Goal: Task Accomplishment & Management: Use online tool/utility

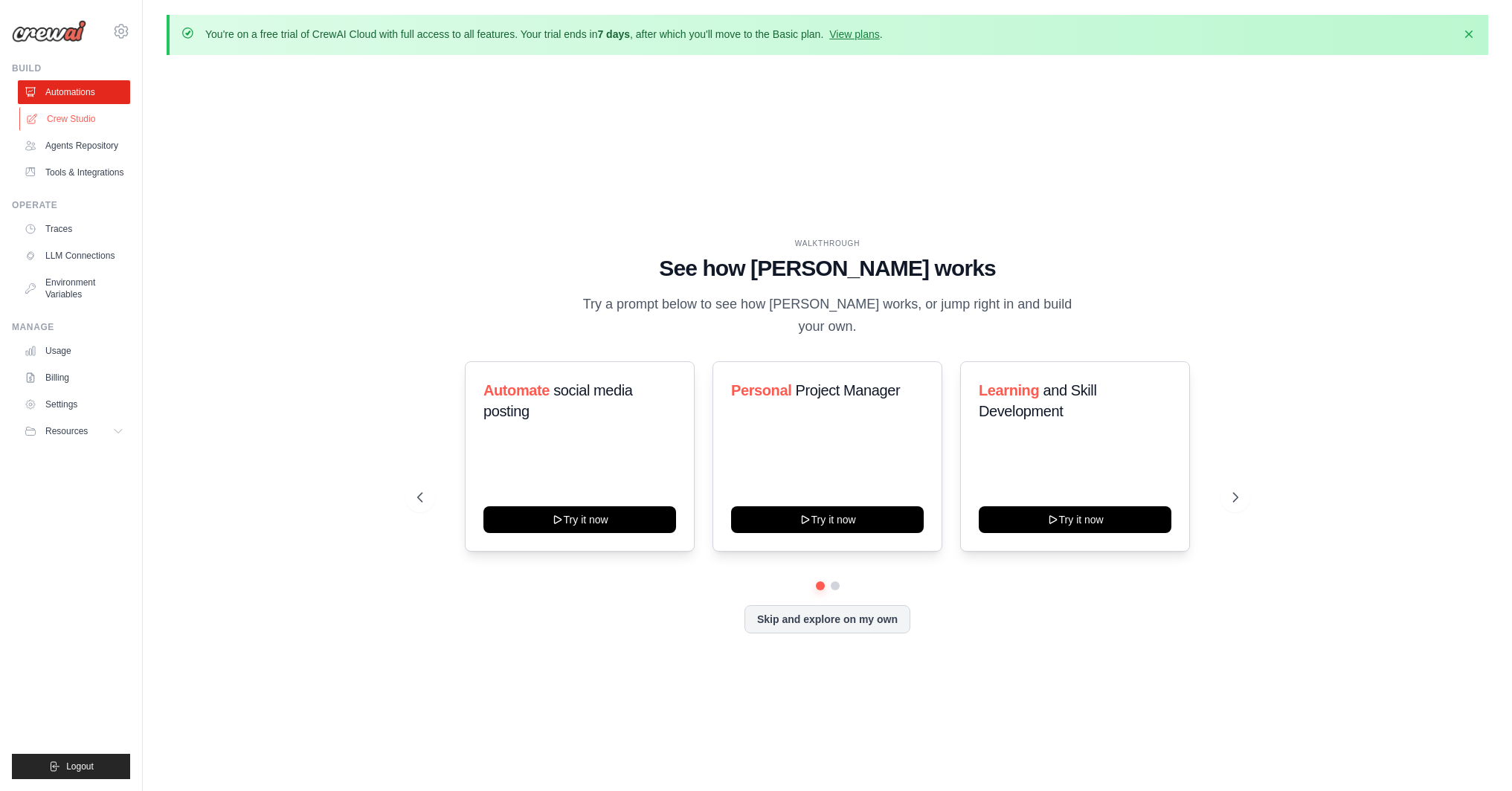
click at [76, 122] on link "Crew Studio" at bounding box center [75, 119] width 112 height 24
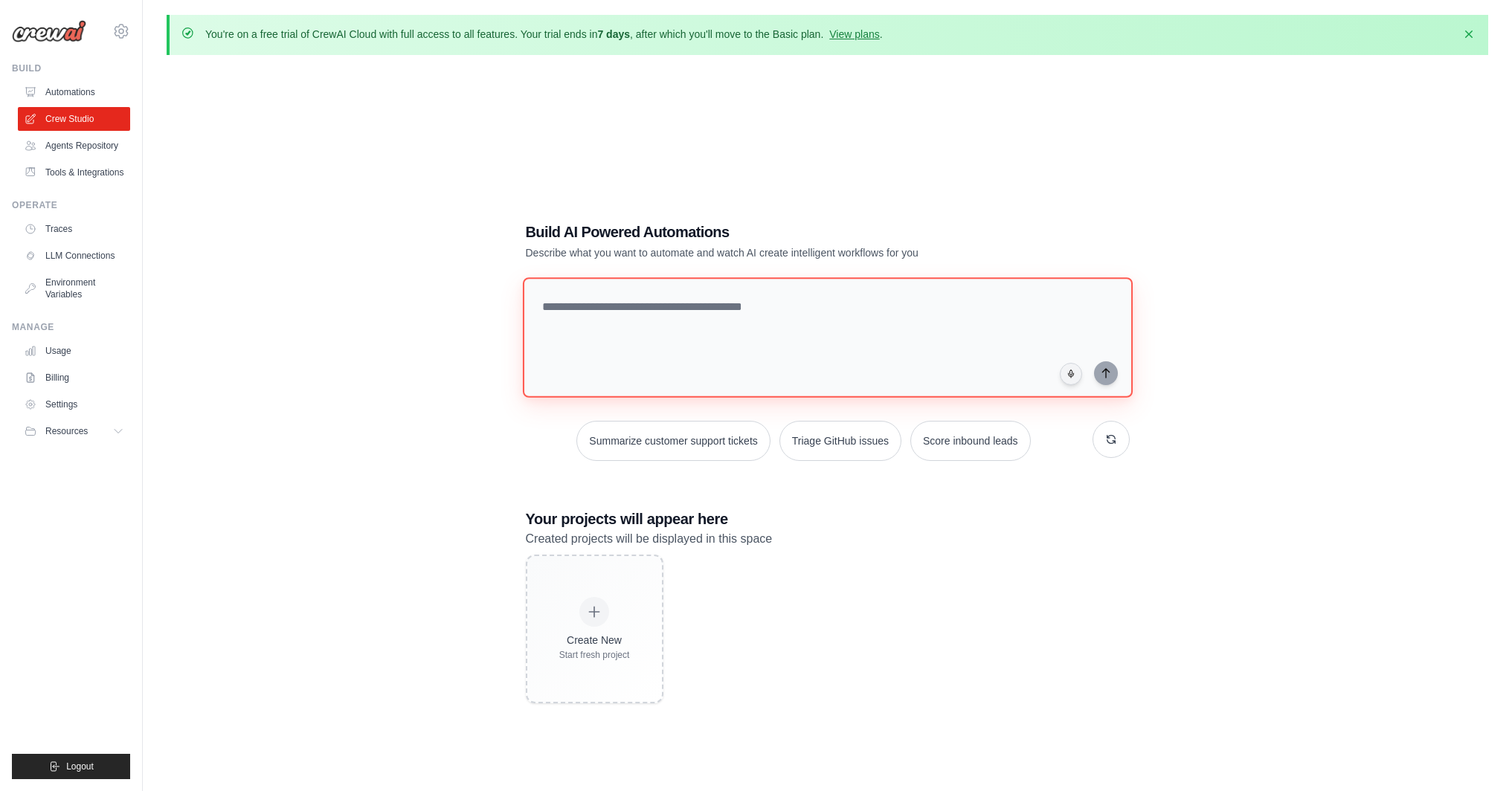
click at [646, 311] on textarea at bounding box center [827, 337] width 610 height 120
click at [72, 144] on link "Agents Repository" at bounding box center [75, 146] width 112 height 24
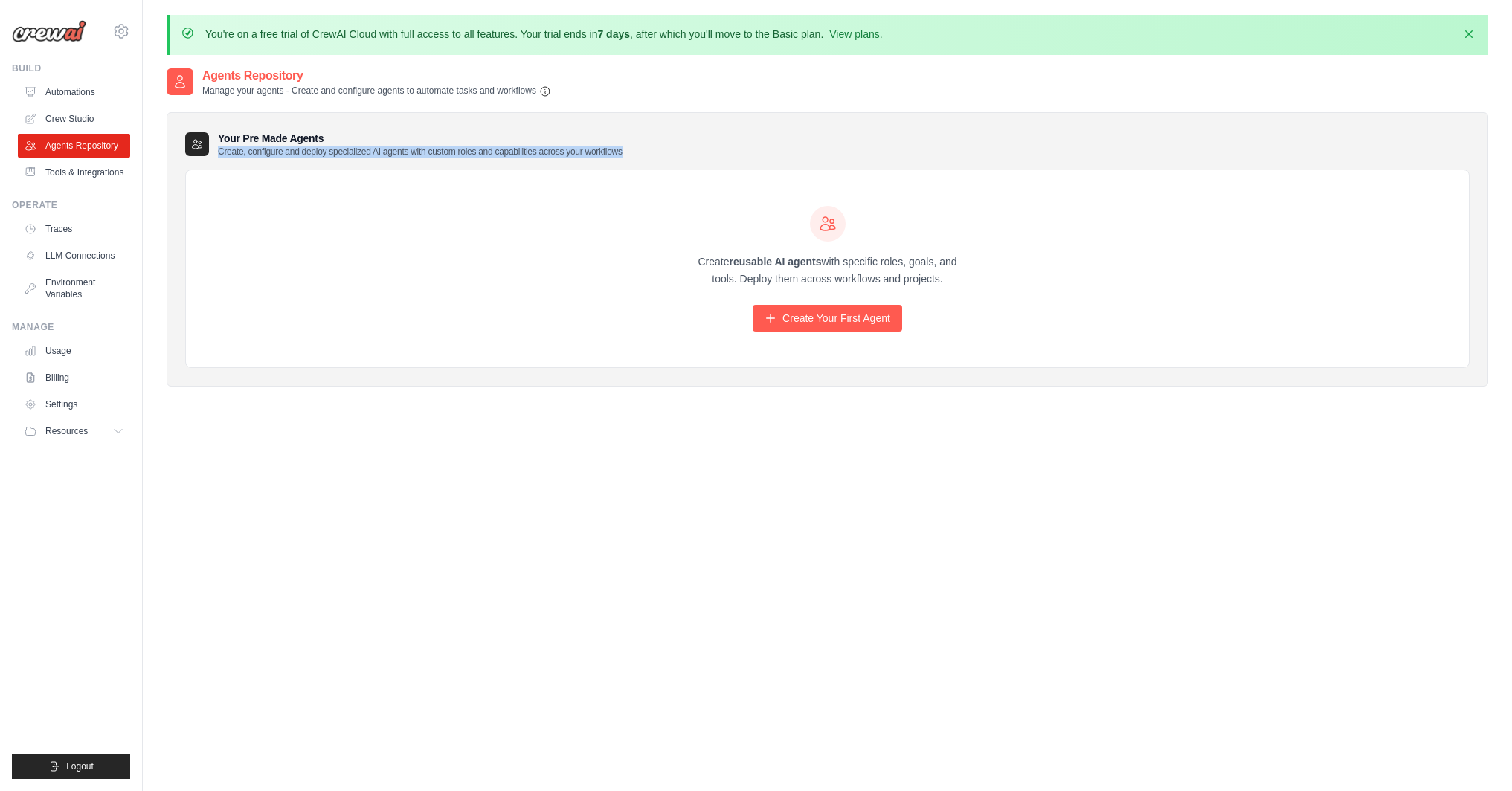
drag, startPoint x: 220, startPoint y: 151, endPoint x: 725, endPoint y: 145, distance: 505.0
click at [709, 145] on div "Your Pre Made Agents Create, configure and deploy specialized AI agents with cu…" at bounding box center [828, 144] width 1285 height 27
click at [726, 145] on div "Your Pre Made Agents Create, configure and deploy specialized AI agents with cu…" at bounding box center [828, 144] width 1285 height 27
drag, startPoint x: 389, startPoint y: 151, endPoint x: 648, endPoint y: 150, distance: 259.0
click at [639, 150] on div "Your Pre Made Agents Create, configure and deploy specialized AI agents with cu…" at bounding box center [828, 144] width 1285 height 27
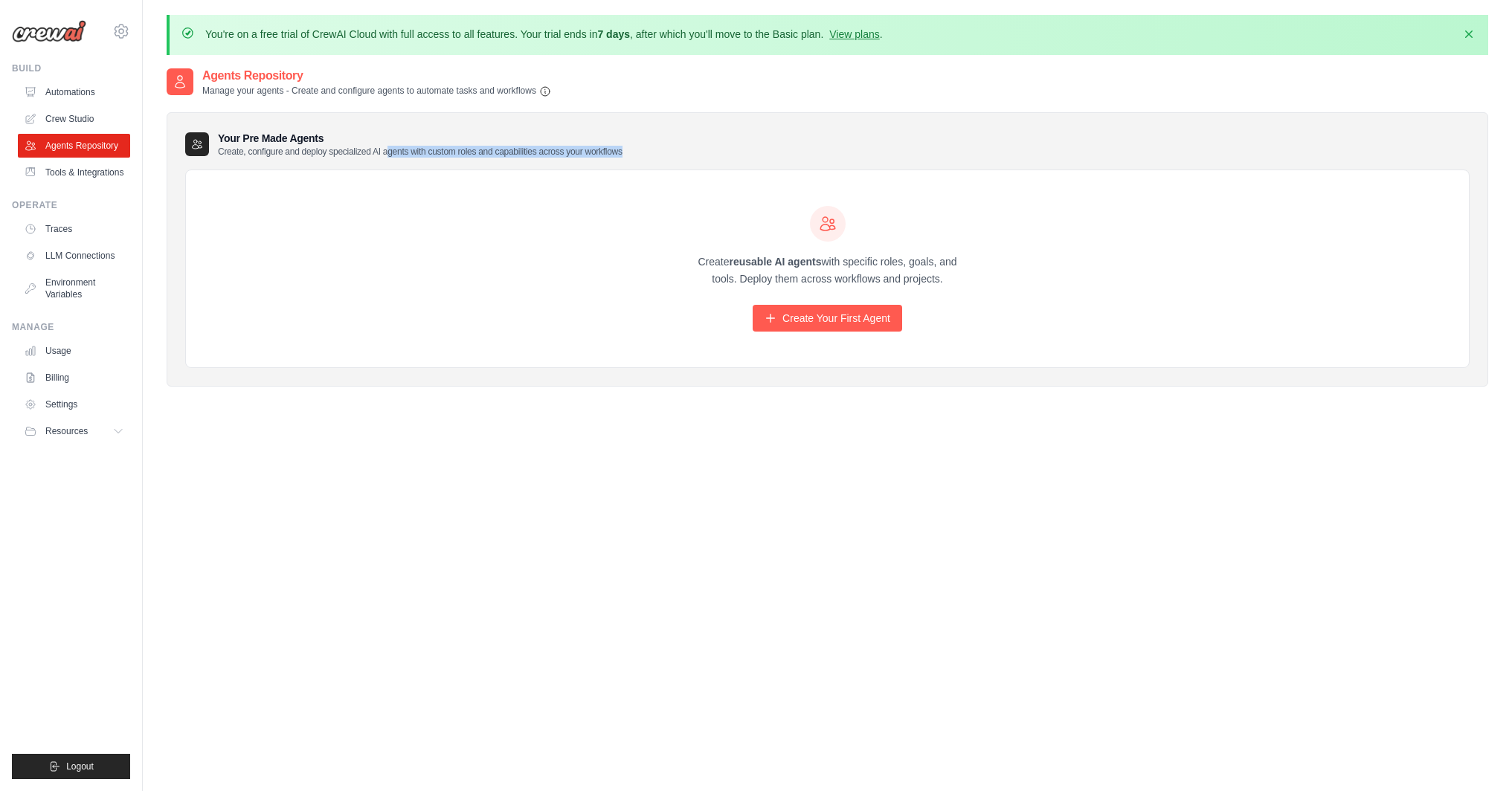
click at [649, 150] on div "Your Pre Made Agents Create, configure and deploy specialized AI agents with cu…" at bounding box center [828, 144] width 1285 height 27
click at [88, 170] on link "Tools & Integrations" at bounding box center [75, 172] width 112 height 24
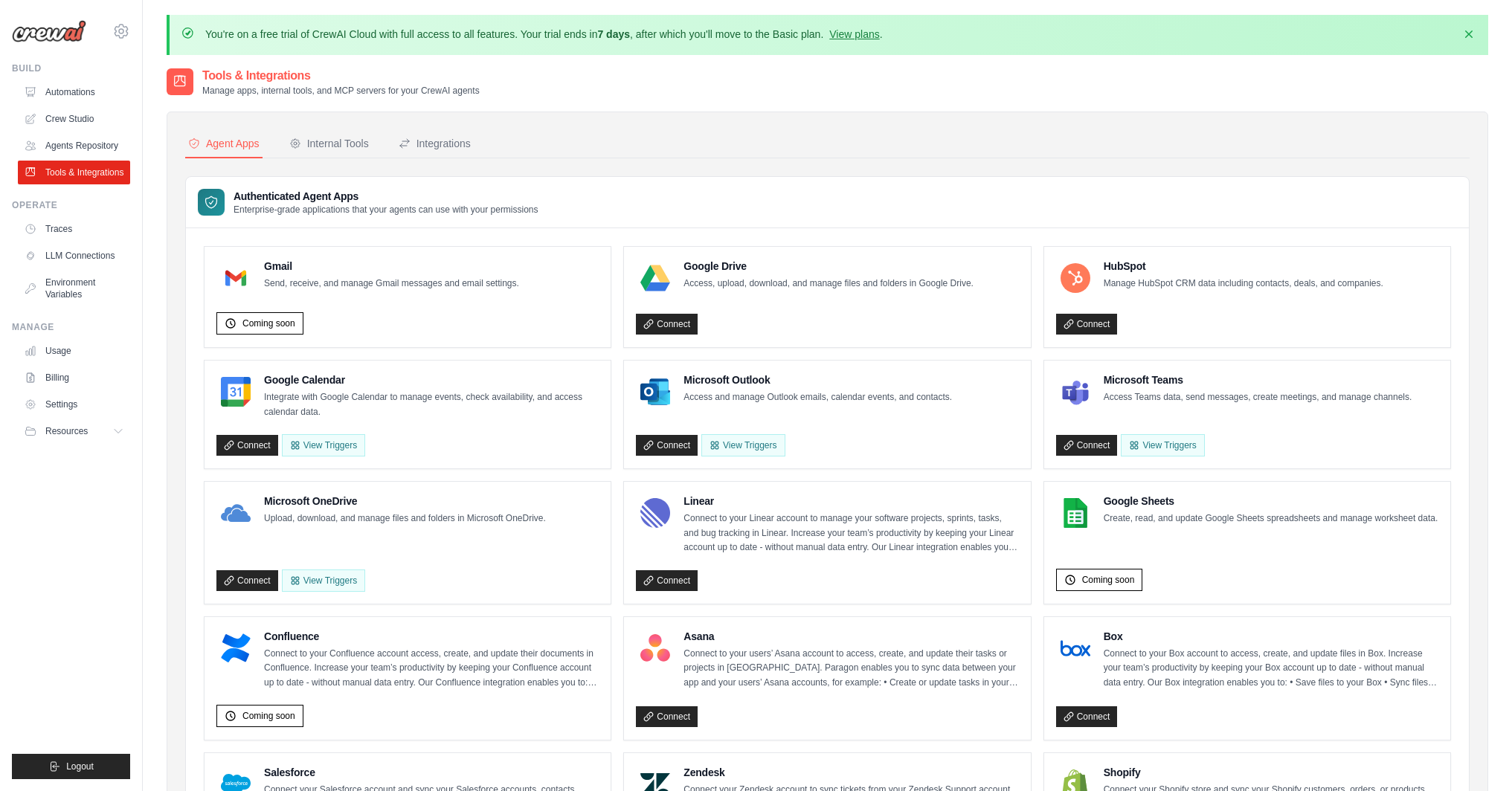
drag, startPoint x: 276, startPoint y: 37, endPoint x: 552, endPoint y: 33, distance: 276.0
click at [552, 33] on p "You're on a free trial of CrewAI Cloud with full access to all features. Your t…" at bounding box center [544, 35] width 678 height 15
click at [553, 33] on p "You're on a free trial of CrewAI Cloud with full access to all features. Your t…" at bounding box center [544, 35] width 678 height 15
drag, startPoint x: 728, startPoint y: 34, endPoint x: 830, endPoint y: 35, distance: 102.0
click at [786, 32] on p "You're on a free trial of CrewAI Cloud with full access to all features. Your t…" at bounding box center [544, 35] width 678 height 15
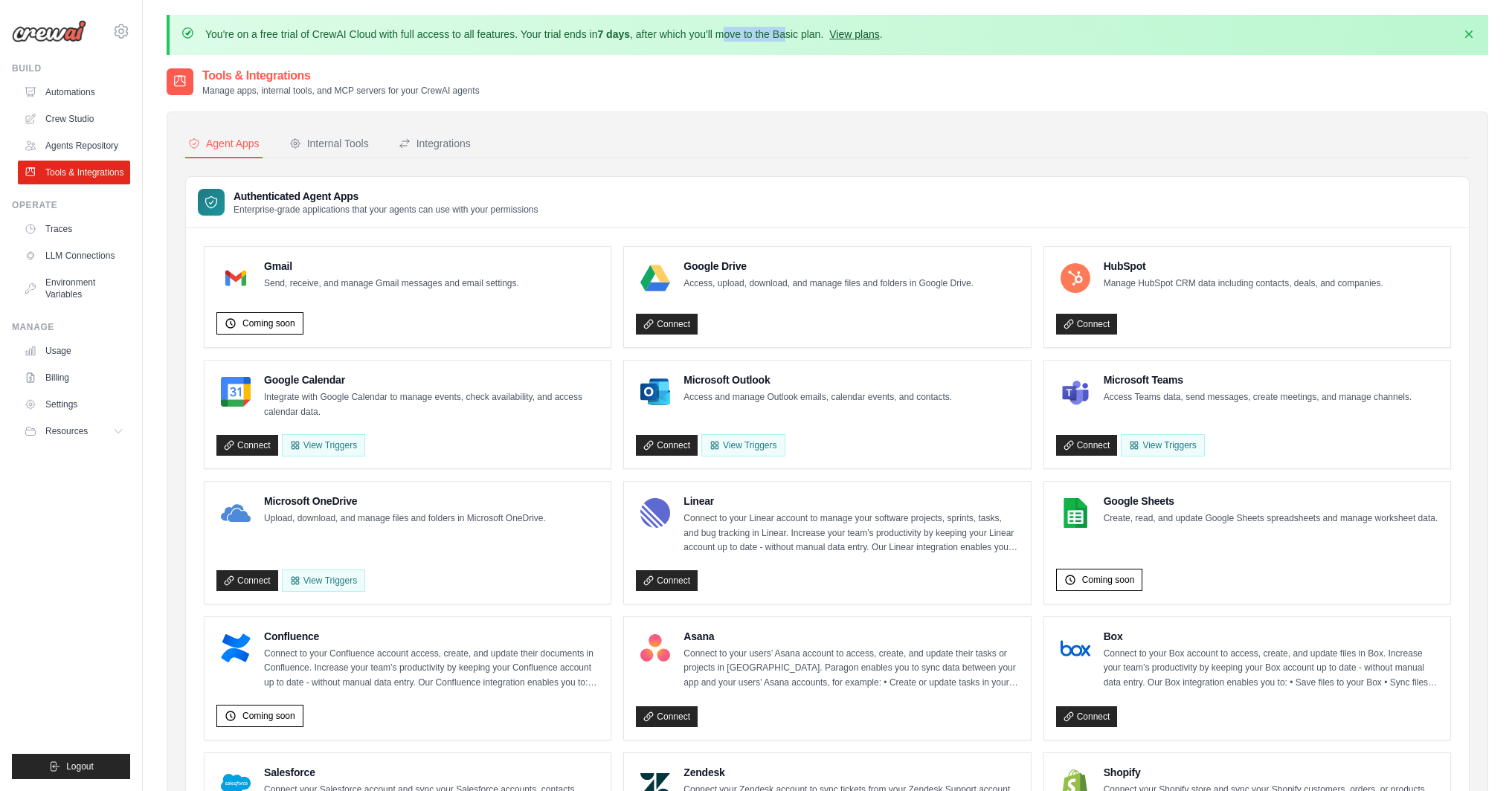
click at [852, 35] on link "View plans" at bounding box center [854, 34] width 50 height 12
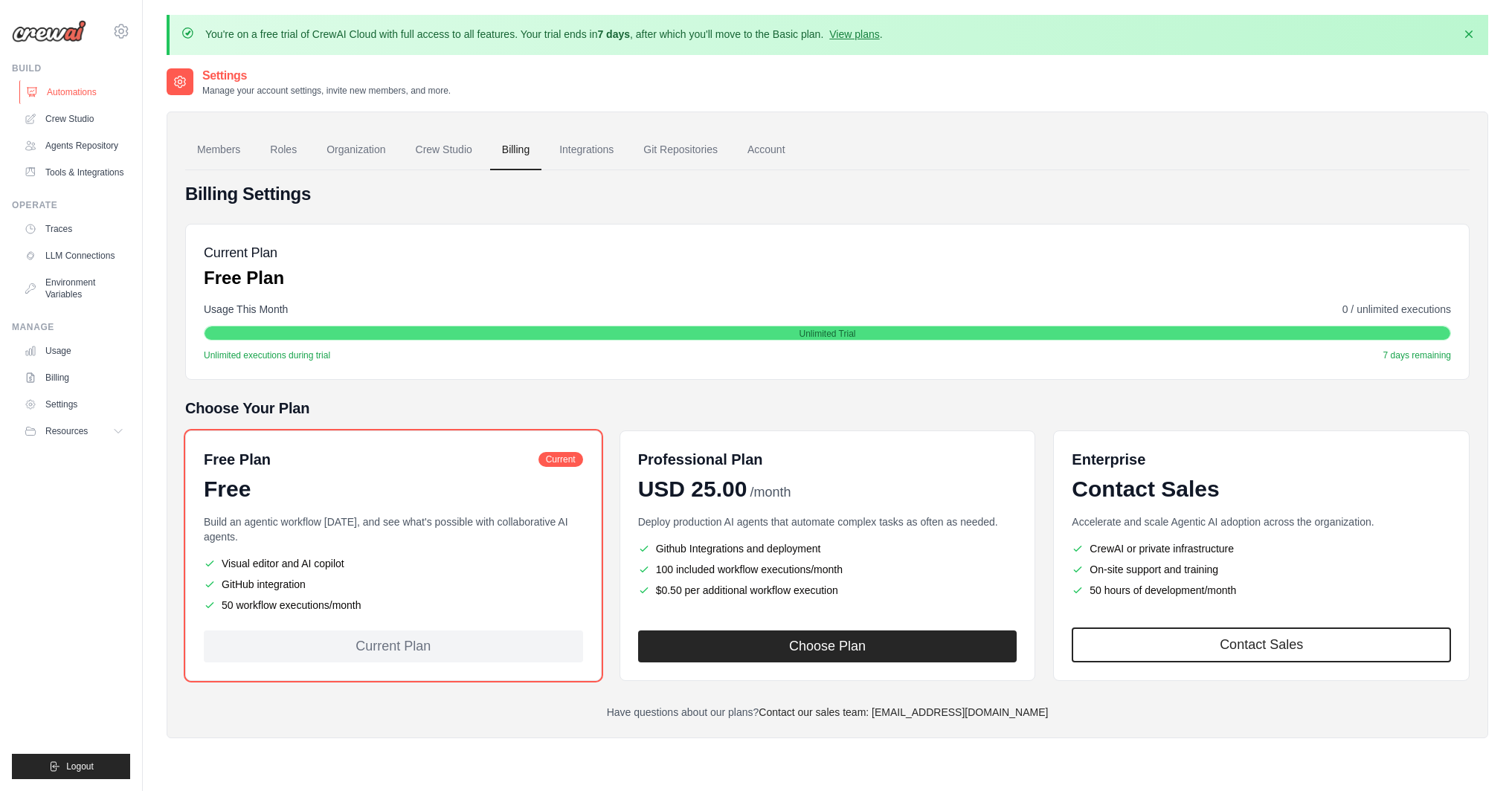
click at [72, 94] on link "Automations" at bounding box center [75, 92] width 112 height 24
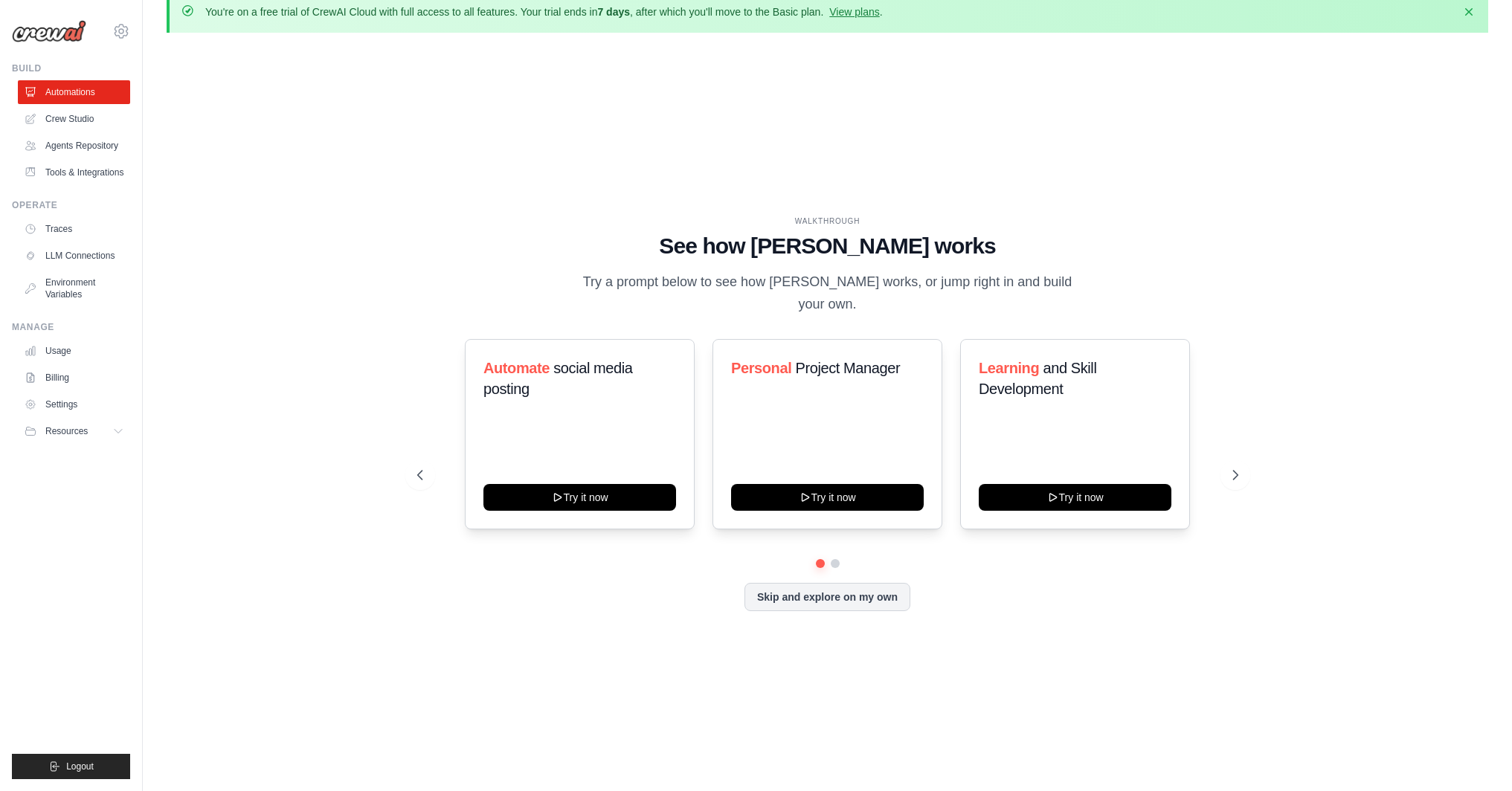
scroll to position [30, 0]
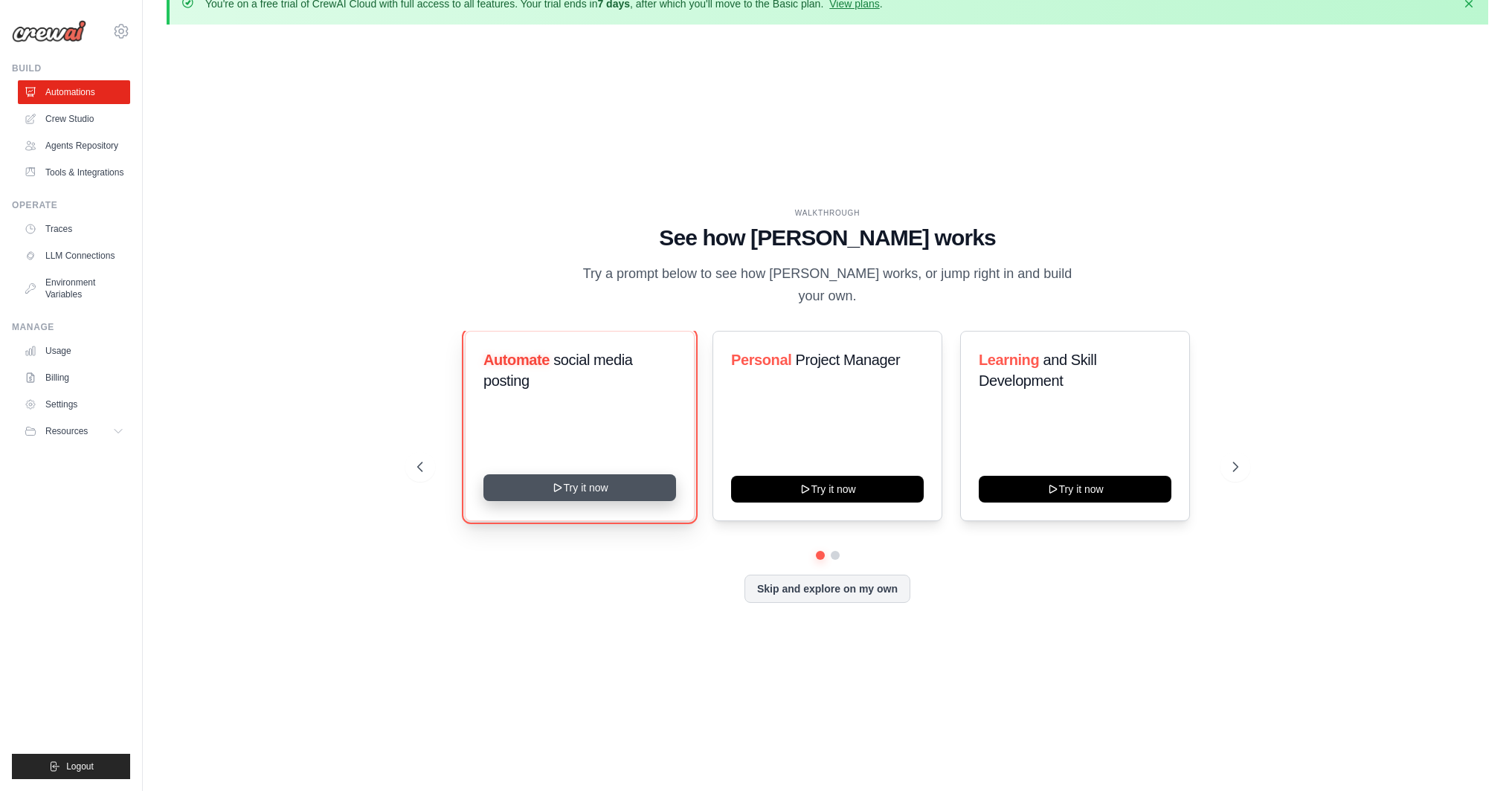
click at [577, 474] on button "Try it now" at bounding box center [580, 487] width 193 height 27
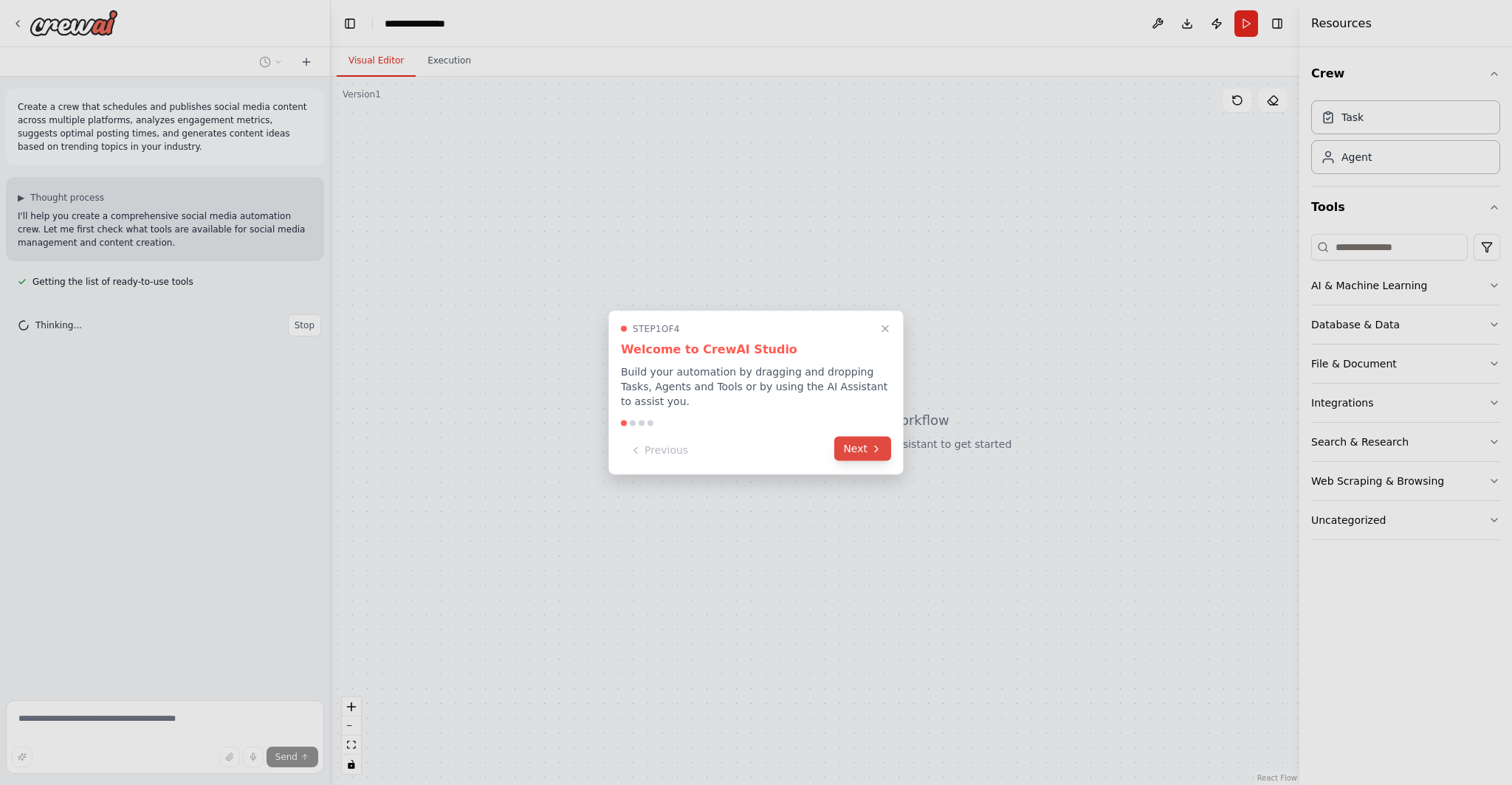
click at [871, 446] on icon at bounding box center [876, 448] width 11 height 11
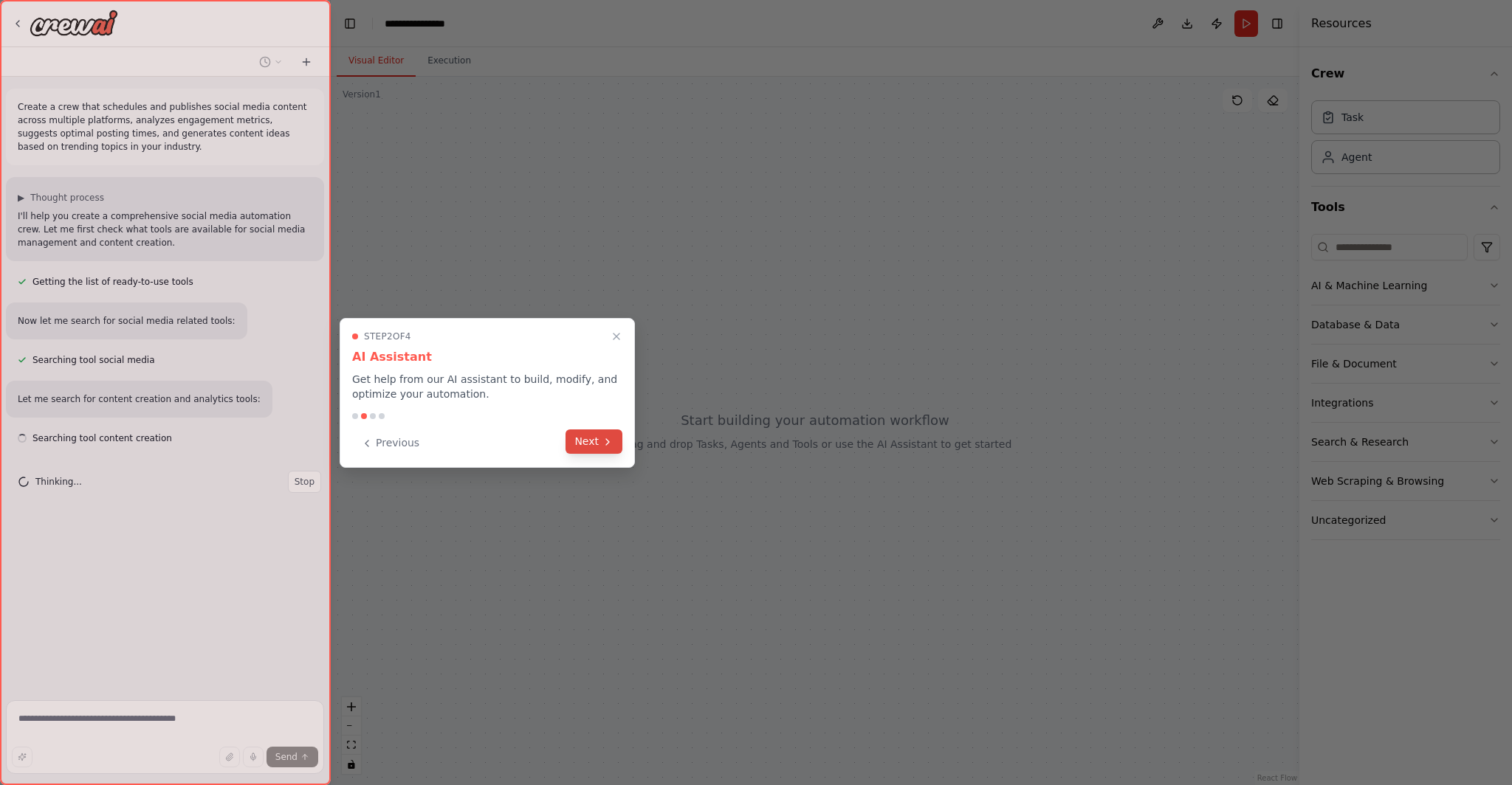
click at [596, 448] on button "Next" at bounding box center [594, 442] width 57 height 25
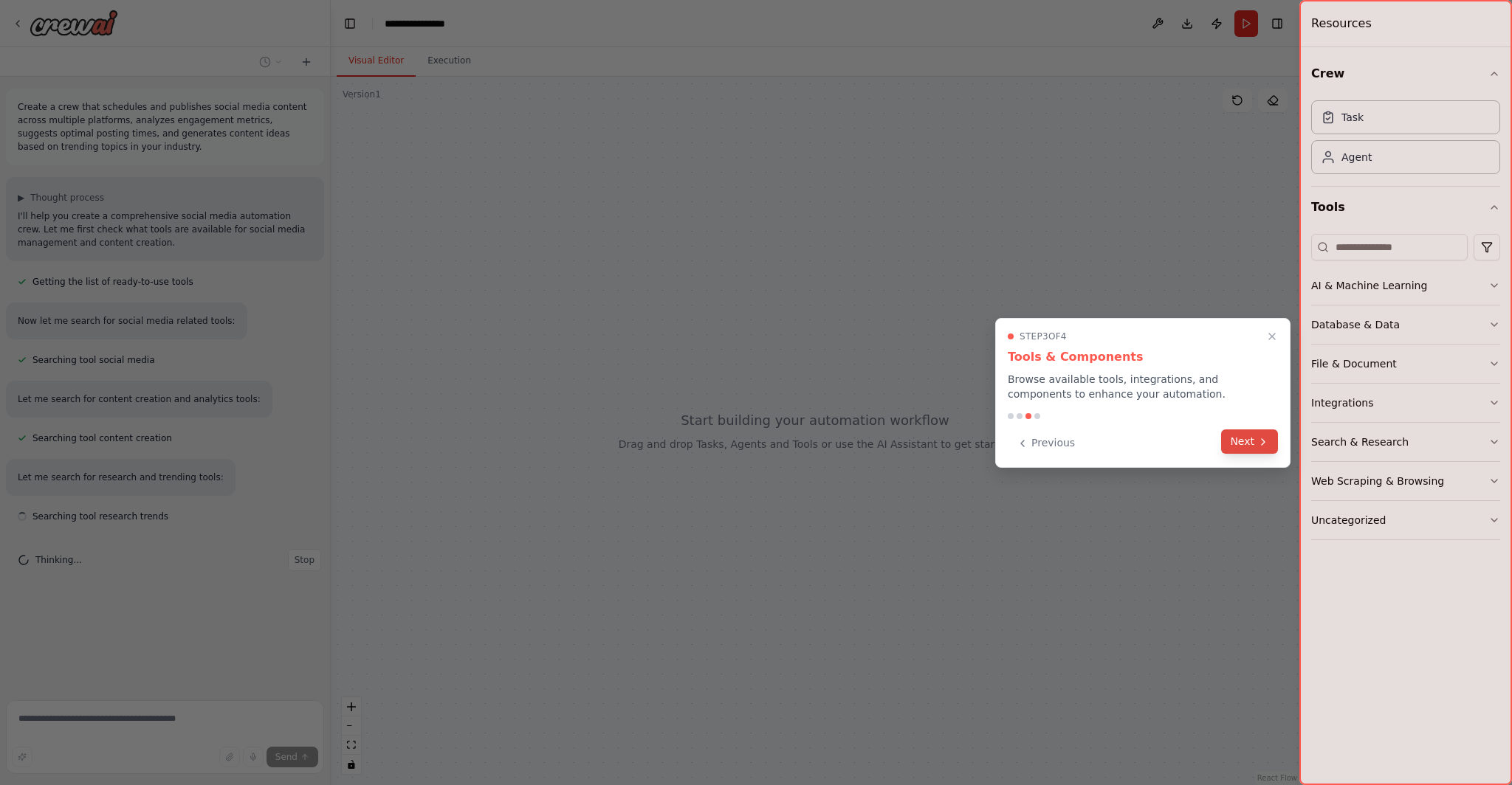
click at [1255, 440] on button "Next" at bounding box center [1250, 442] width 57 height 25
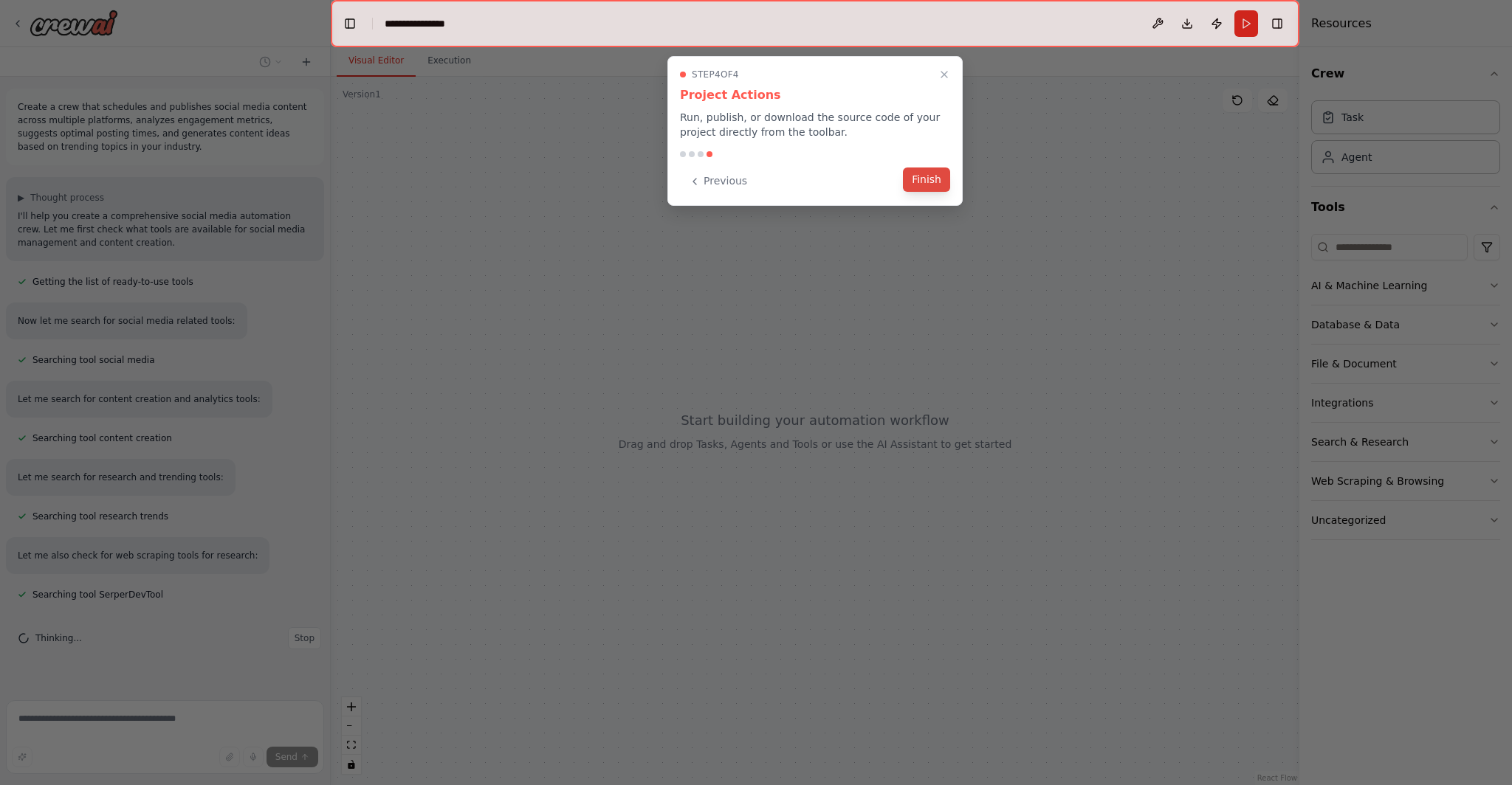
click at [923, 182] on button "Finish" at bounding box center [927, 180] width 47 height 25
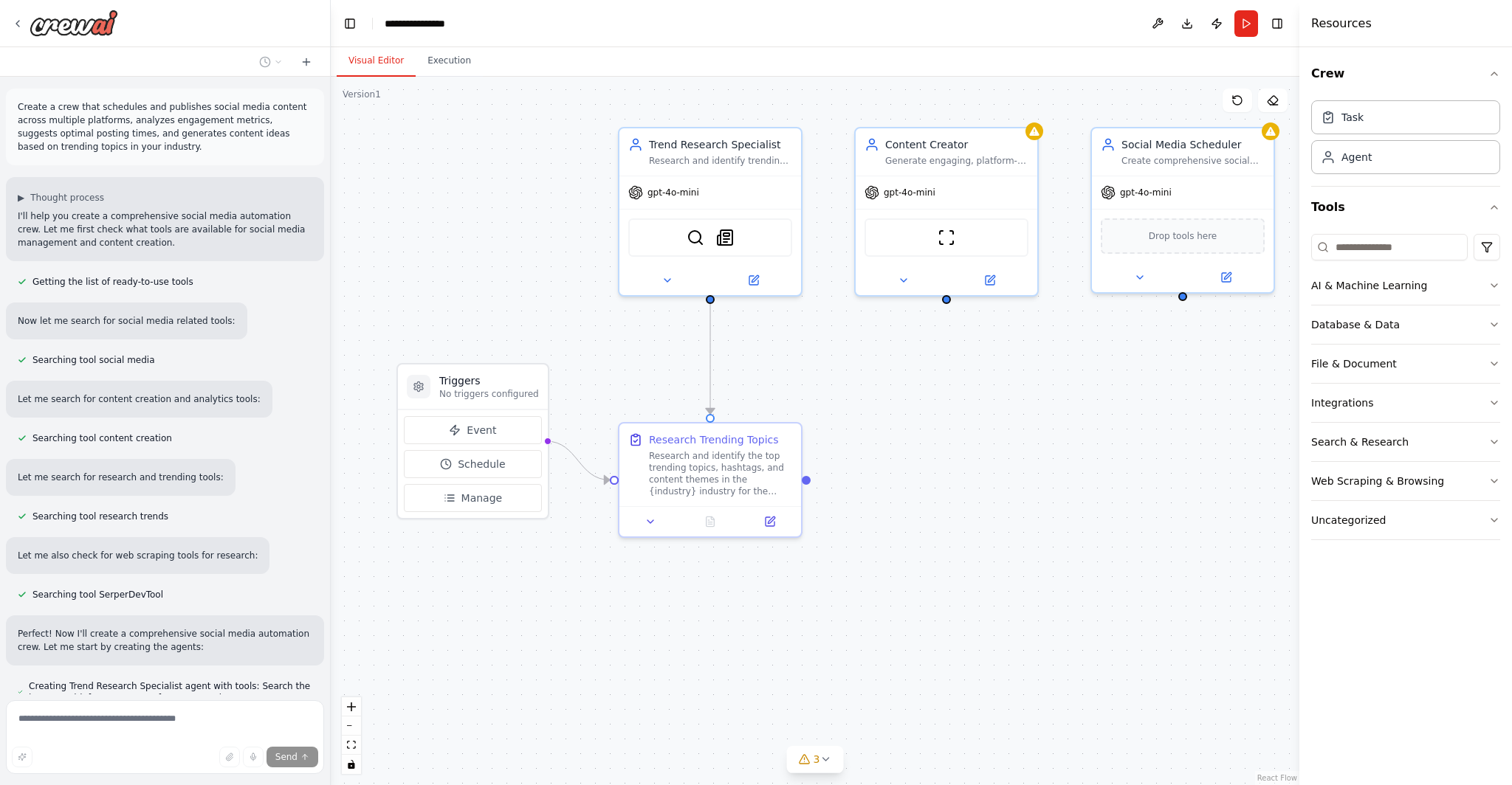
drag, startPoint x: 1074, startPoint y: 449, endPoint x: 1066, endPoint y: 426, distance: 24.4
click at [1066, 426] on div ".deletable-edge-delete-btn { width: 20px; height: 20px; border: 0px solid #ffff…" at bounding box center [815, 430] width 968 height 708
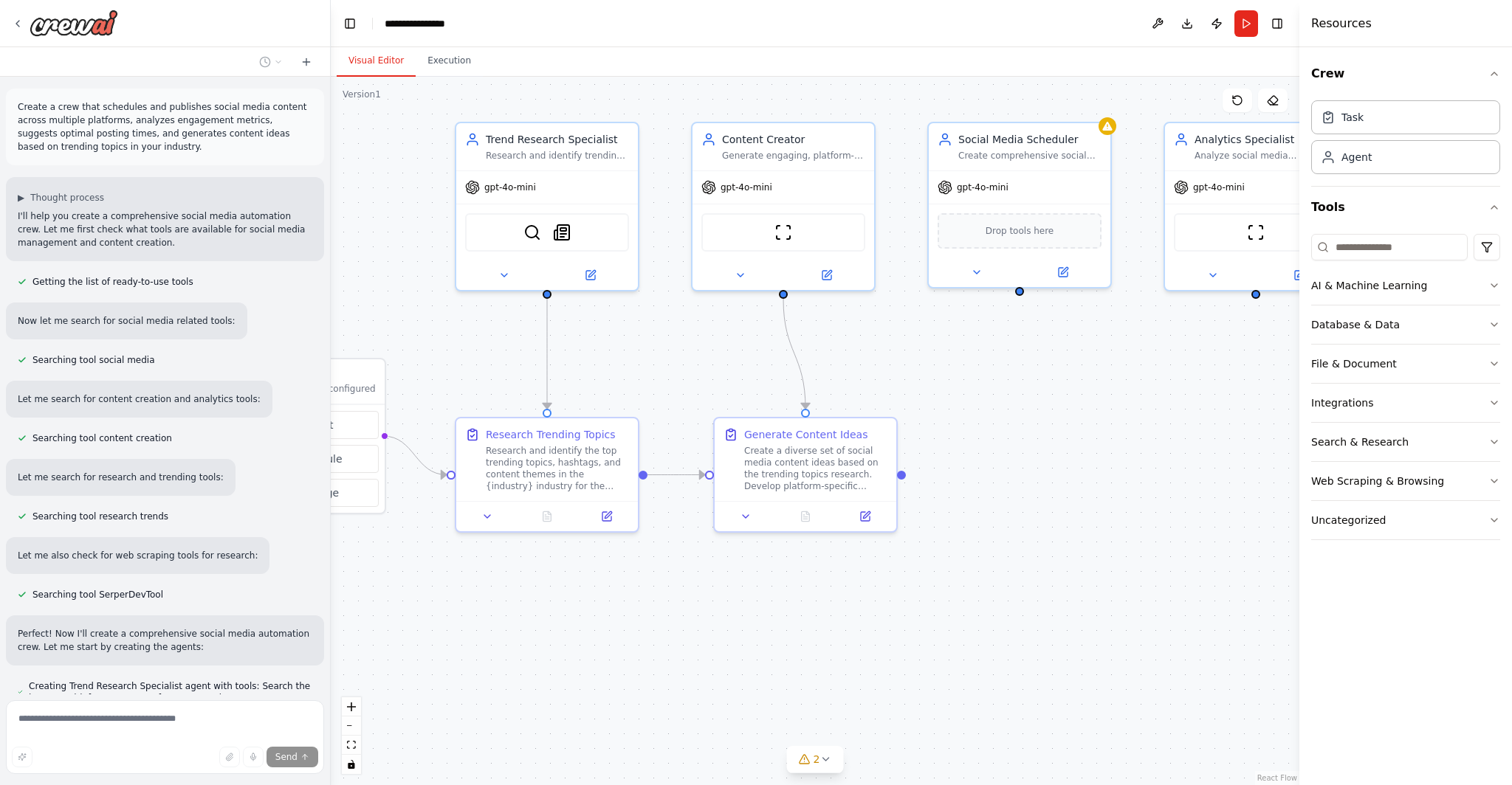
drag, startPoint x: 1099, startPoint y: 383, endPoint x: 934, endPoint y: 377, distance: 165.1
click at [934, 377] on div ".deletable-edge-delete-btn { width: 20px; height: 20px; border: 0px solid #ffff…" at bounding box center [815, 430] width 968 height 708
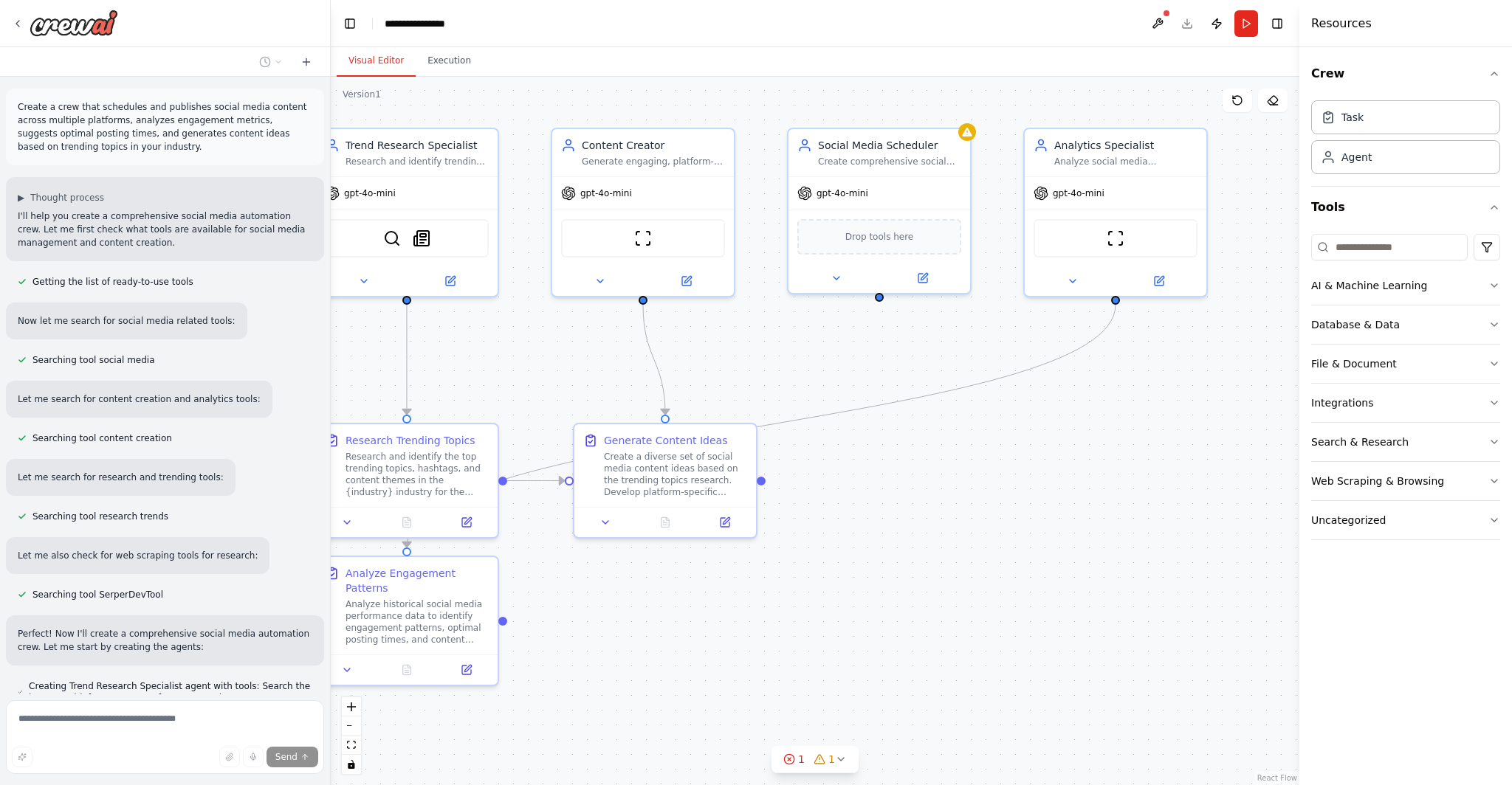
drag, startPoint x: 1094, startPoint y: 372, endPoint x: 956, endPoint y: 377, distance: 138.1
click at [956, 377] on div ".deletable-edge-delete-btn { width: 20px; height: 20px; border: 0px solid #ffff…" at bounding box center [815, 430] width 968 height 708
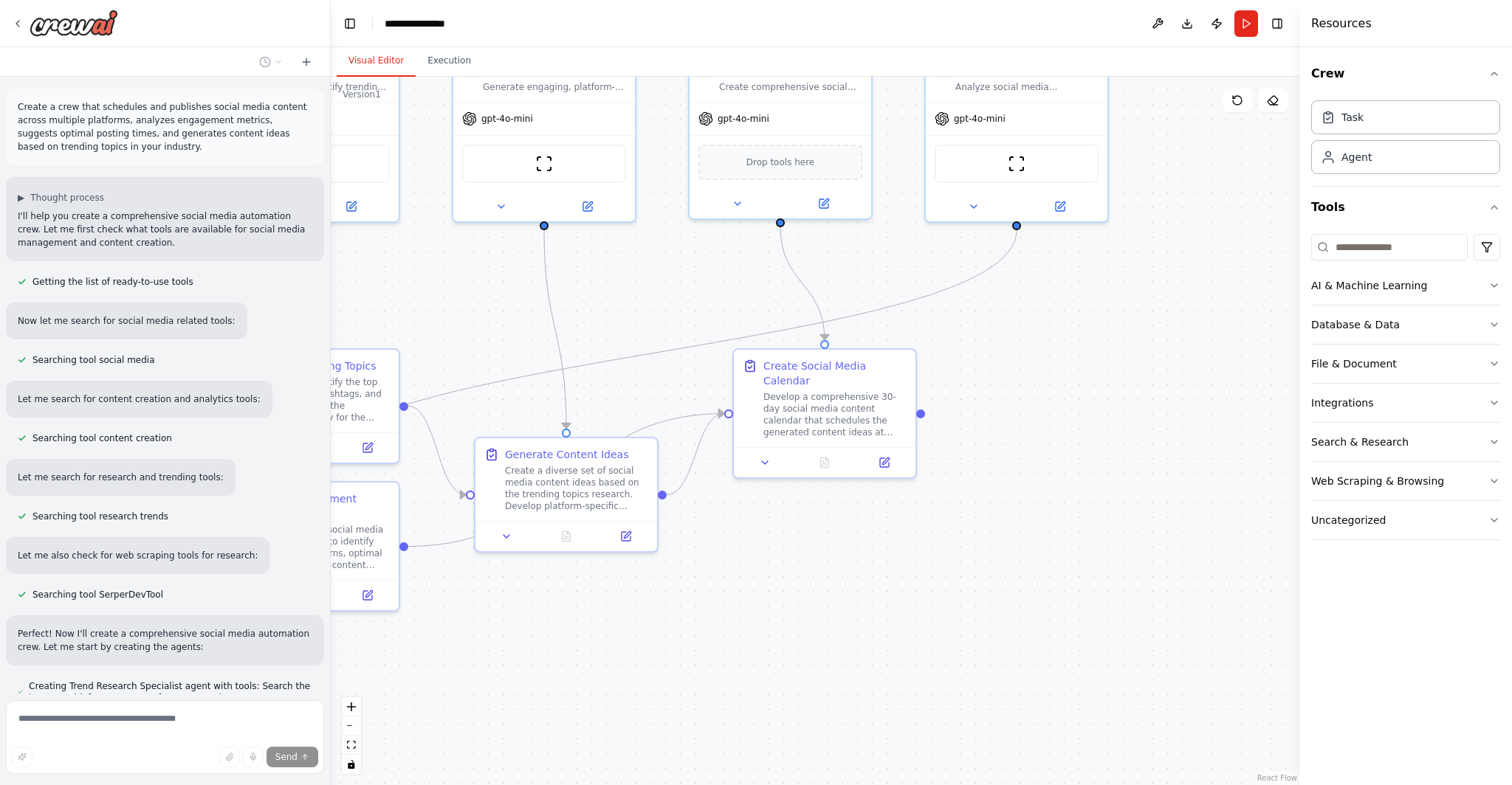
drag, startPoint x: 751, startPoint y: 359, endPoint x: 650, endPoint y: 286, distance: 124.6
click at [650, 286] on div ".deletable-edge-delete-btn { width: 20px; height: 20px; border: 0px solid #ffff…" at bounding box center [815, 430] width 968 height 708
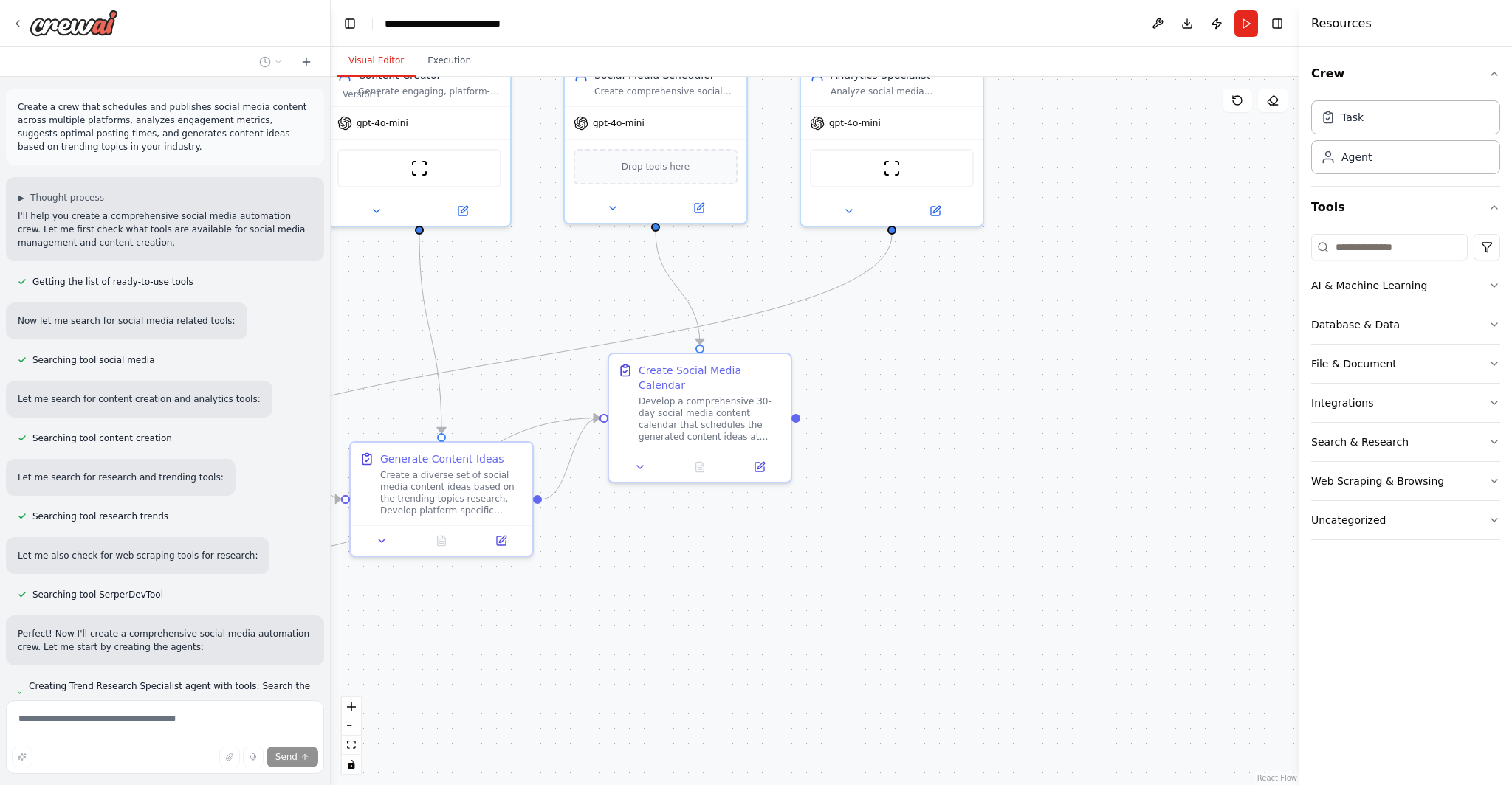
drag, startPoint x: 1070, startPoint y: 308, endPoint x: 943, endPoint y: 312, distance: 127.1
click at [943, 312] on div ".deletable-edge-delete-btn { width: 20px; height: 20px; border: 0px solid #ffff…" at bounding box center [815, 430] width 968 height 708
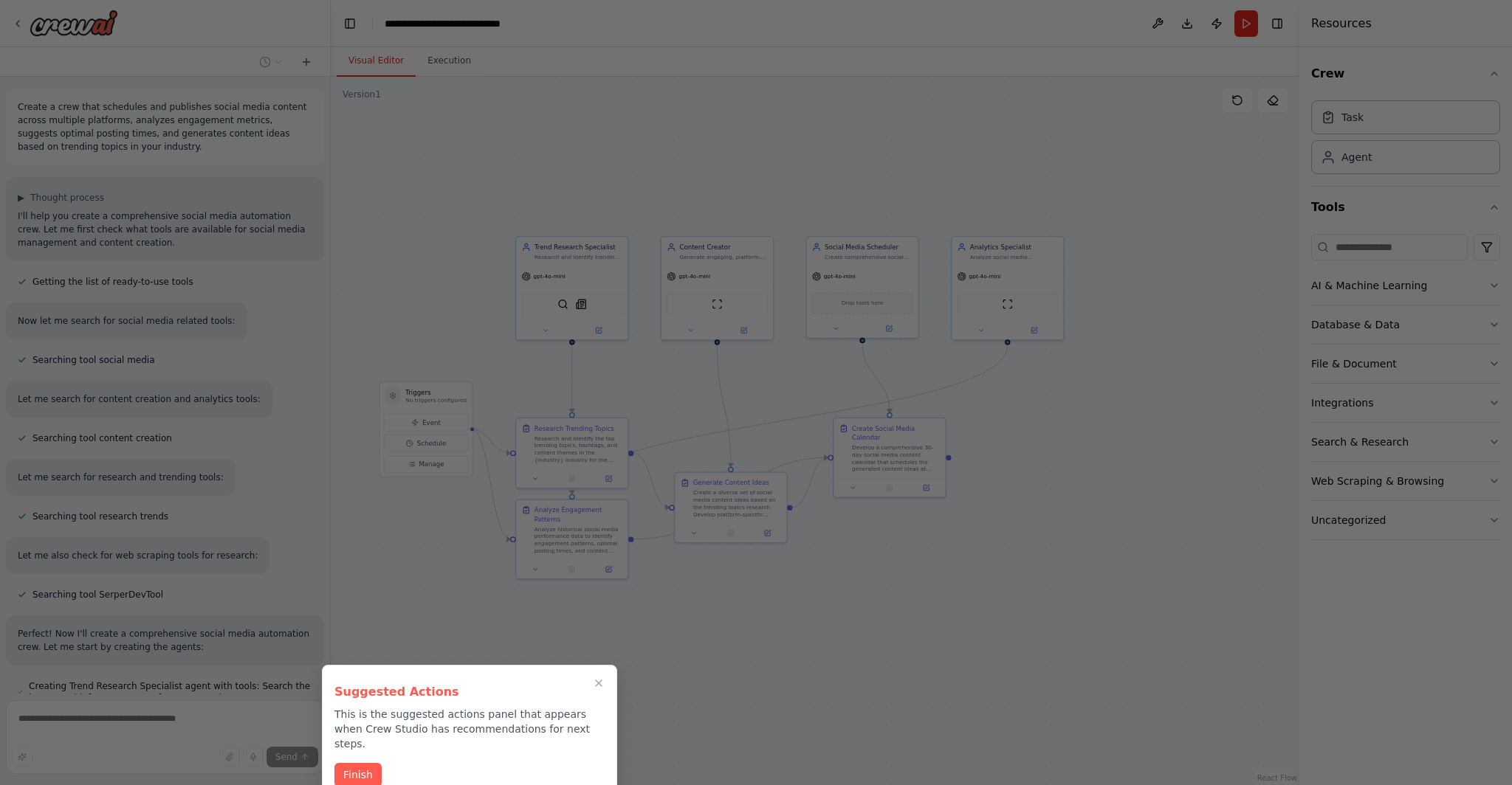
drag, startPoint x: 879, startPoint y: 340, endPoint x: 1004, endPoint y: 415, distance: 145.8
click at [1004, 415] on div "Create a crew that schedules and publishes social media content across multiple…" at bounding box center [756, 392] width 1512 height 785
click at [355, 761] on button "Finish" at bounding box center [358, 774] width 47 height 25
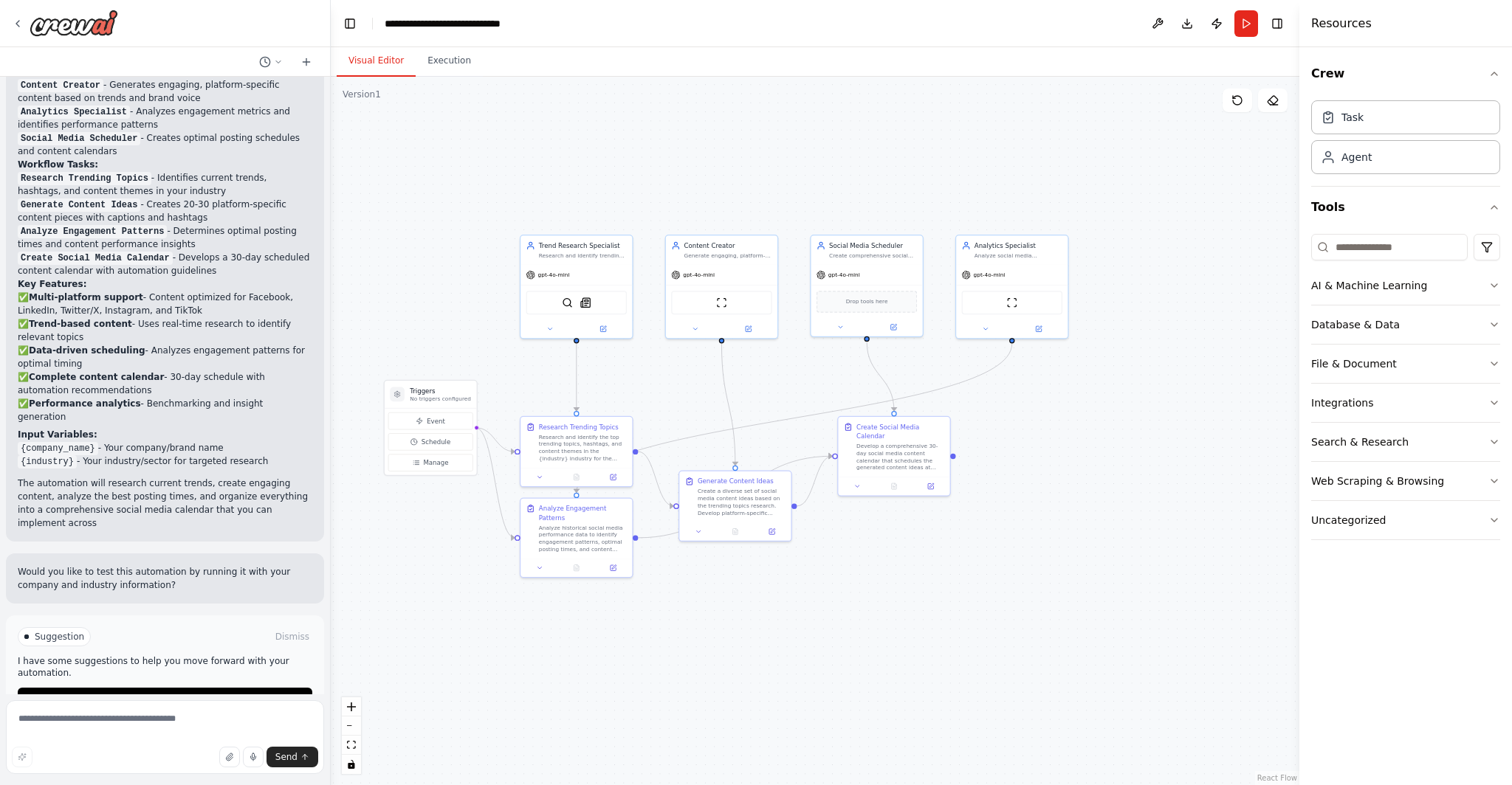
scroll to position [1136, 0]
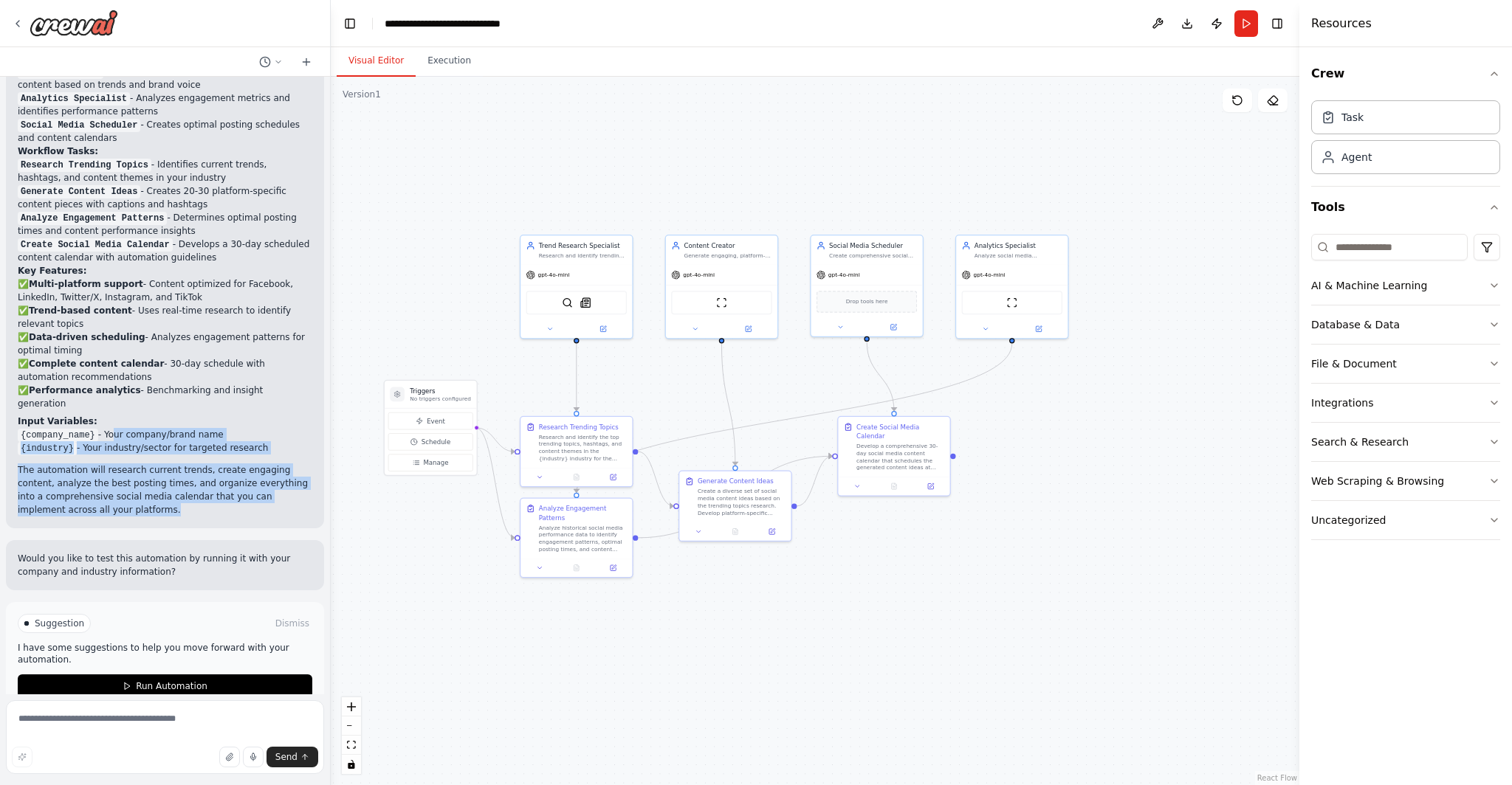
drag, startPoint x: 114, startPoint y: 408, endPoint x: 228, endPoint y: 483, distance: 136.5
click at [227, 484] on div "Perfect! I've created a comprehensive social media automation crew for you. Her…" at bounding box center [165, 255] width 294 height 522
click at [228, 483] on p "The automation will research current trends, create engaging content, analyze t…" at bounding box center [165, 489] width 294 height 53
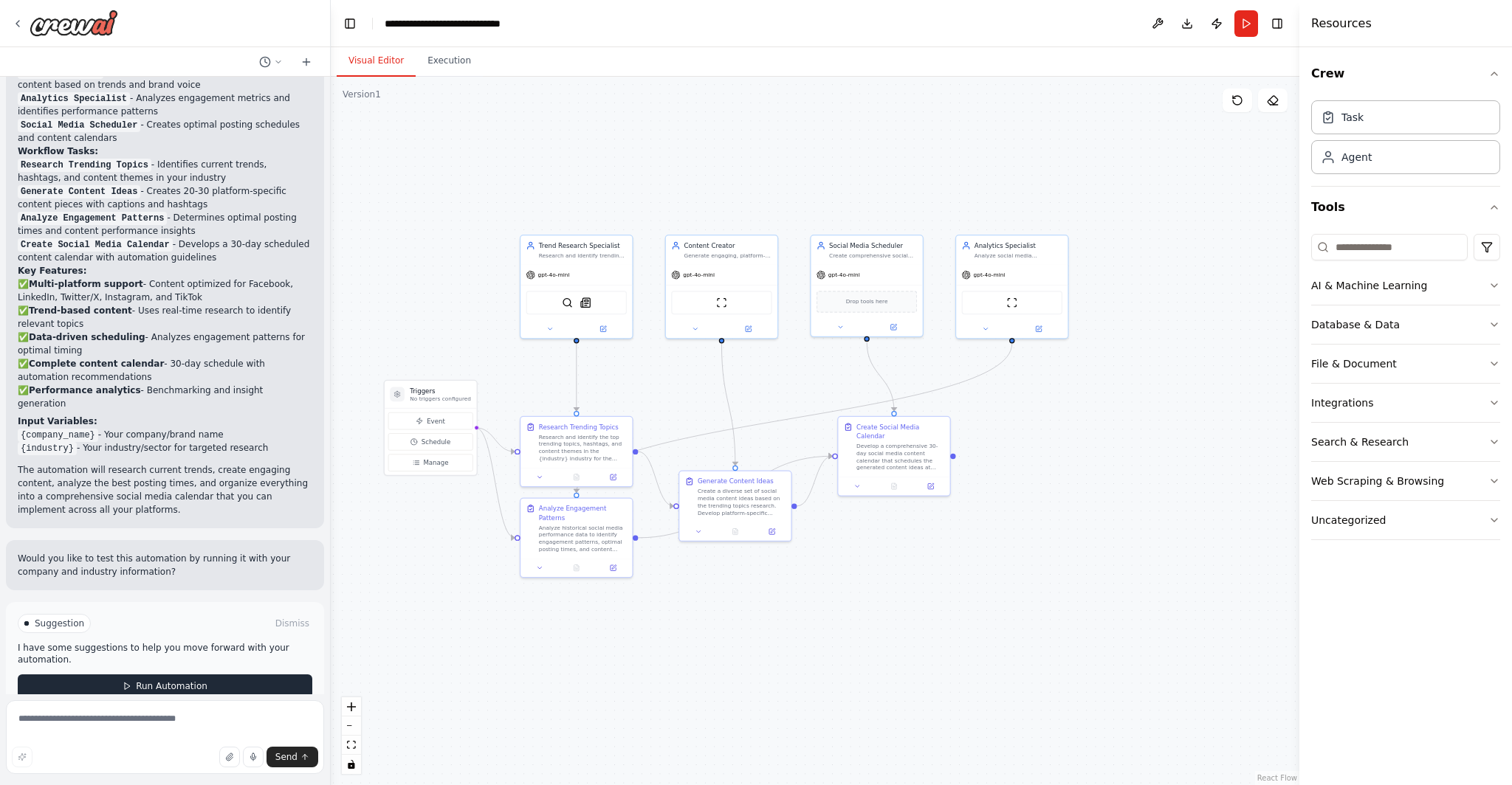
click at [167, 680] on span "Run Automation" at bounding box center [172, 686] width 72 height 11
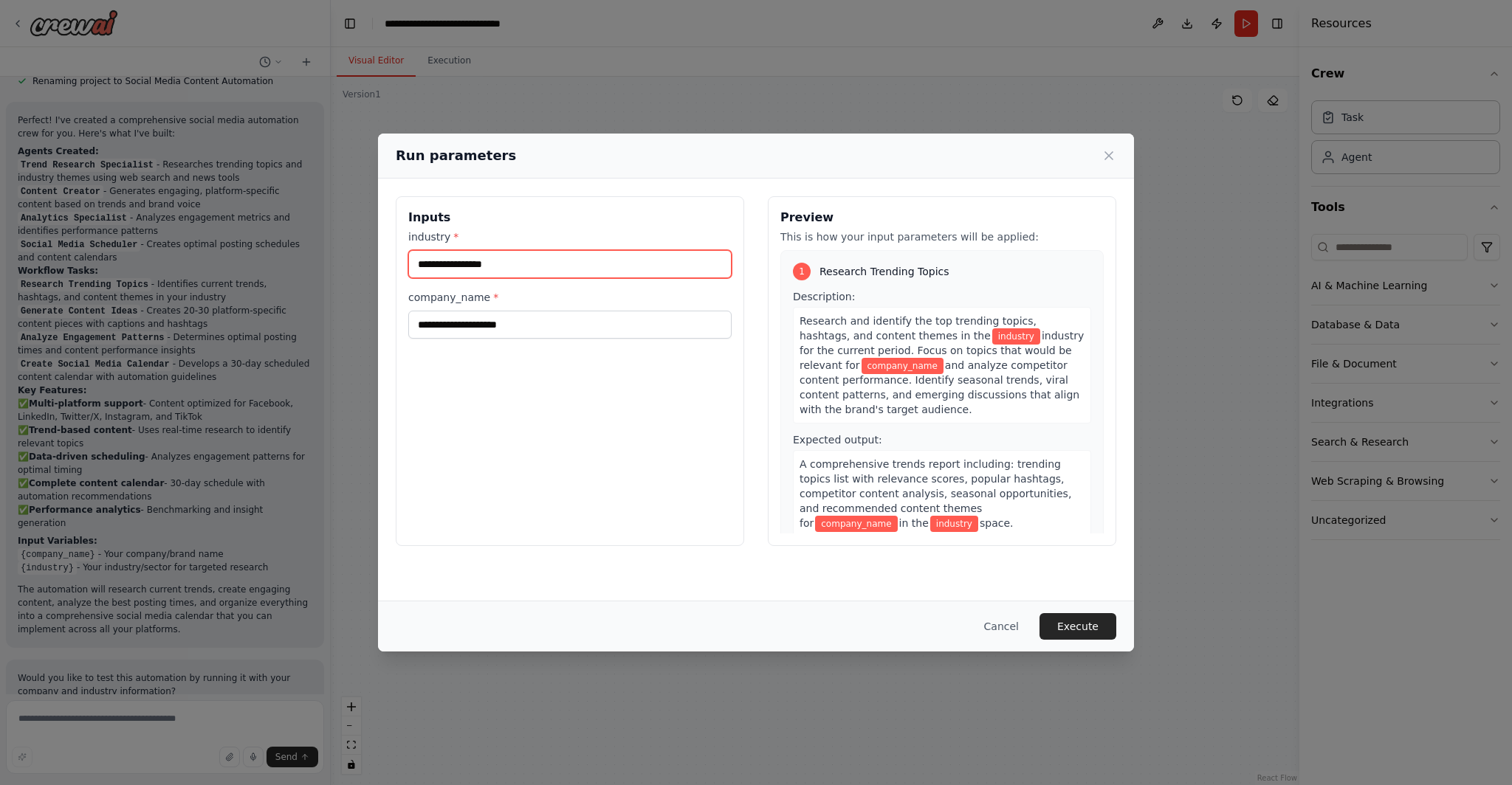
click at [515, 274] on input "industry *" at bounding box center [570, 264] width 324 height 28
type input "********"
drag, startPoint x: 512, startPoint y: 267, endPoint x: 374, endPoint y: 269, distance: 138.0
click at [374, 269] on div "Run parameters Inputs industry * ******** company_name * Preview This is how yo…" at bounding box center [756, 392] width 1512 height 785
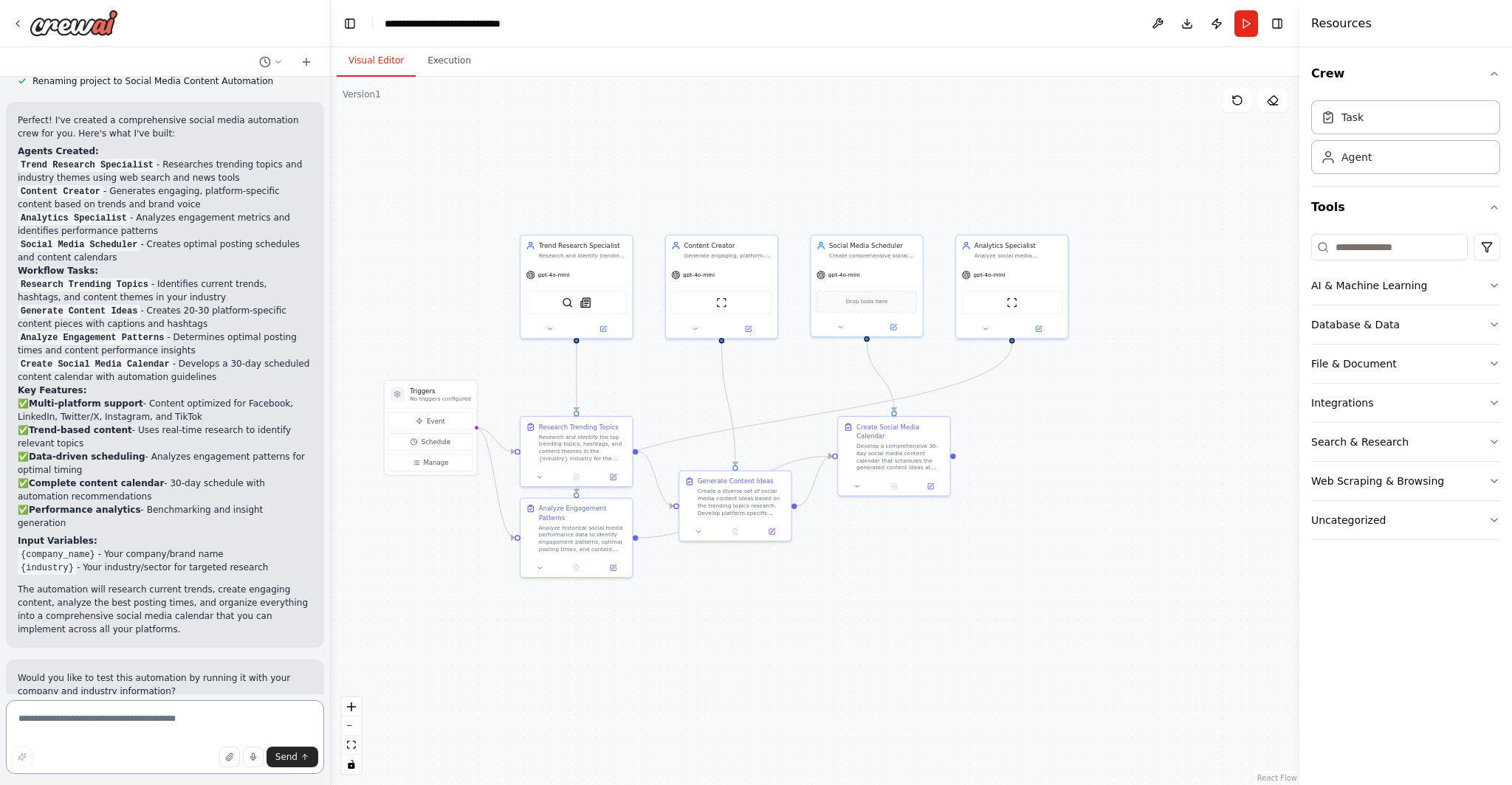
click at [191, 734] on textarea at bounding box center [164, 737] width 318 height 74
click at [132, 671] on p "Would you like to test this automation by running it with your company and indu…" at bounding box center [165, 685] width 294 height 27
click at [438, 400] on p "No triggers configured" at bounding box center [440, 399] width 61 height 7
click at [434, 426] on button "Event" at bounding box center [431, 421] width 85 height 17
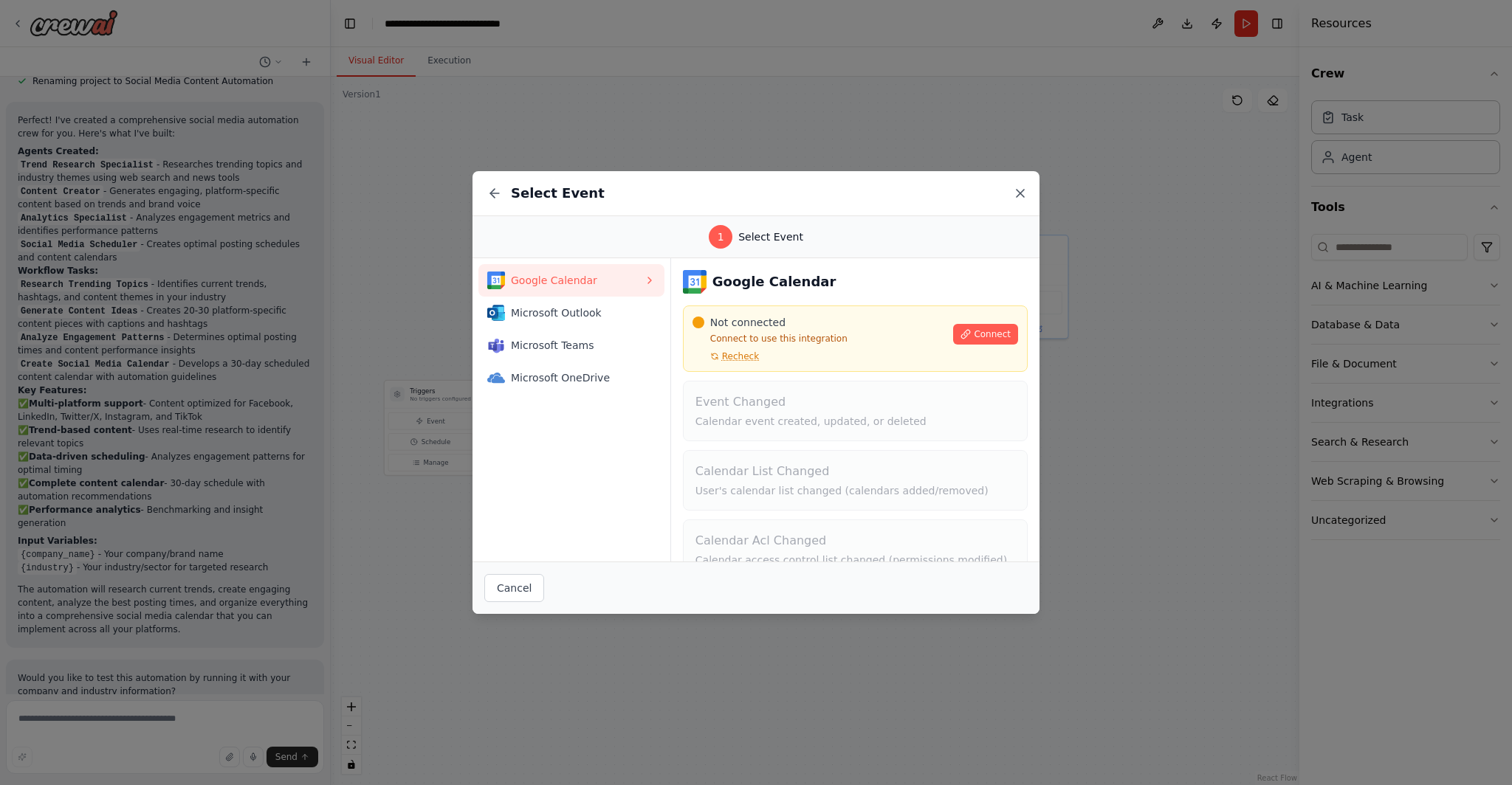
click at [1021, 192] on icon at bounding box center [1020, 193] width 7 height 7
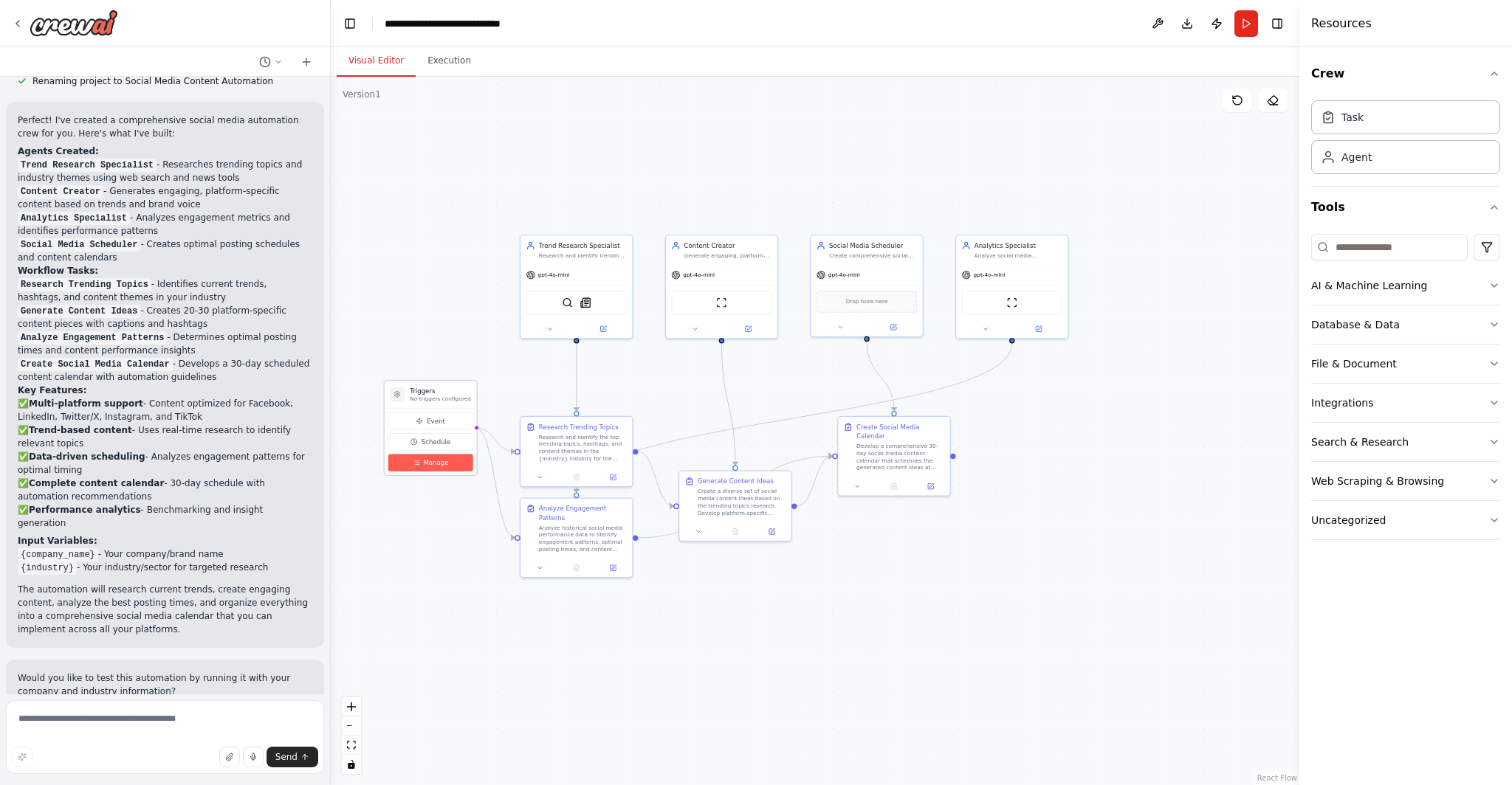
click at [431, 463] on span "Manage" at bounding box center [436, 462] width 25 height 9
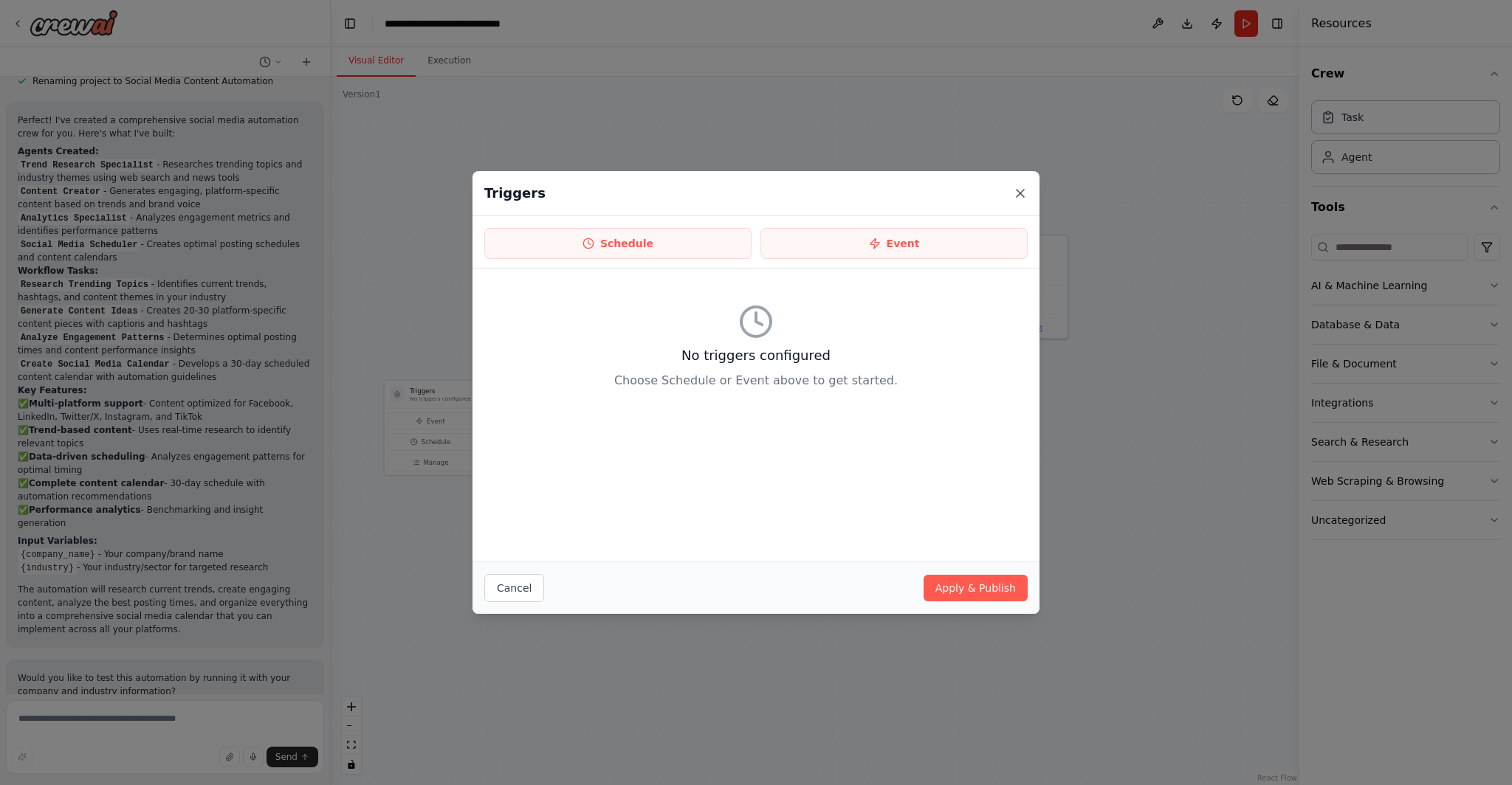
click at [1024, 193] on icon at bounding box center [1020, 194] width 15 height 15
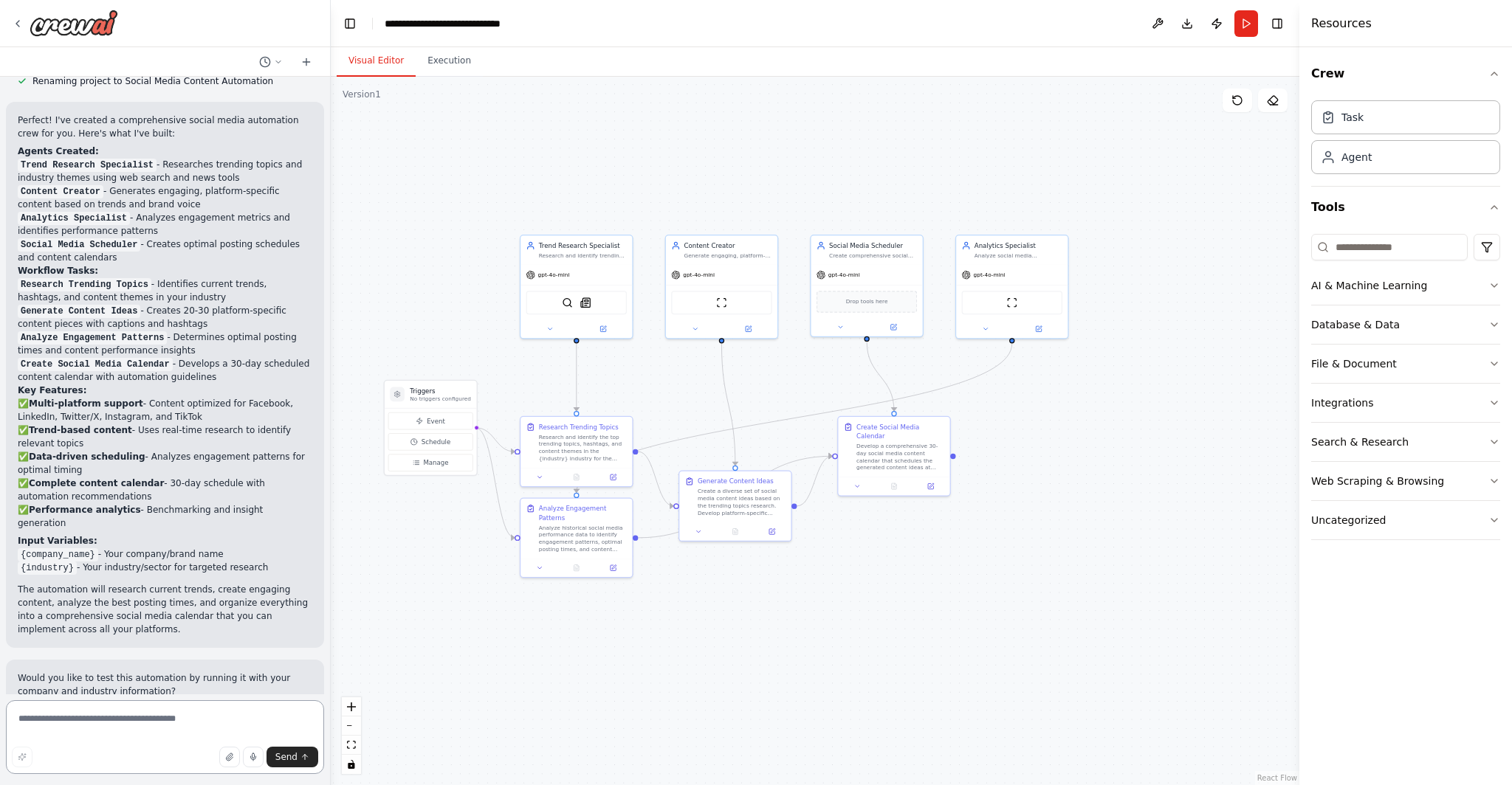
click at [104, 720] on textarea at bounding box center [164, 737] width 318 height 74
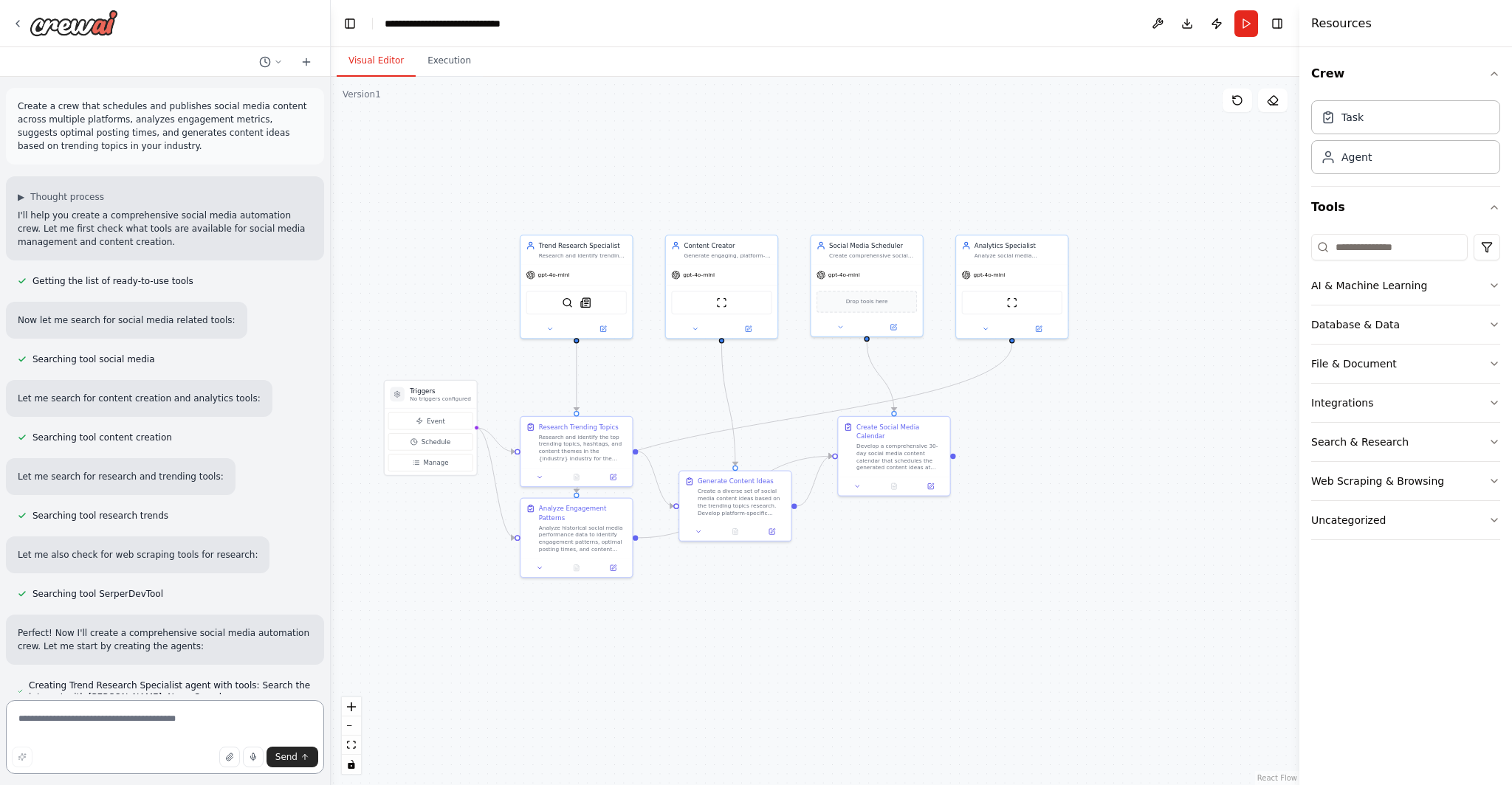
scroll to position [0, 0]
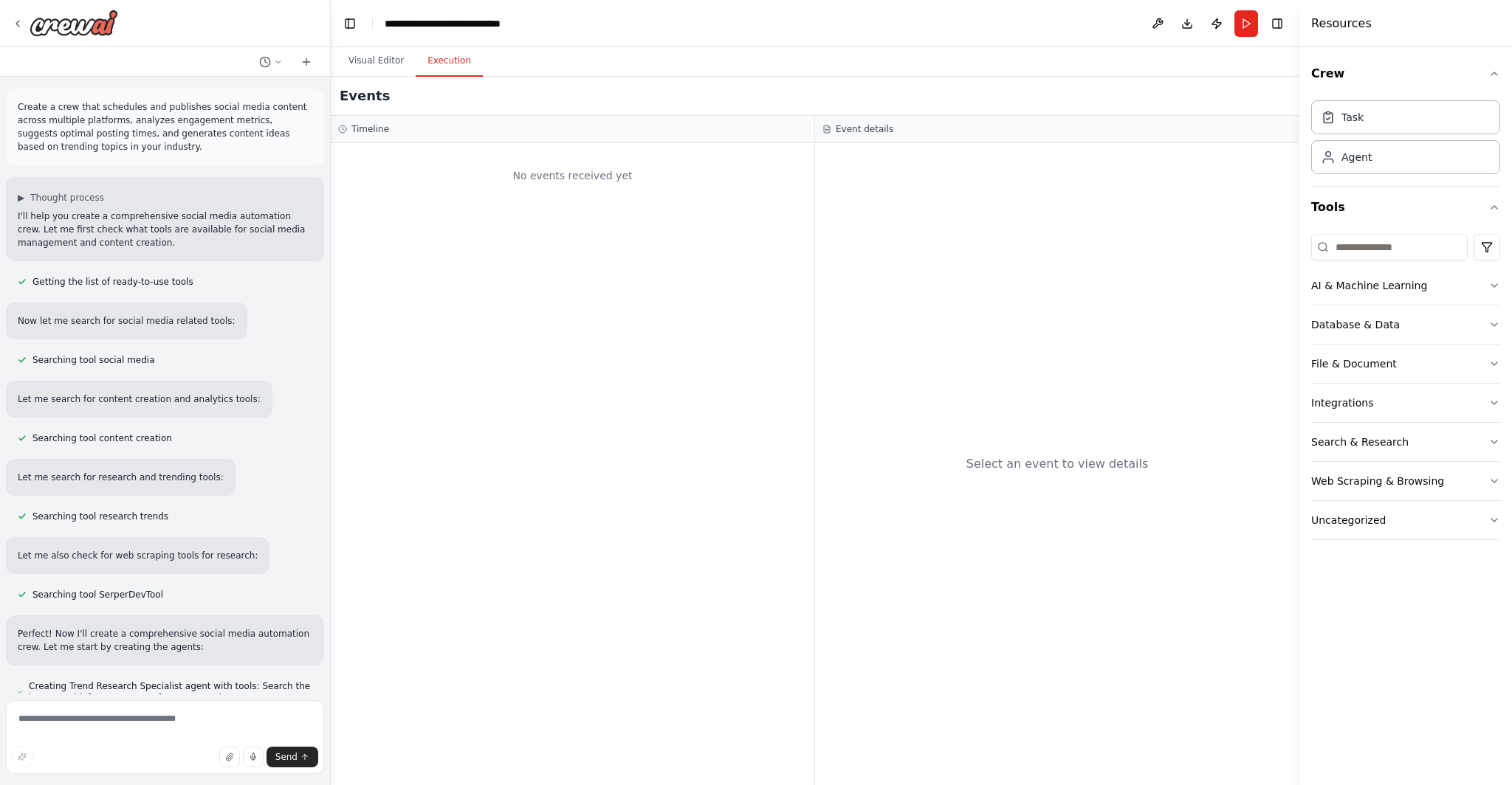
click at [456, 69] on button "Execution" at bounding box center [449, 61] width 67 height 31
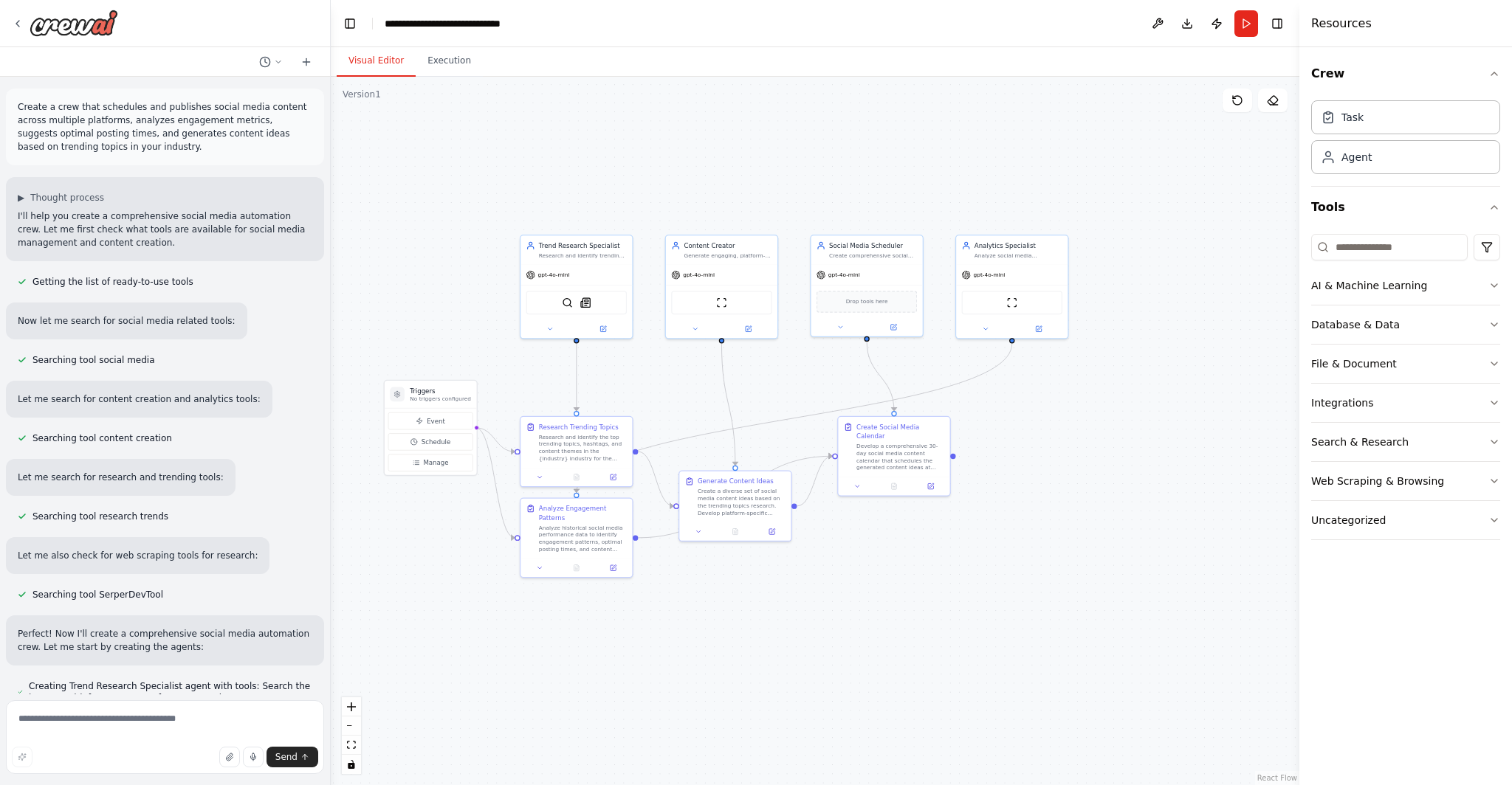
click at [389, 65] on button "Visual Editor" at bounding box center [376, 61] width 79 height 31
click at [588, 438] on div "Research and identify the top trending topics, hashtags, and content themes in …" at bounding box center [582, 445] width 87 height 29
click at [584, 438] on div "Research and identify the top trending topics, hashtags, and content themes in …" at bounding box center [582, 445] width 87 height 29
click at [613, 471] on icon at bounding box center [612, 475] width 7 height 7
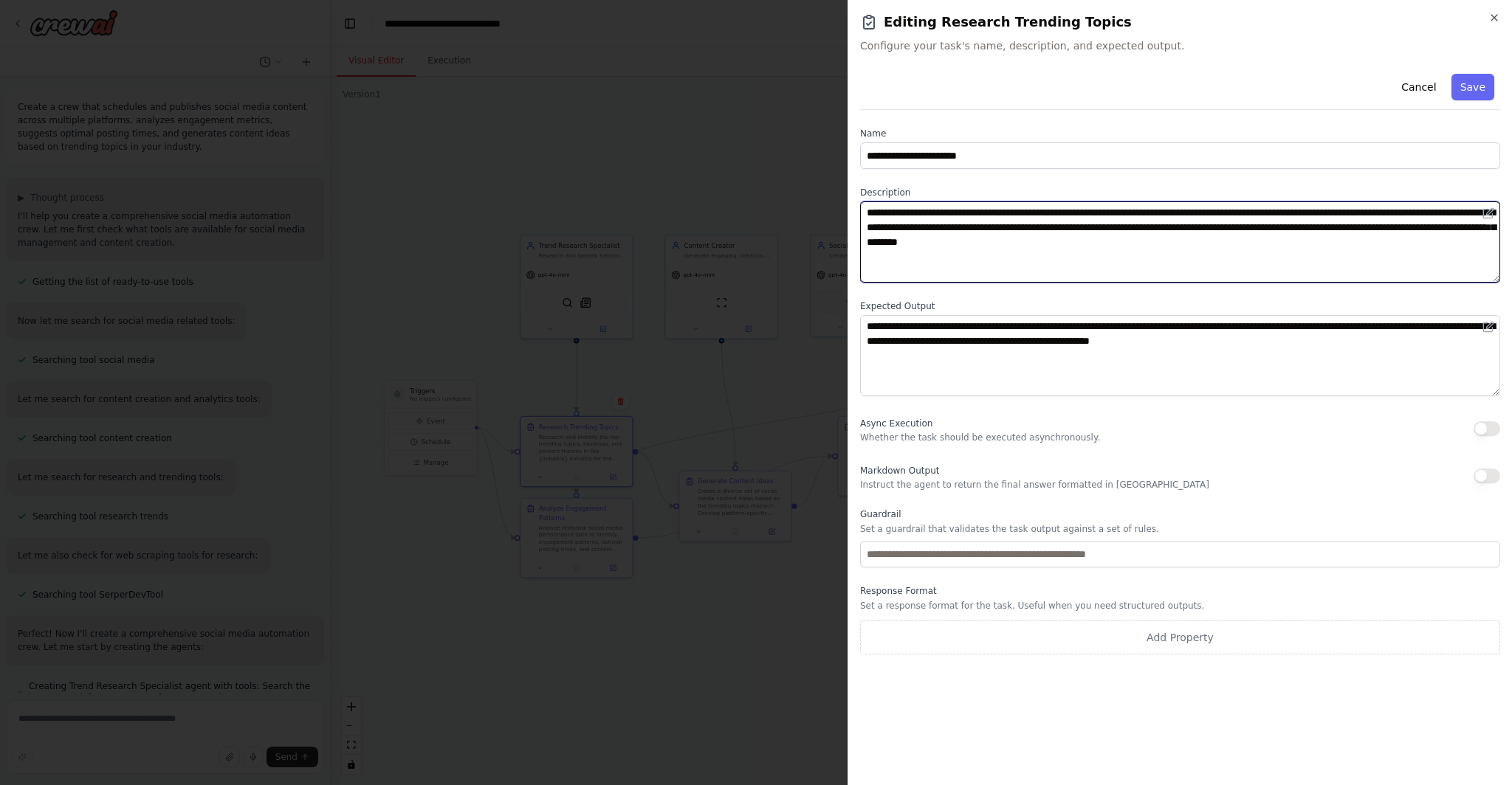
drag, startPoint x: 1312, startPoint y: 212, endPoint x: 1264, endPoint y: 212, distance: 48.0
click at [1264, 212] on textarea "**********" at bounding box center [1179, 242] width 640 height 81
click at [1370, 214] on textarea "**********" at bounding box center [1179, 242] width 640 height 81
drag, startPoint x: 1225, startPoint y: 227, endPoint x: 1142, endPoint y: 230, distance: 83.1
click at [1142, 230] on textarea "**********" at bounding box center [1179, 242] width 640 height 81
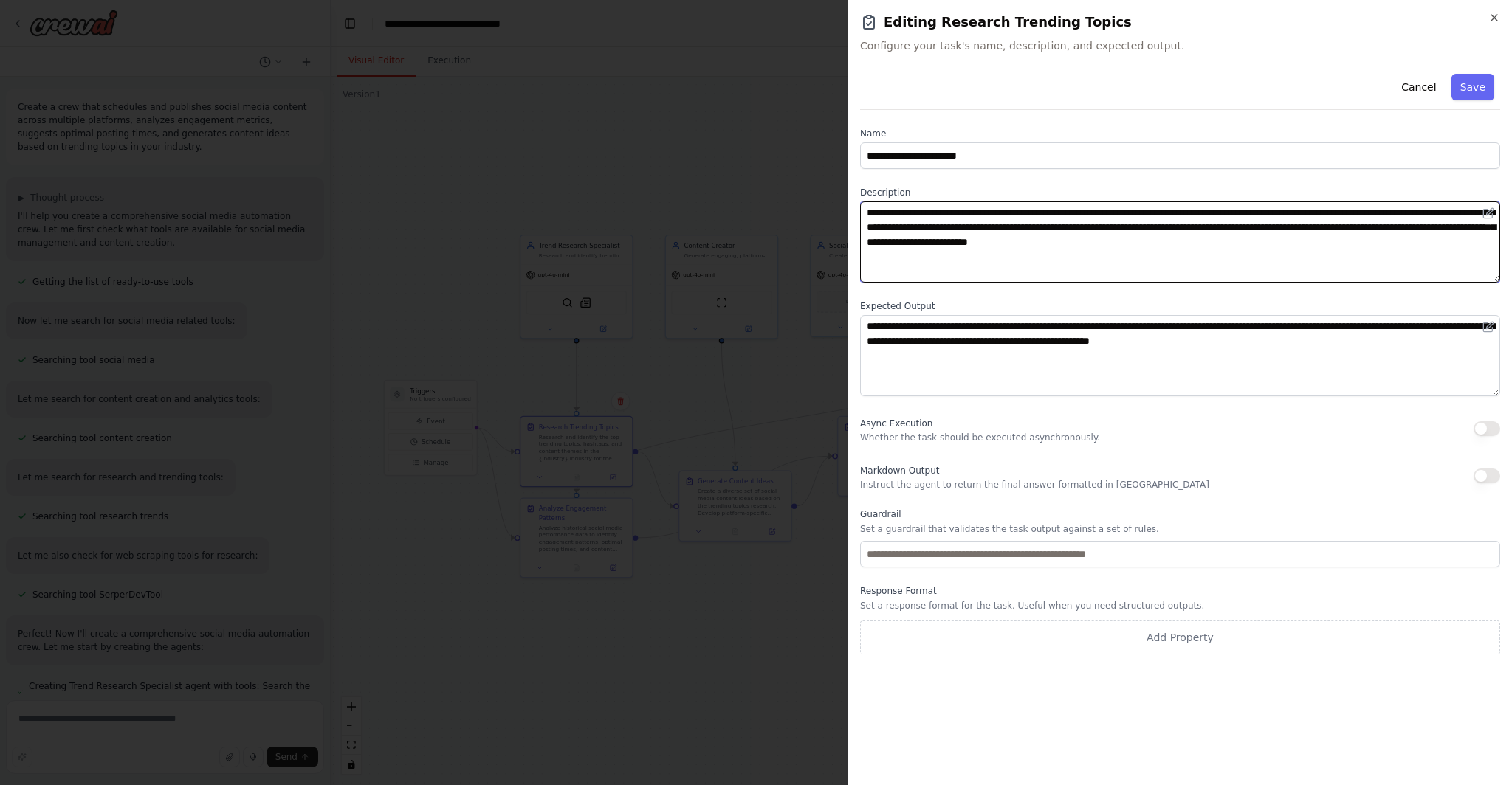
type textarea "**********"
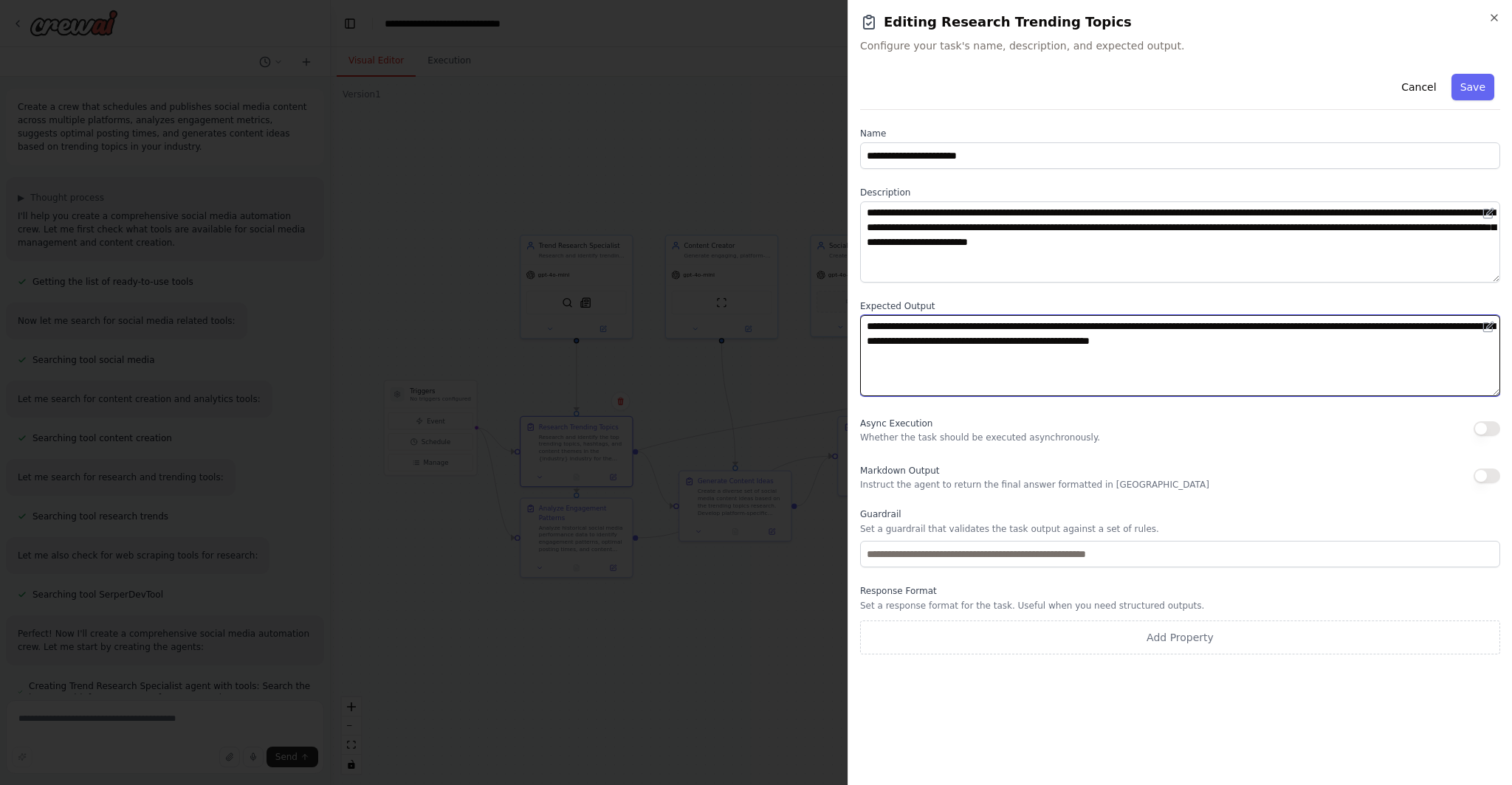
click at [1197, 347] on textarea "**********" at bounding box center [1179, 355] width 640 height 81
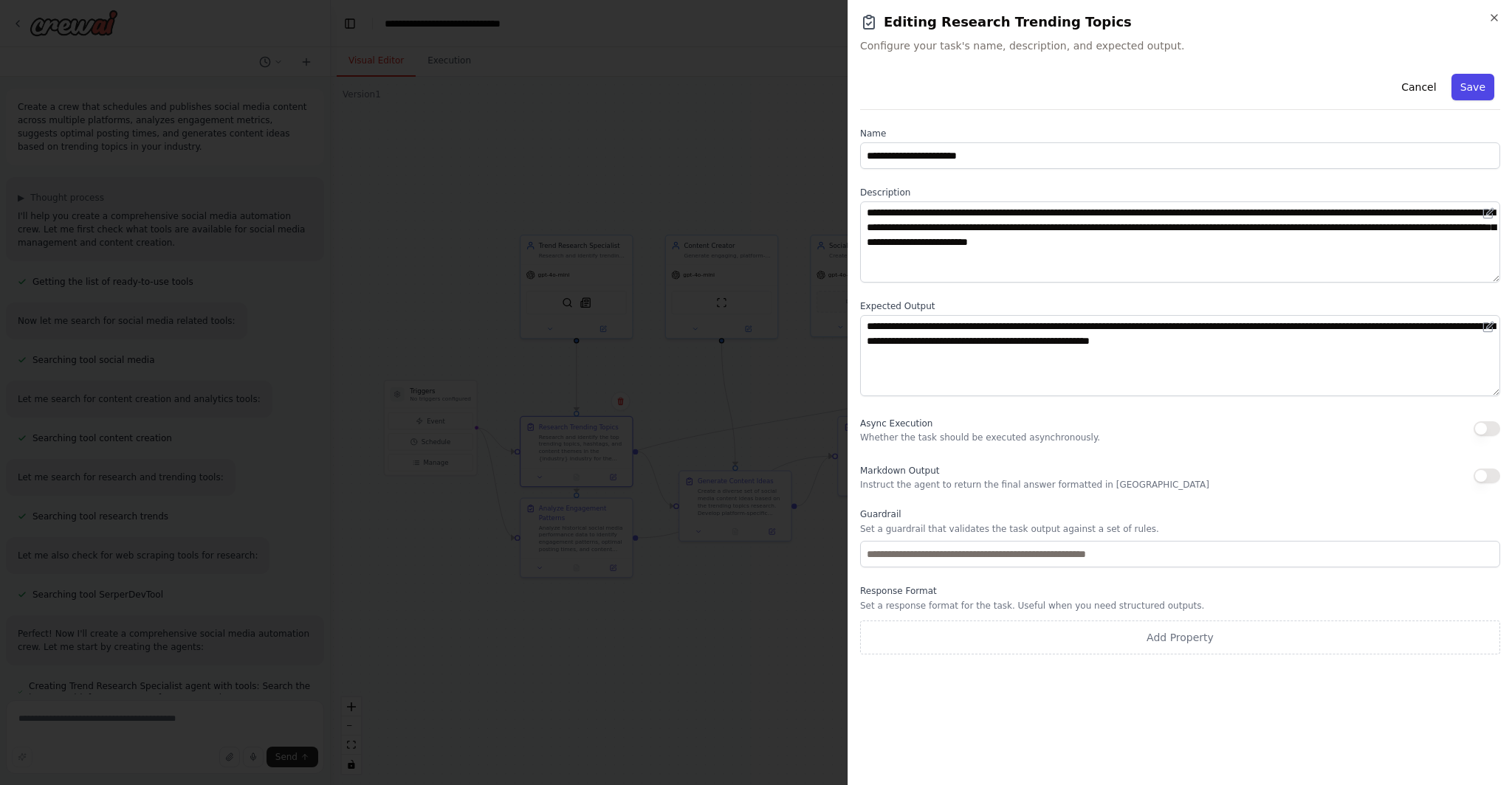
click at [1475, 83] on button "Save" at bounding box center [1473, 87] width 42 height 27
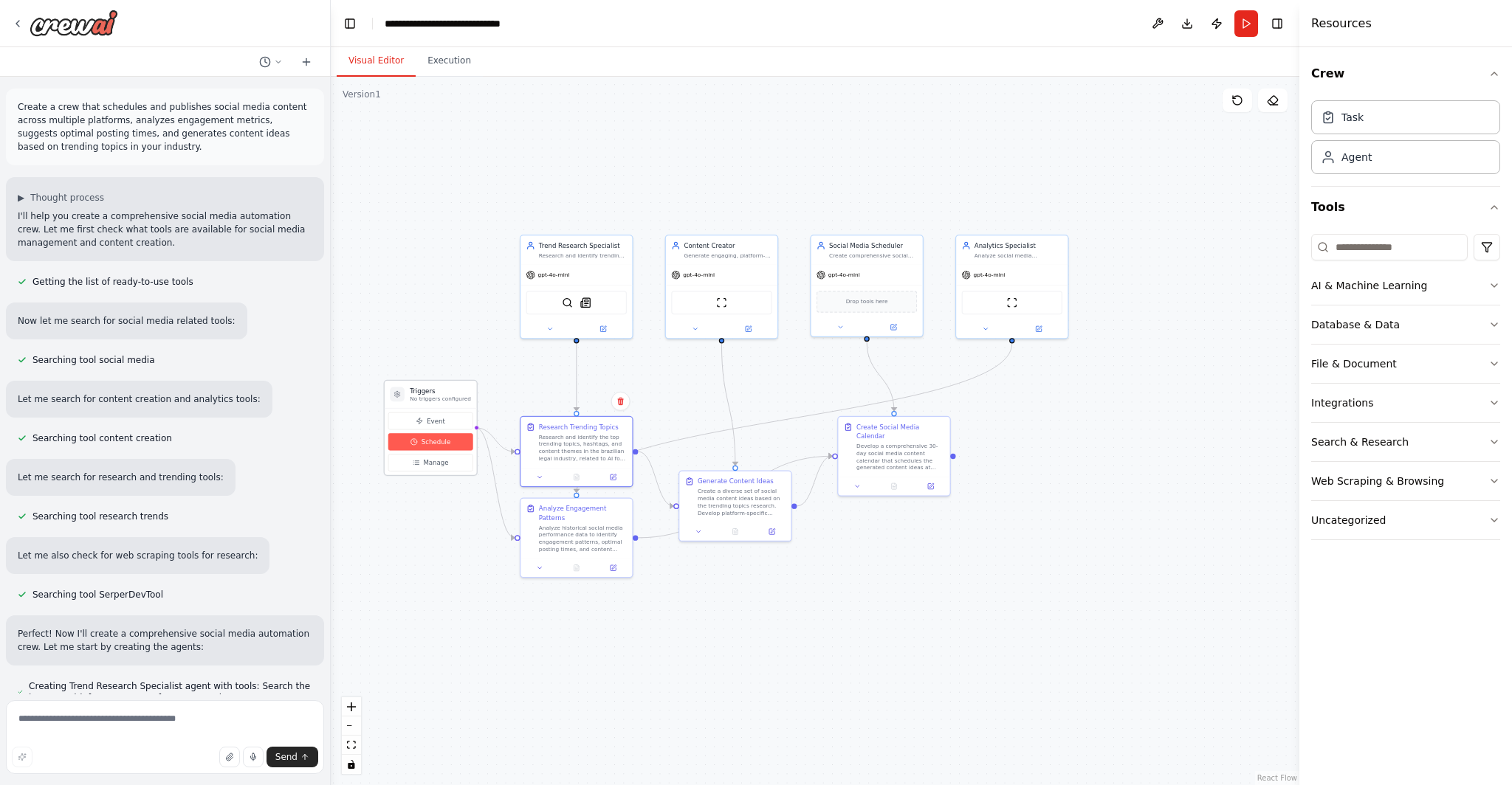
click at [431, 440] on span "Schedule" at bounding box center [436, 442] width 29 height 9
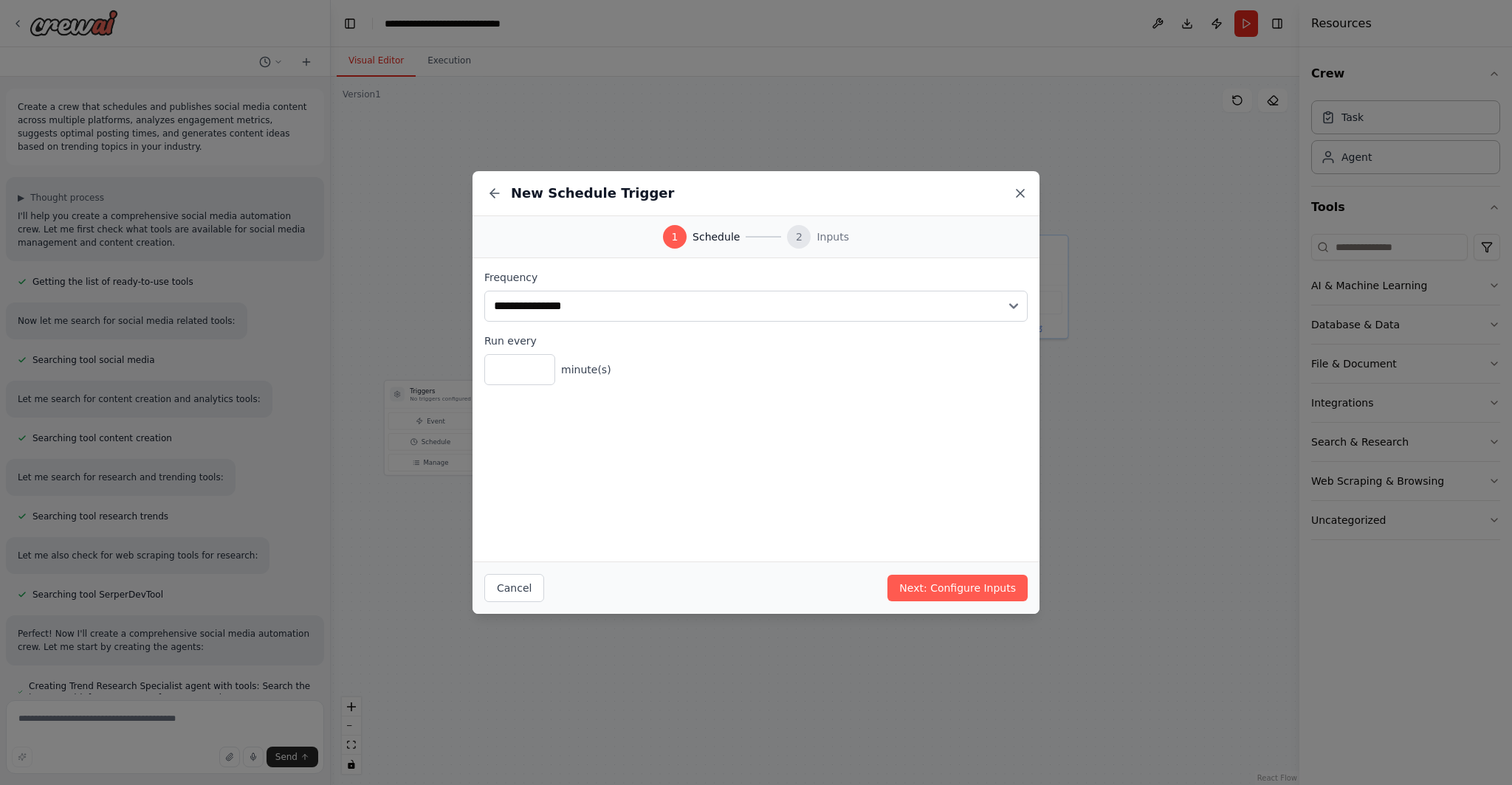
click at [1022, 193] on icon at bounding box center [1020, 194] width 15 height 15
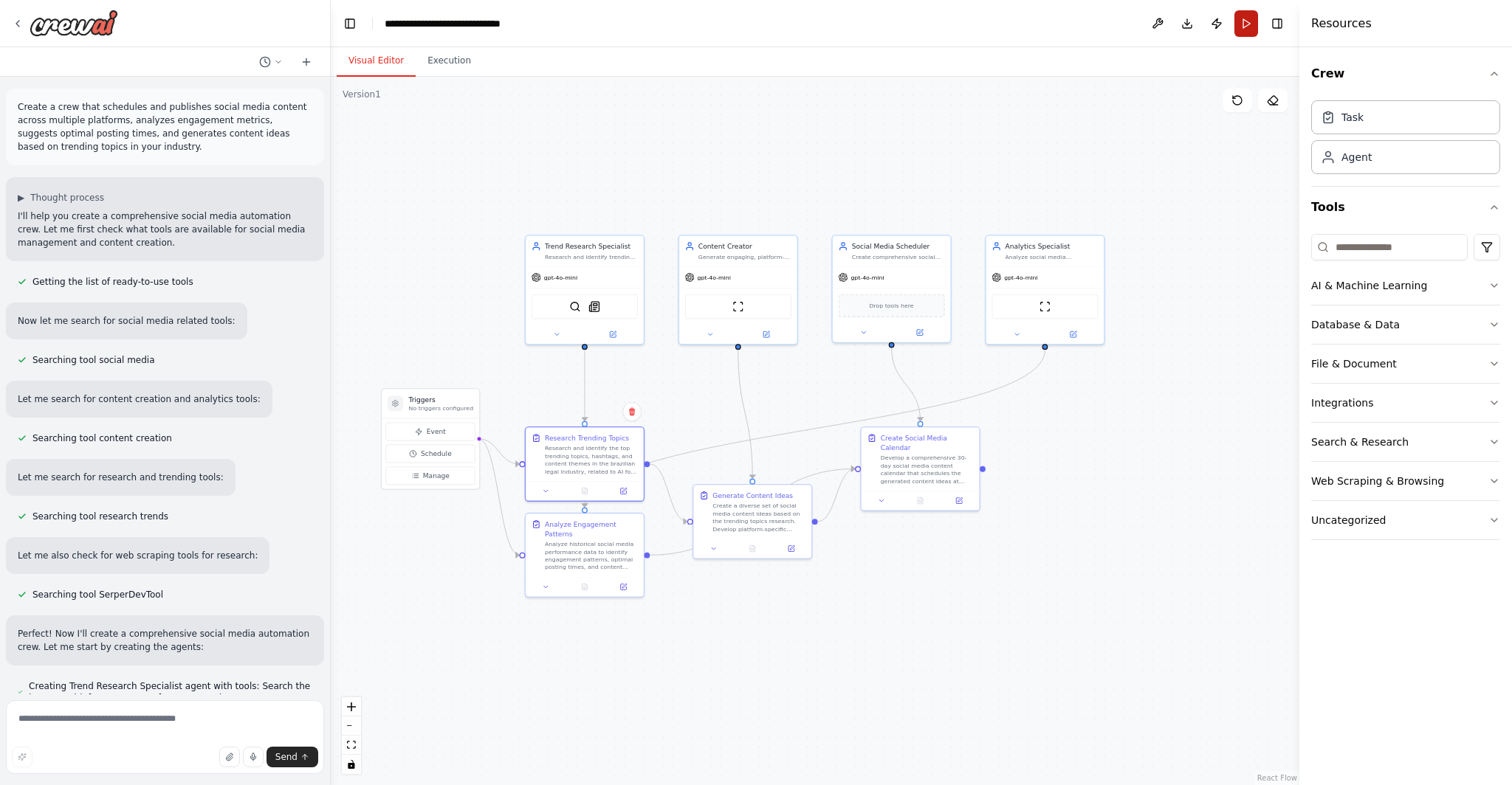
click at [1245, 25] on button "Run" at bounding box center [1246, 24] width 24 height 27
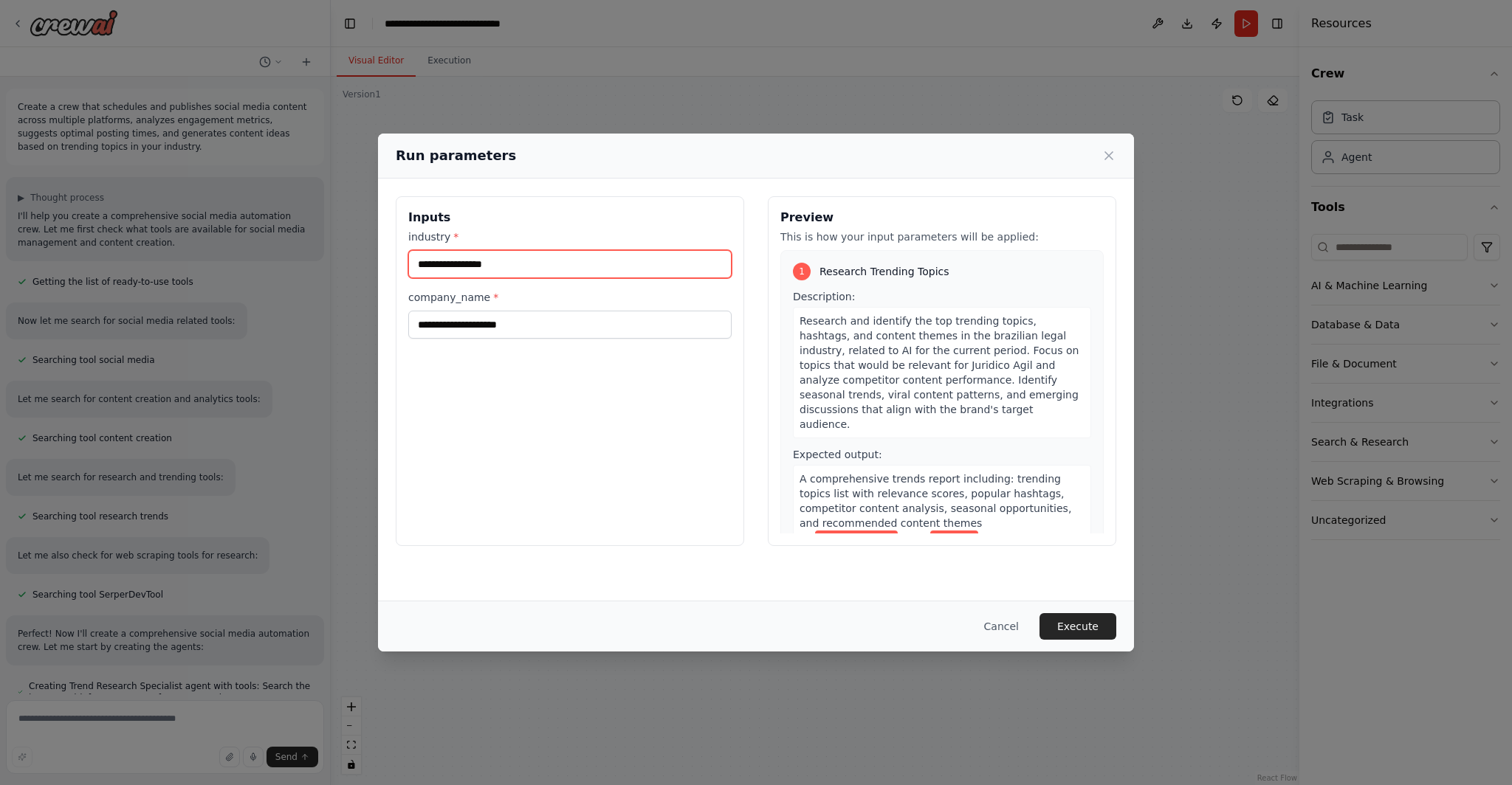
click at [507, 267] on input "industry *" at bounding box center [570, 264] width 324 height 28
type input "**********"
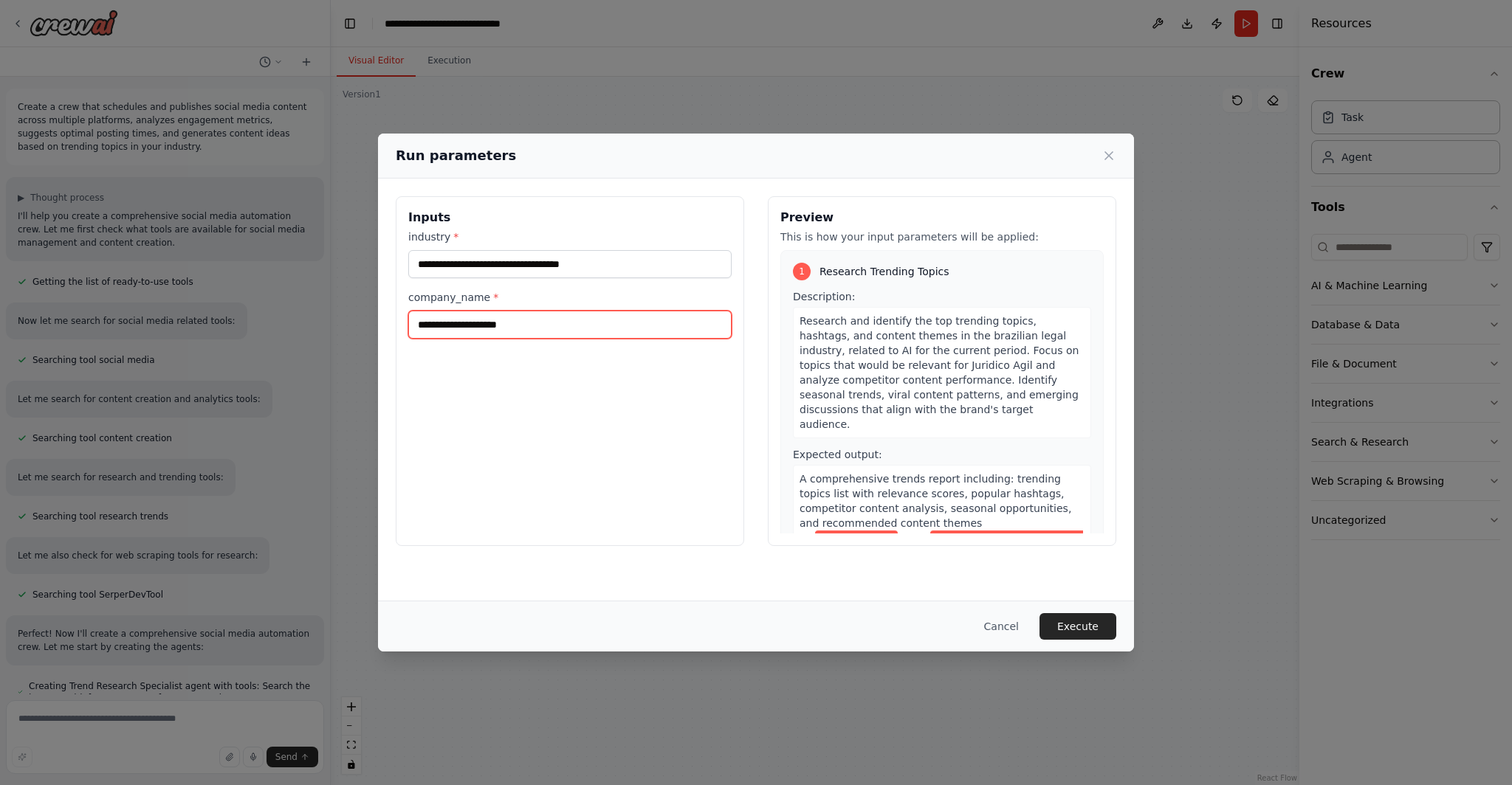
drag, startPoint x: 561, startPoint y: 319, endPoint x: 386, endPoint y: 326, distance: 175.1
click at [387, 325] on div "**********" at bounding box center [755, 371] width 756 height 385
type input "**********"
click at [1093, 631] on button "Execute" at bounding box center [1078, 627] width 77 height 27
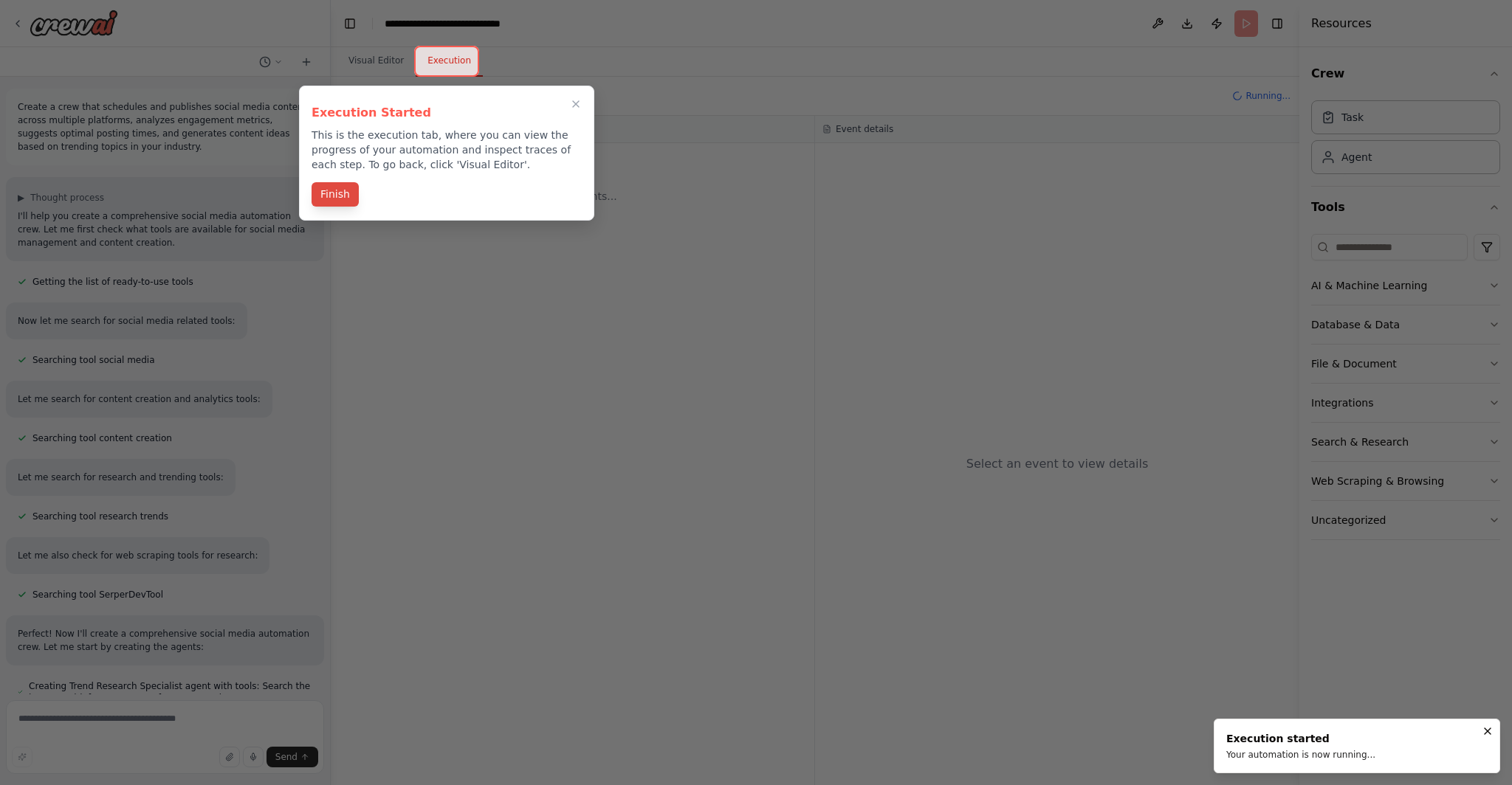
click at [336, 194] on button "Finish" at bounding box center [335, 194] width 47 height 25
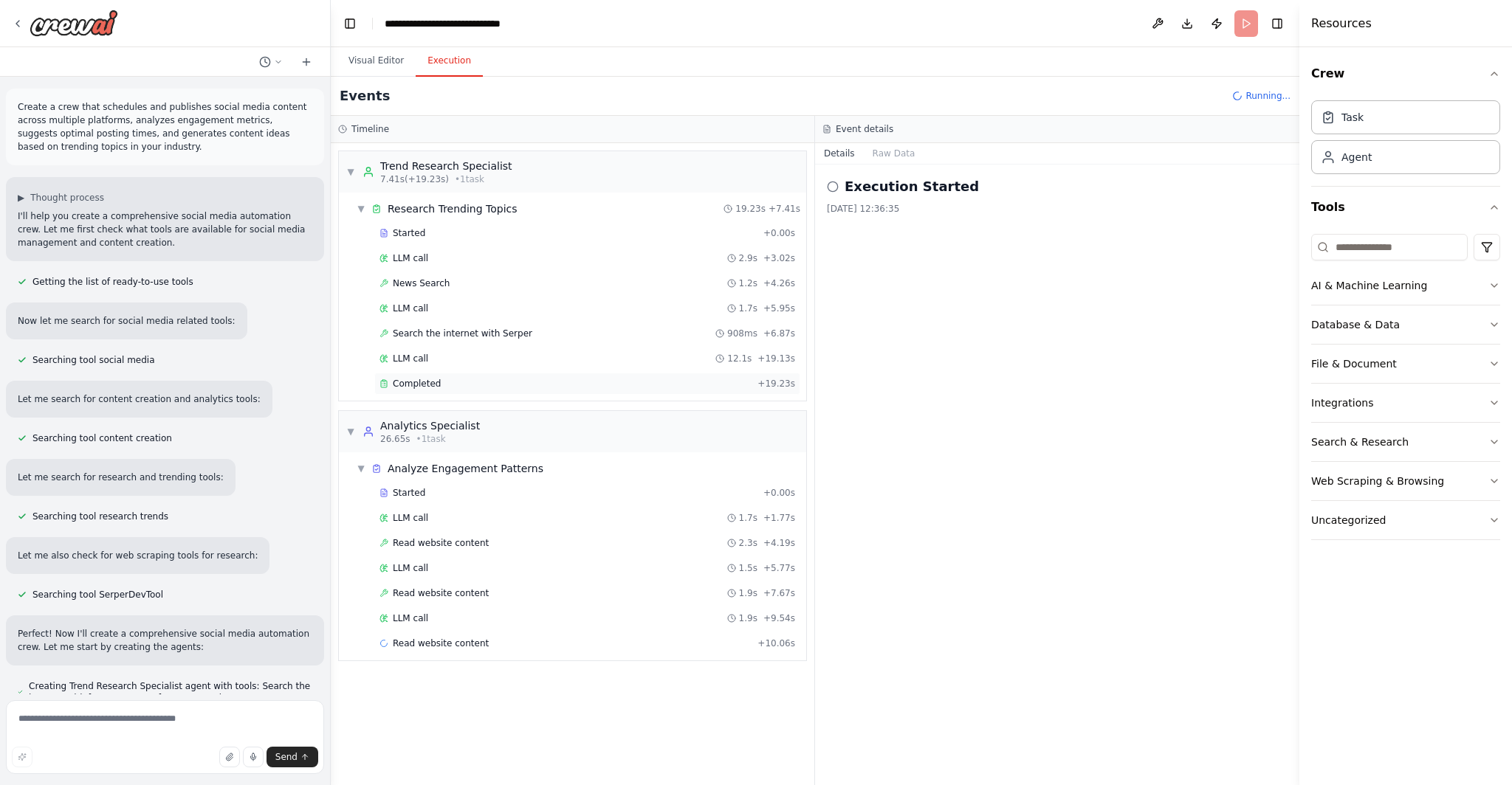
click at [474, 385] on div "Completed" at bounding box center [565, 383] width 372 height 11
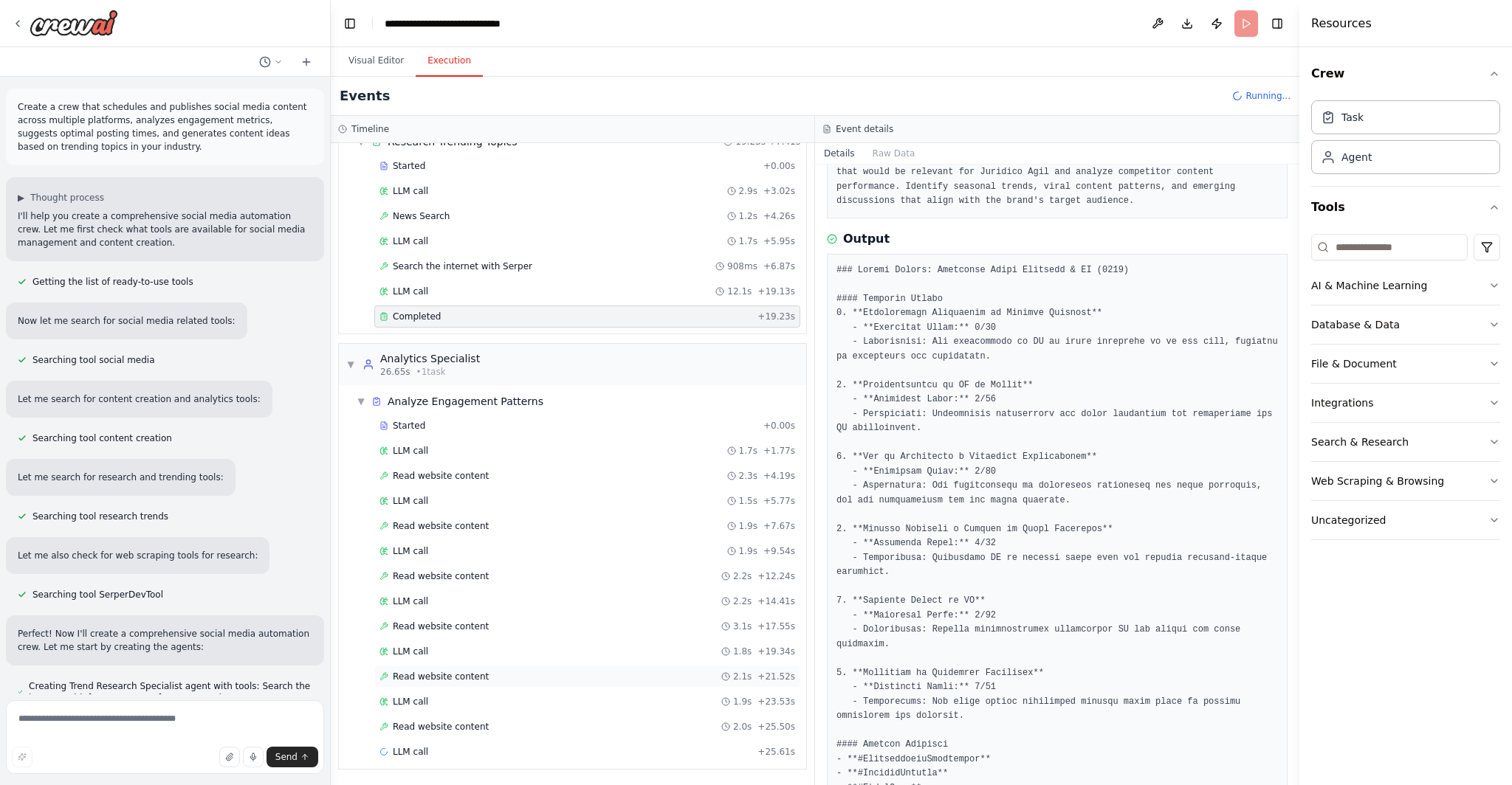
scroll to position [68, 0]
click at [475, 673] on span "Read website content" at bounding box center [441, 676] width 96 height 11
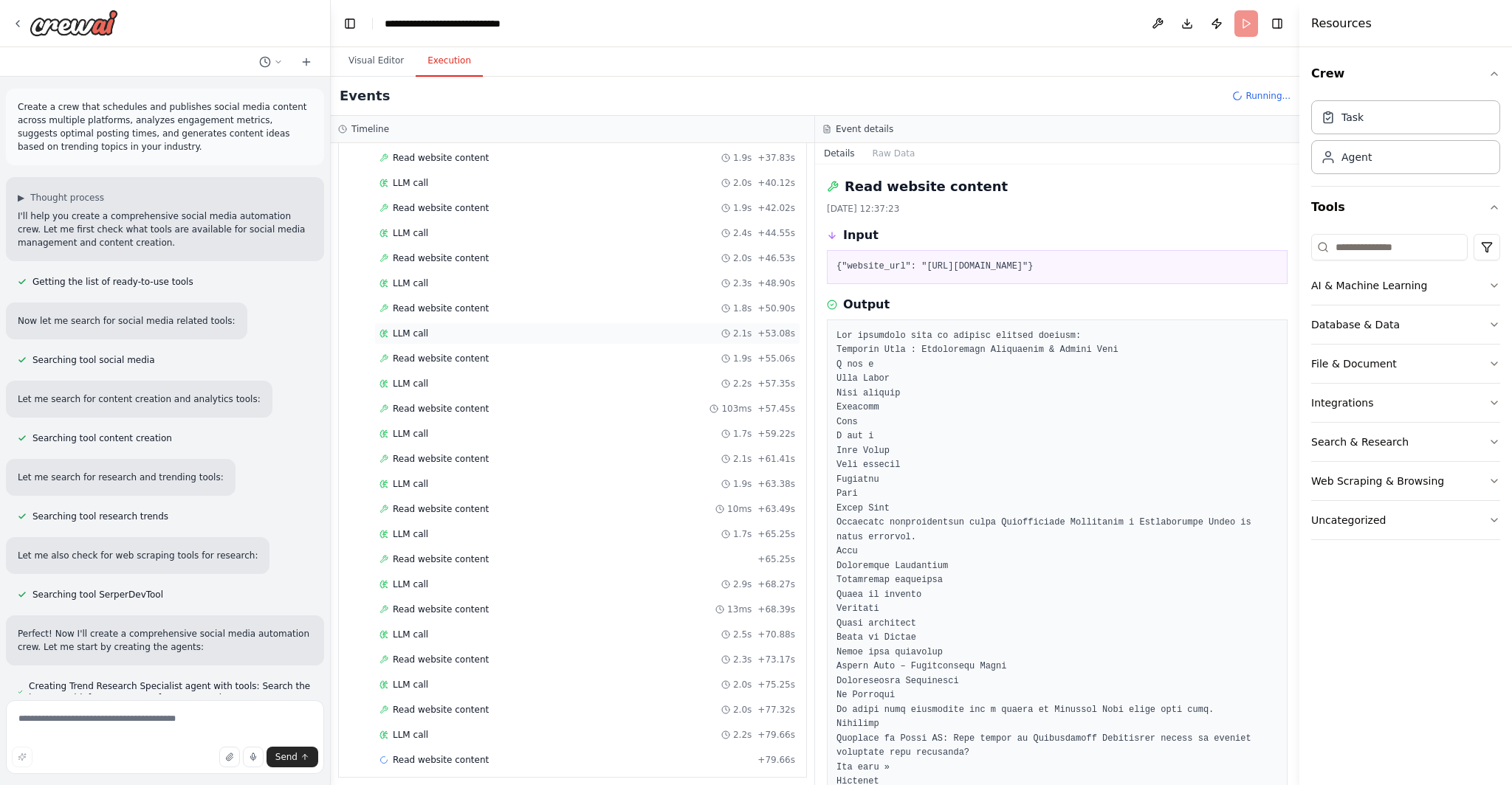
scroll to position [796, 0]
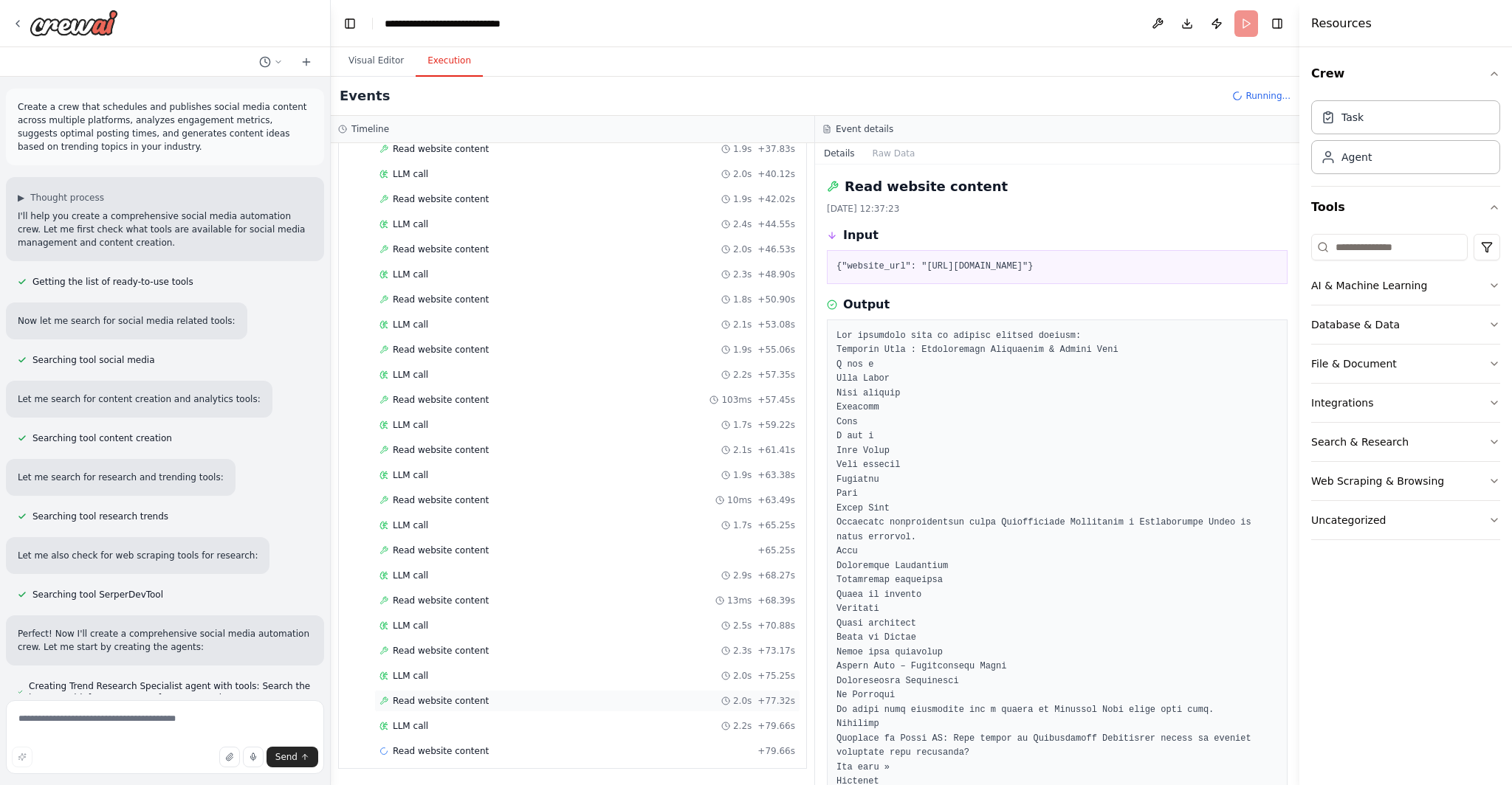
click at [493, 703] on div "Read website content 2.0s + 77.32s" at bounding box center [587, 701] width 415 height 11
click at [486, 697] on div "Read website content 2.0s + 77.32s" at bounding box center [587, 701] width 415 height 11
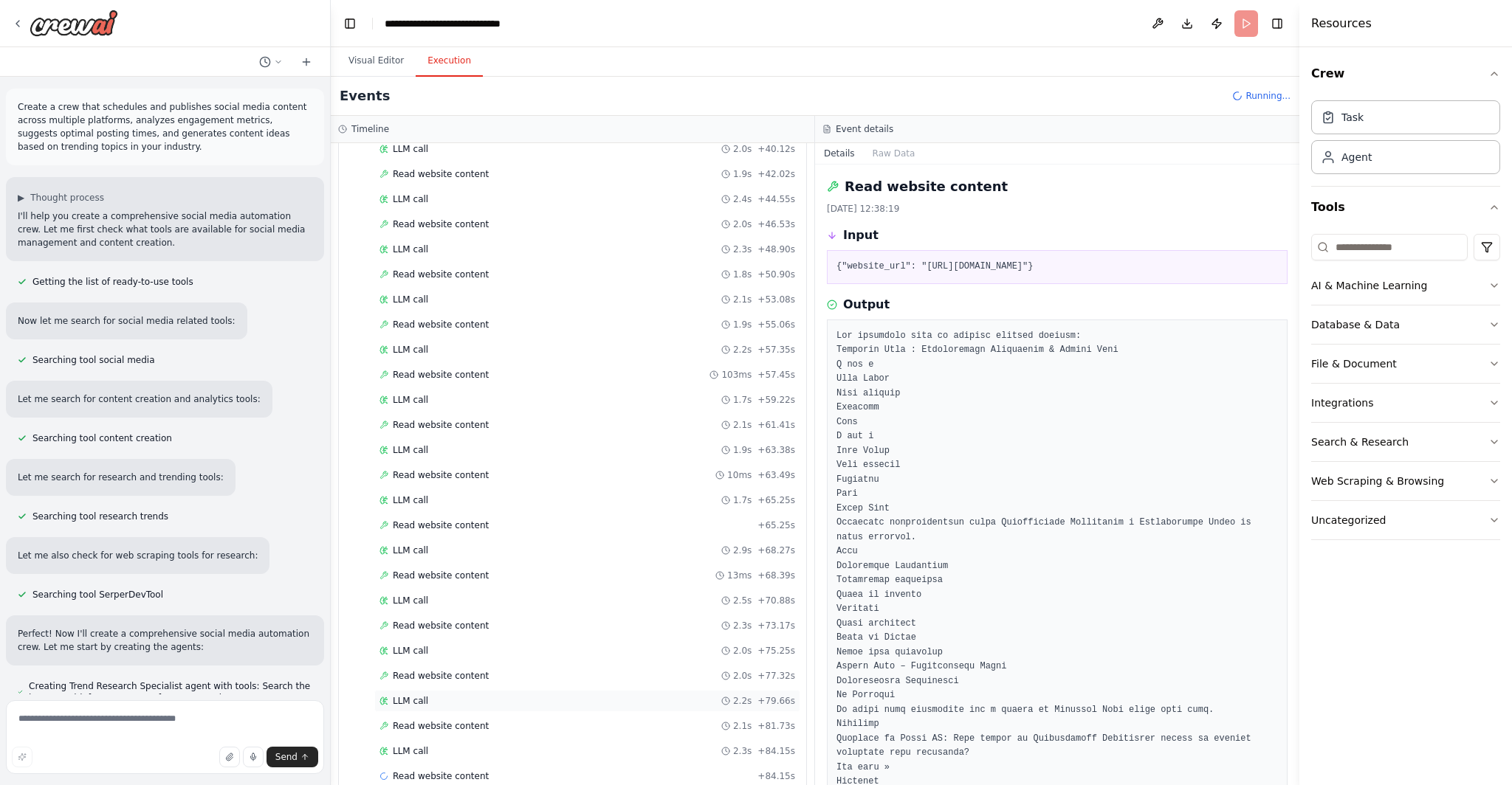
scroll to position [845, 0]
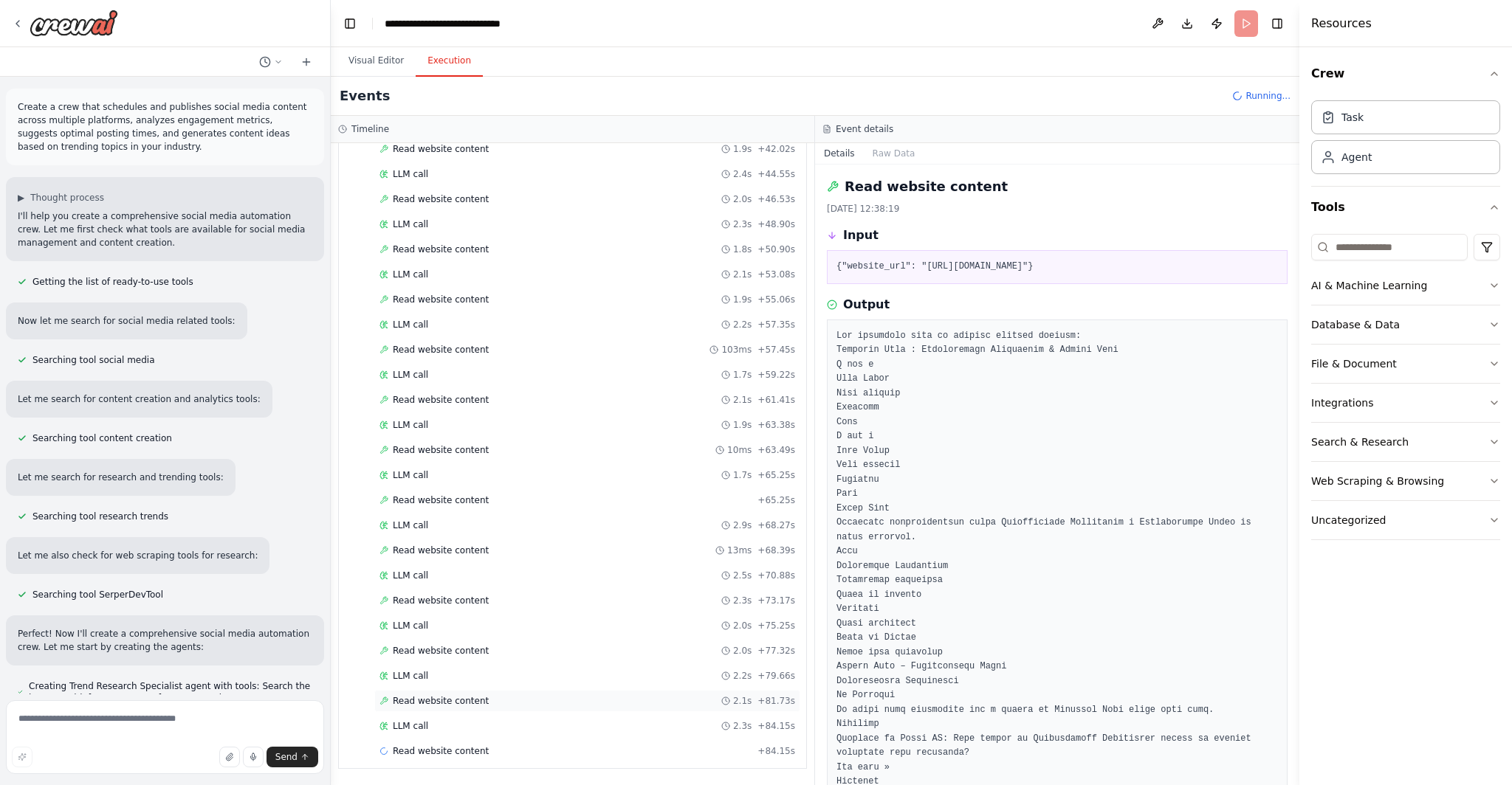
click at [484, 700] on div "Read website content 2.1s + 81.73s" at bounding box center [587, 701] width 415 height 11
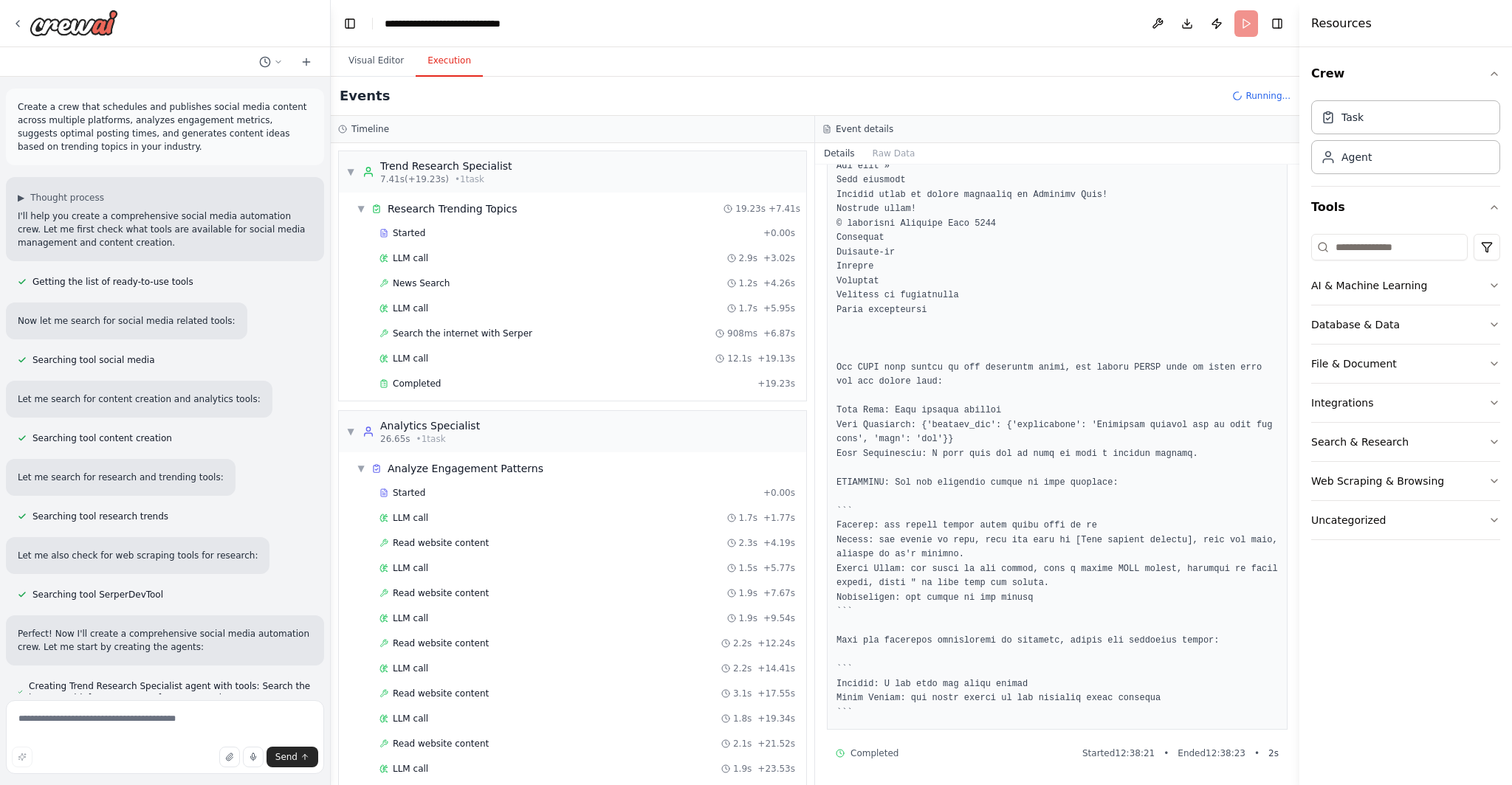
scroll to position [746, 0]
click at [860, 133] on h3 "Event details" at bounding box center [864, 129] width 57 height 11
click at [907, 152] on button "Raw Data" at bounding box center [894, 153] width 60 height 20
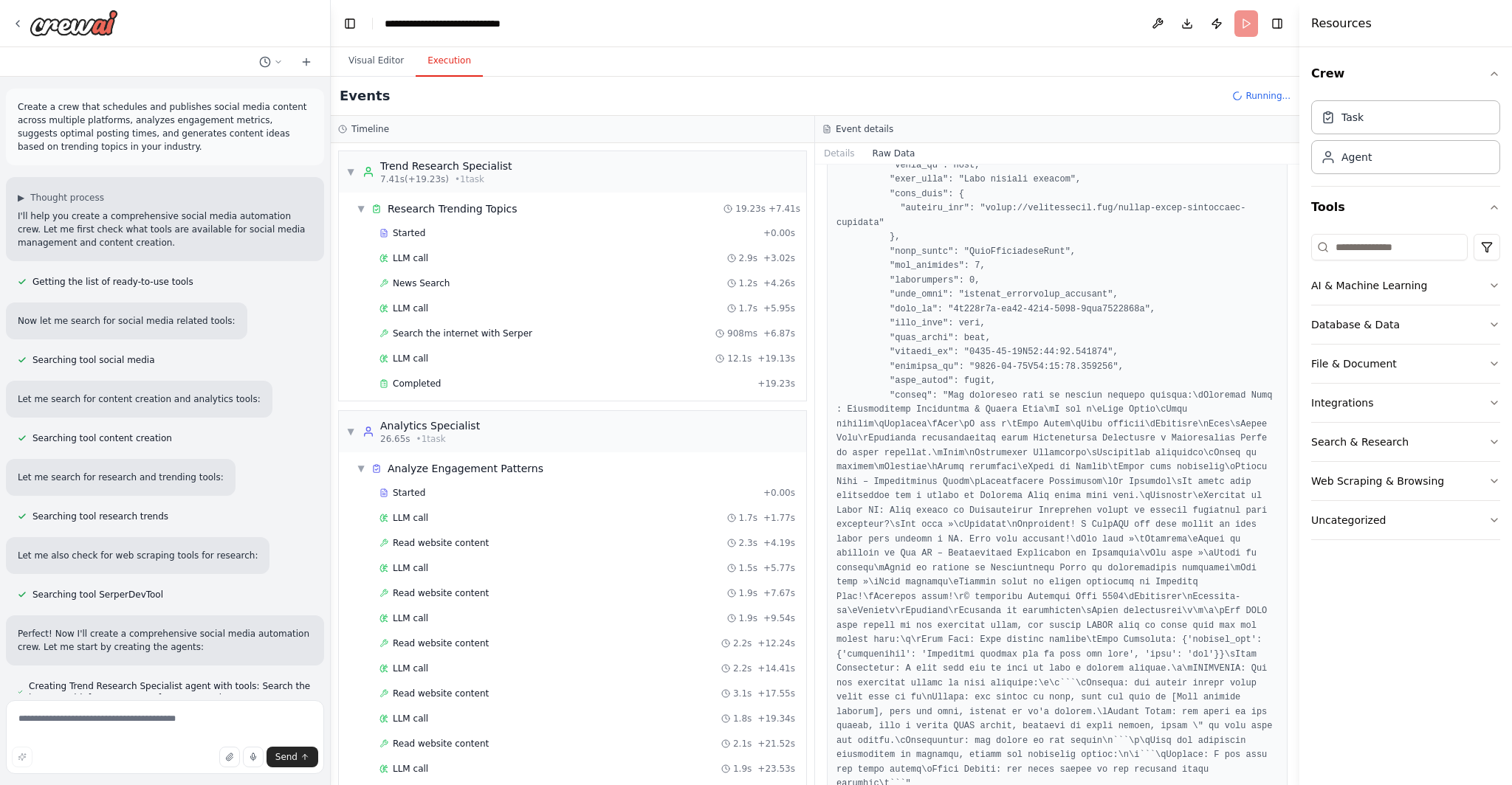
scroll to position [2617, 0]
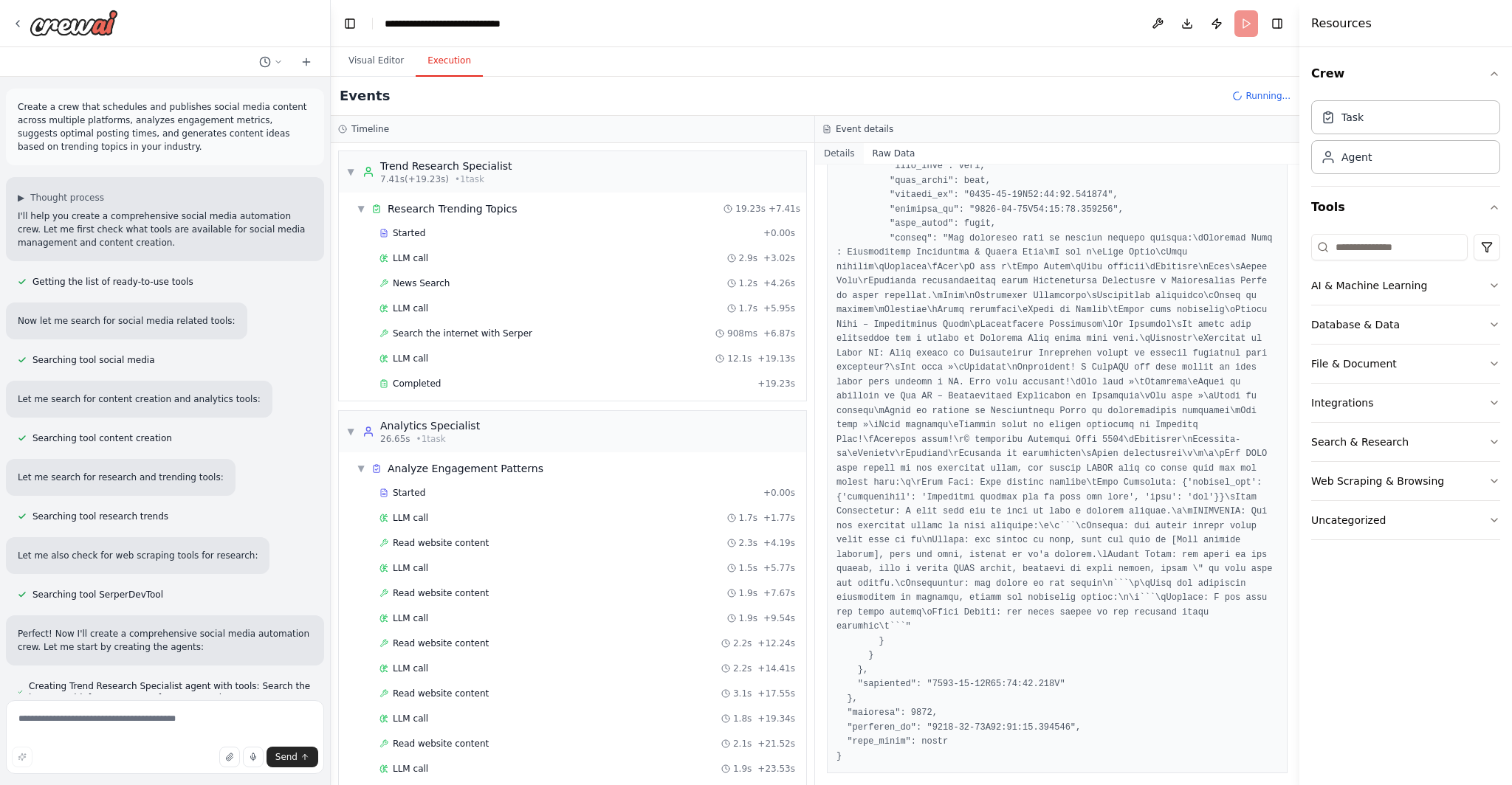
click at [845, 158] on button "Details" at bounding box center [839, 153] width 49 height 20
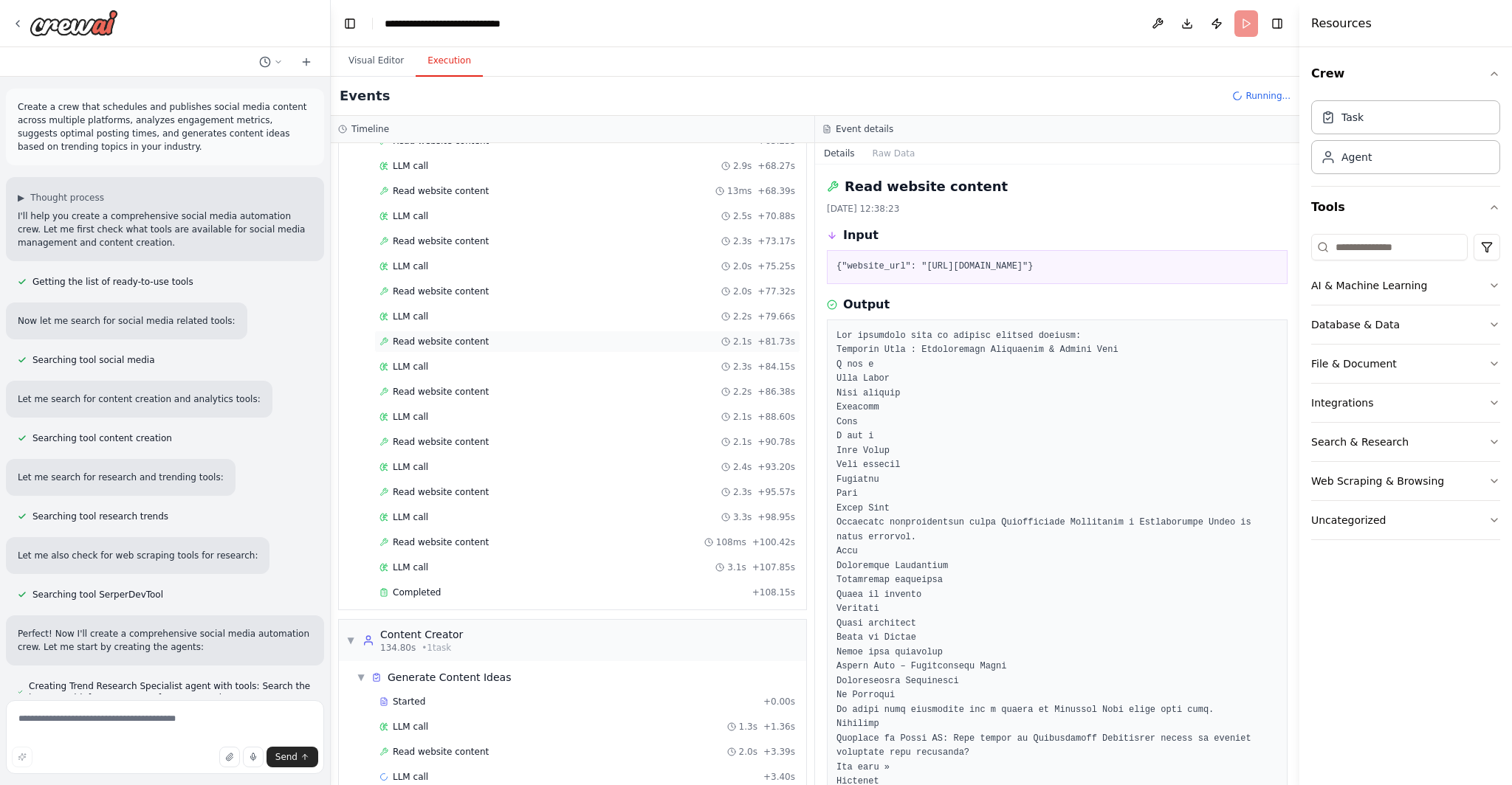
scroll to position [1231, 0]
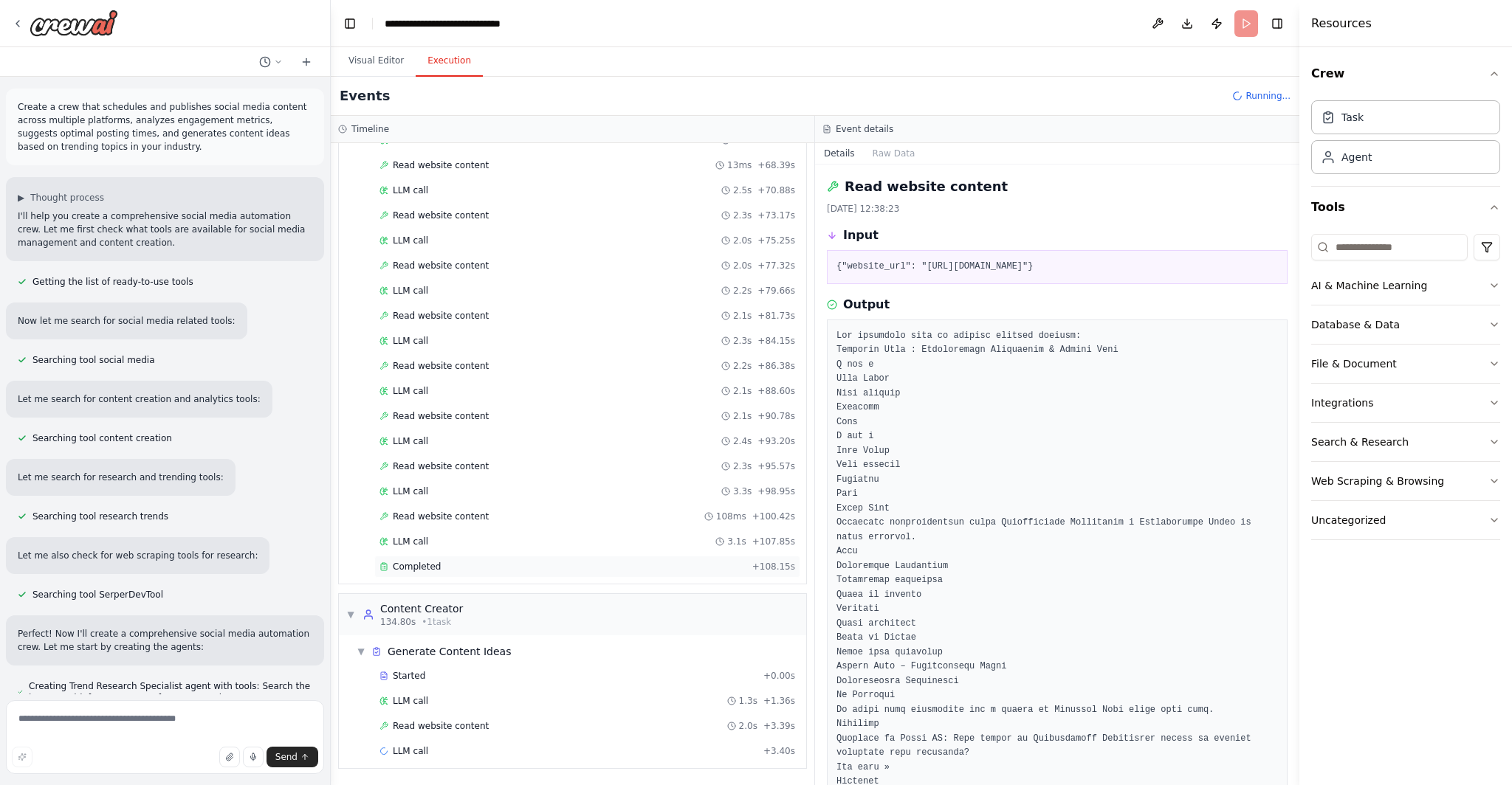
click at [508, 568] on div "Completed" at bounding box center [562, 566] width 367 height 11
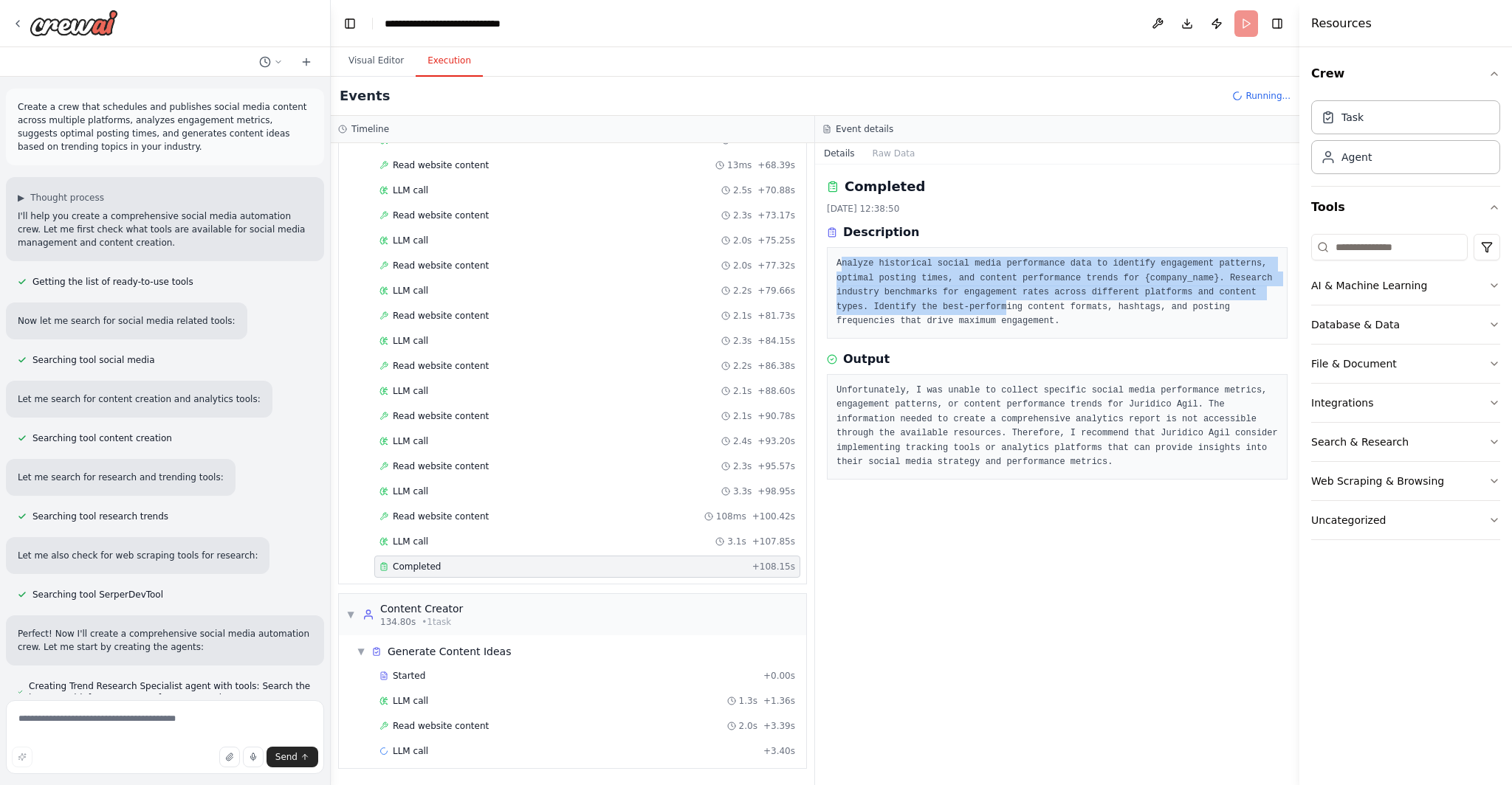
drag, startPoint x: 843, startPoint y: 263, endPoint x: 1125, endPoint y: 312, distance: 286.2
click at [1040, 310] on pre "Analyze historical social media performance data to identify engagement pattern…" at bounding box center [1057, 292] width 441 height 73
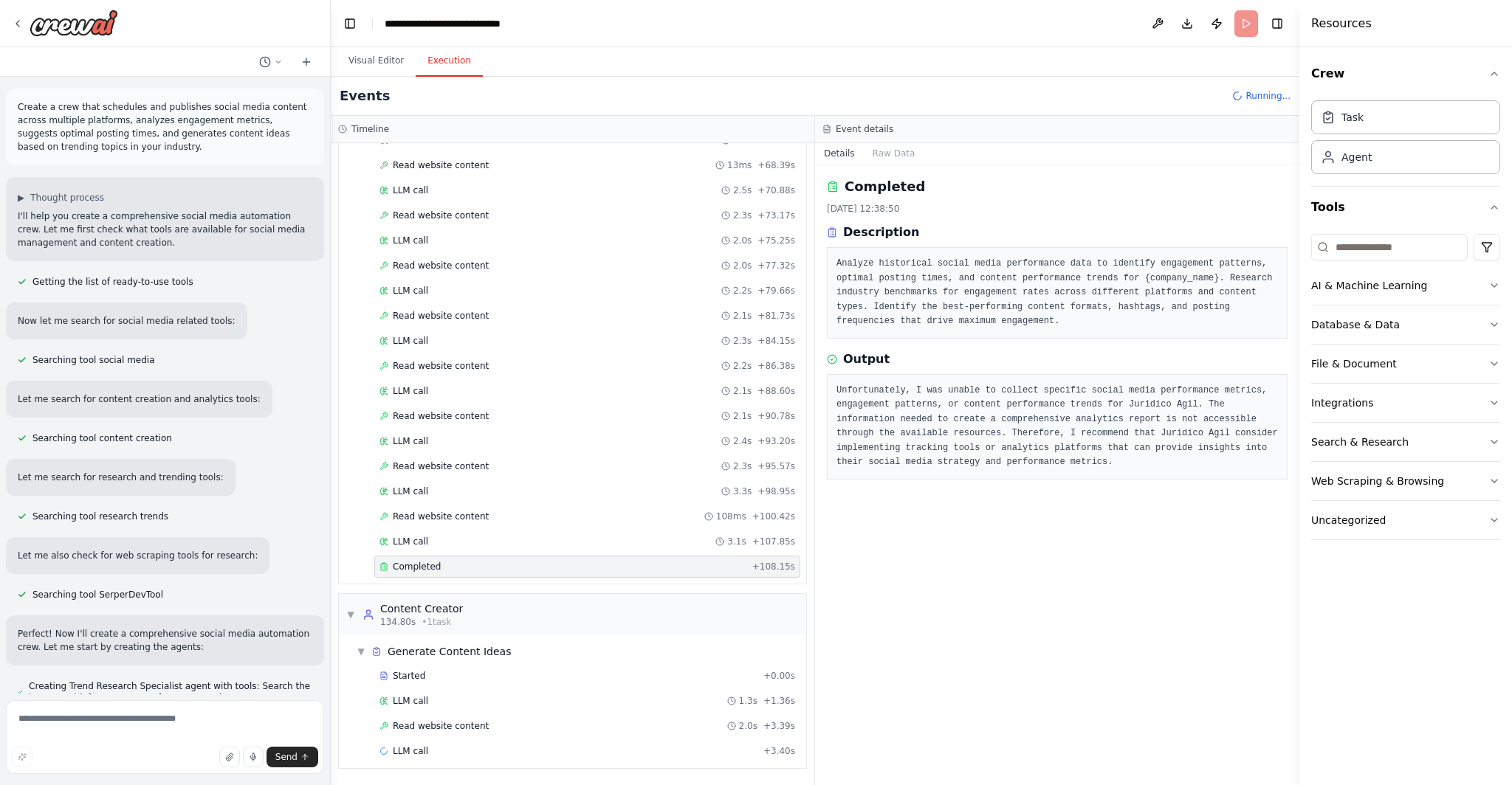
click at [1133, 312] on pre "Analyze historical social media performance data to identify engagement pattern…" at bounding box center [1057, 292] width 441 height 73
click at [474, 724] on span "Read website content" at bounding box center [441, 726] width 96 height 11
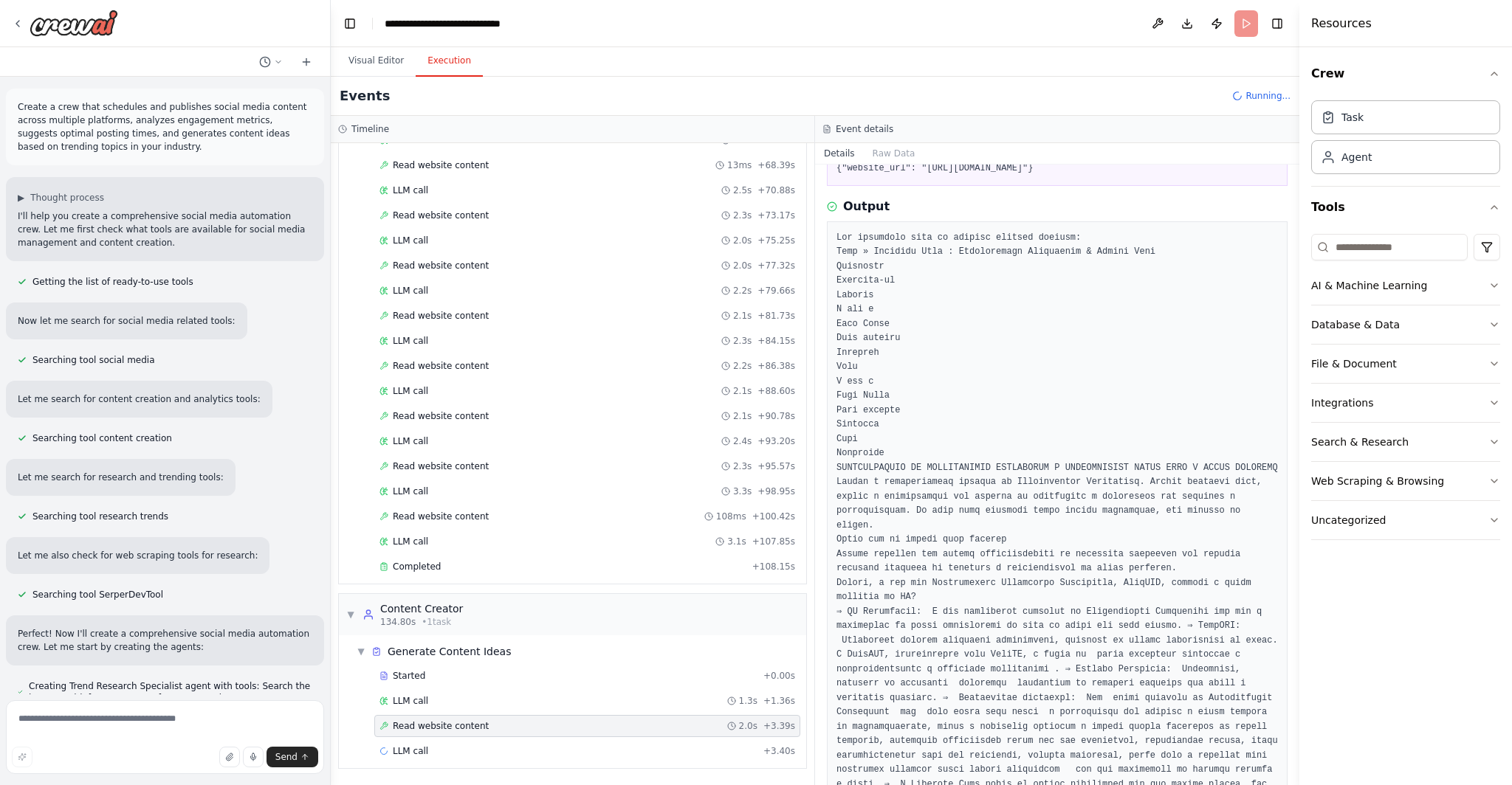
scroll to position [0, 0]
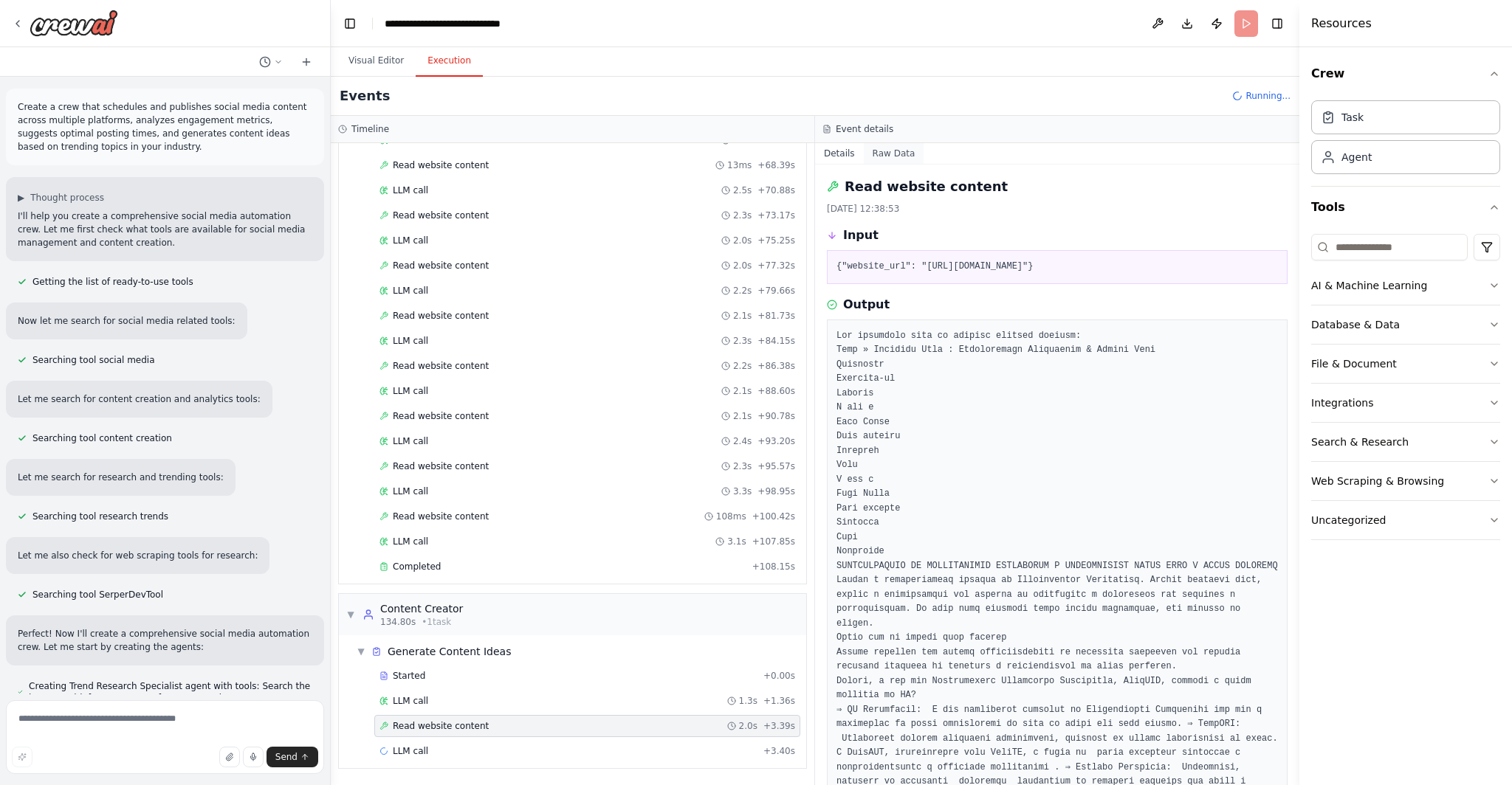
click at [905, 147] on button "Raw Data" at bounding box center [894, 153] width 60 height 20
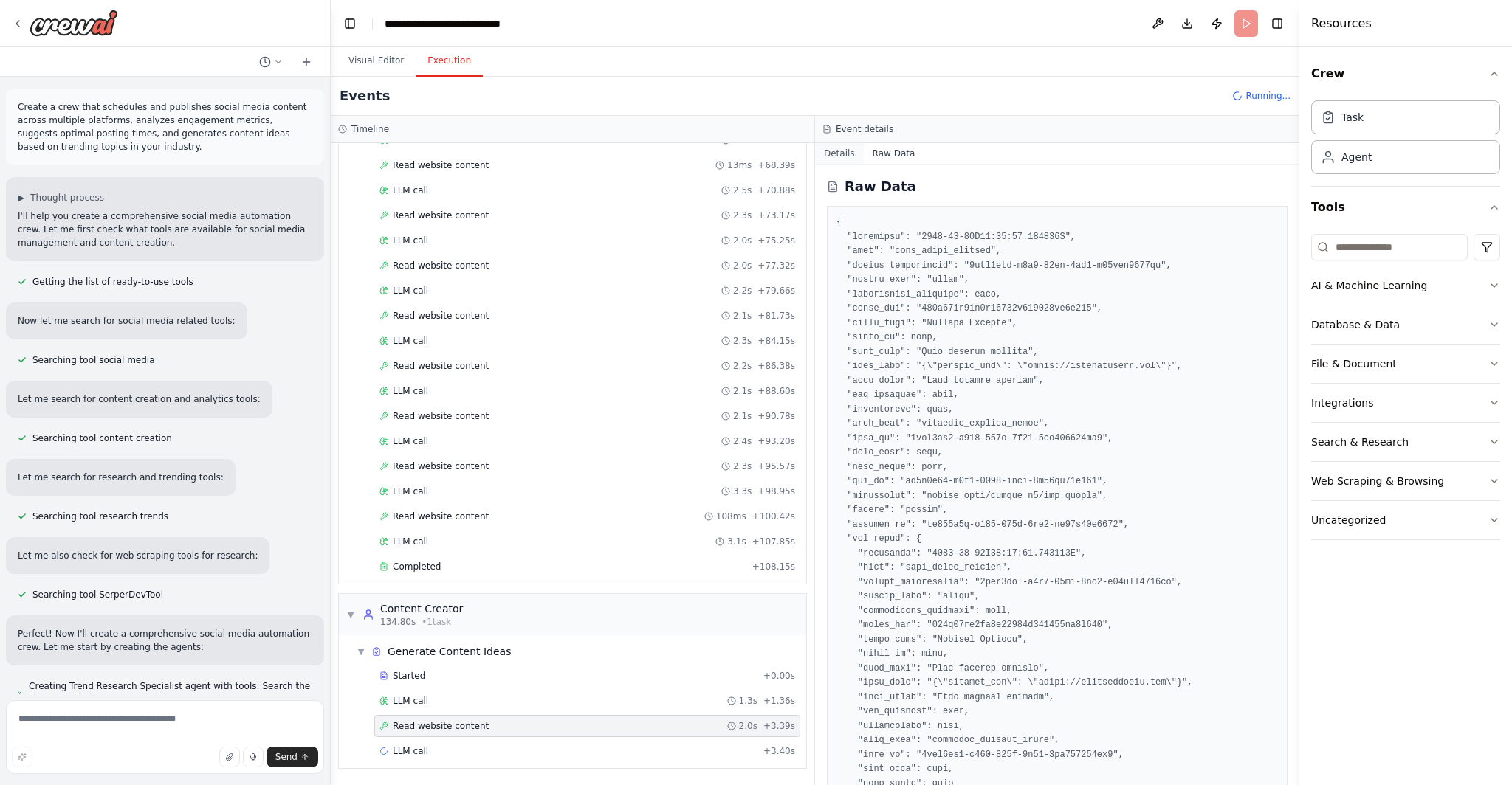
click at [832, 151] on button "Details" at bounding box center [839, 153] width 49 height 20
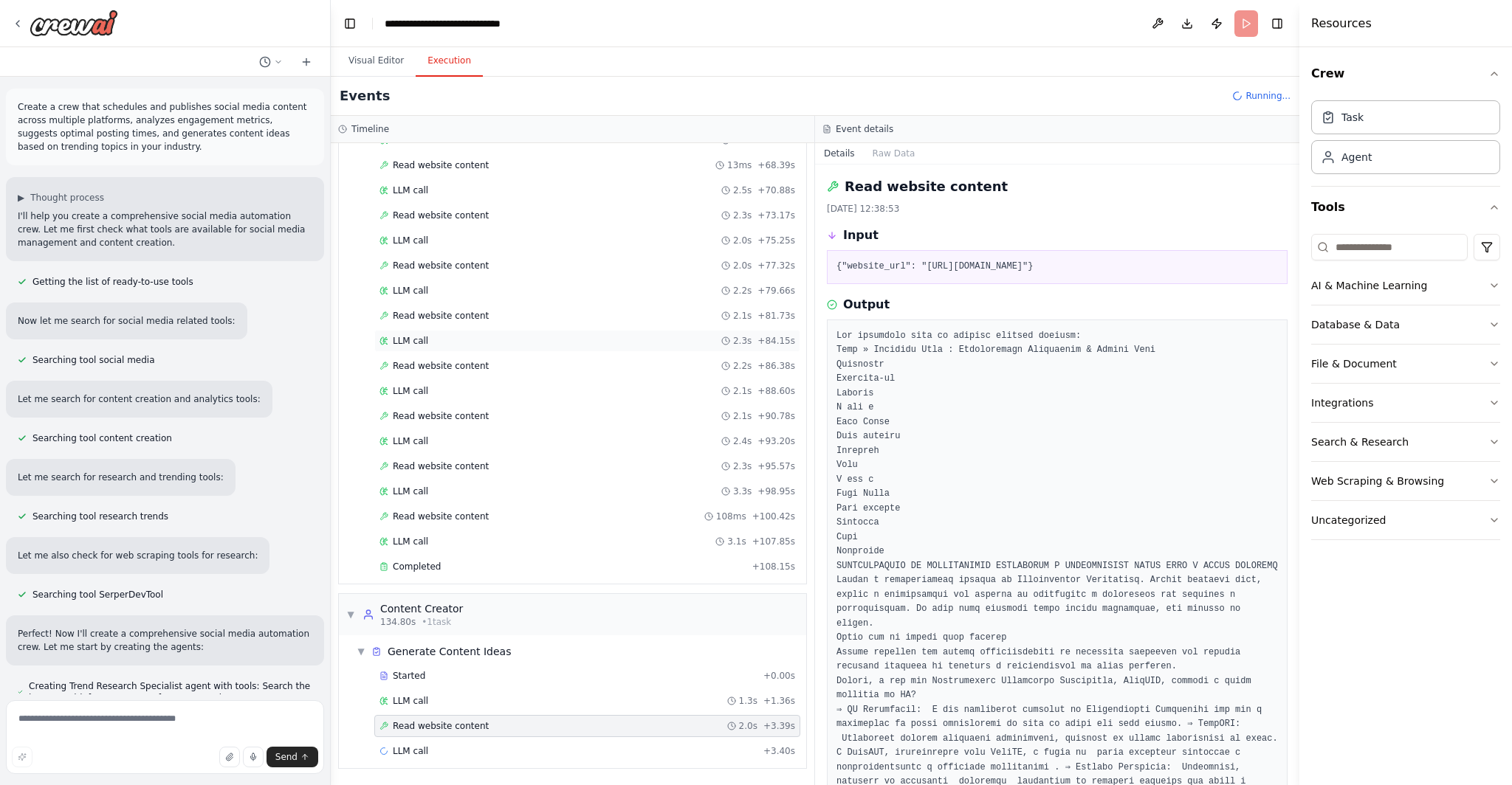
scroll to position [988, 0]
